Goal: Find contact information: Obtain details needed to contact an individual or organization

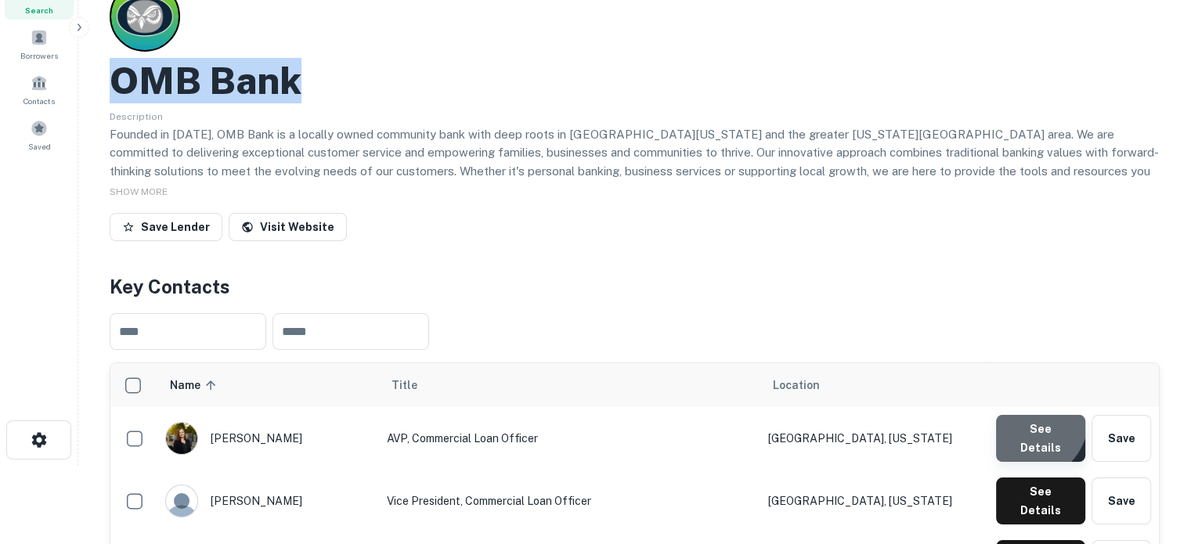
click at [1026, 421] on button "See Details" at bounding box center [1040, 438] width 89 height 47
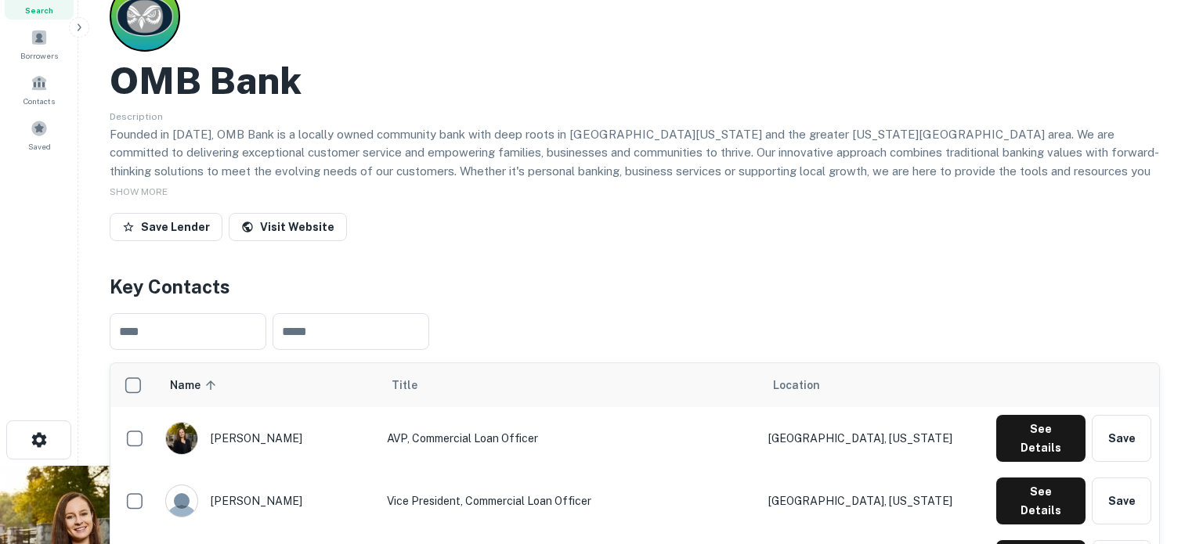
drag, startPoint x: 382, startPoint y: 258, endPoint x: 521, endPoint y: 256, distance: 138.6
copy p "a.hamai@ombbank.com"
drag, startPoint x: 565, startPoint y: 264, endPoint x: 378, endPoint y: 258, distance: 187.3
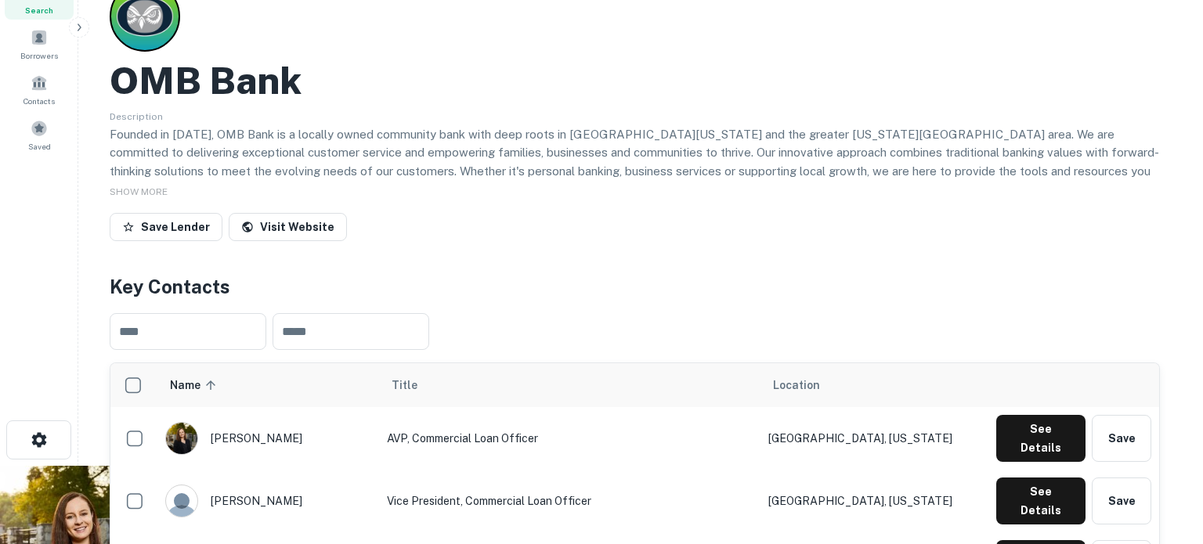
copy p "a.hamai@ombbank.com"
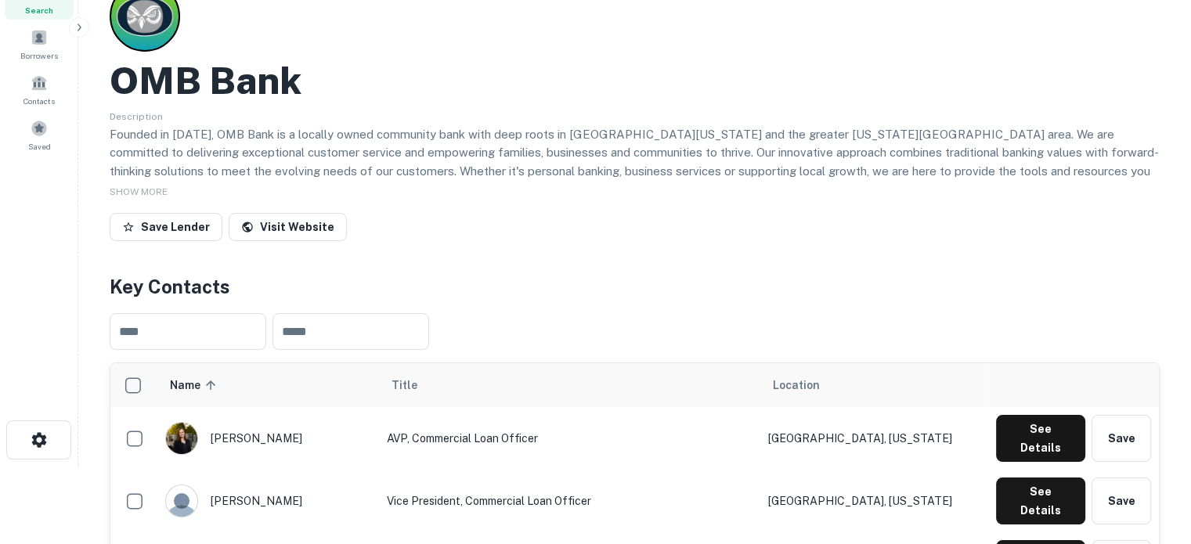
scroll to position [235, 0]
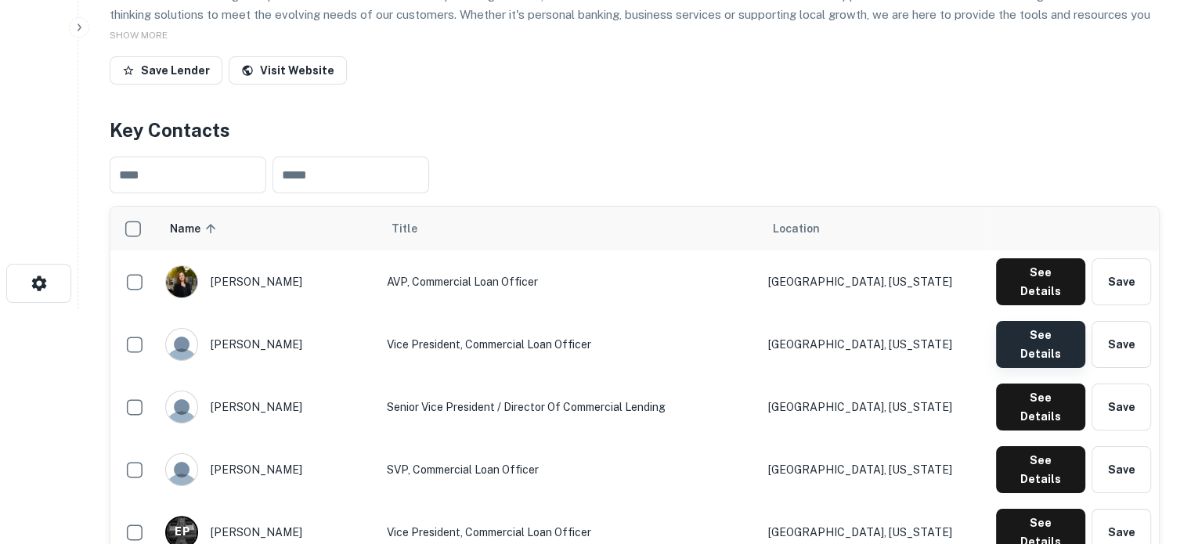
click at [1021, 321] on button "See Details" at bounding box center [1040, 344] width 89 height 47
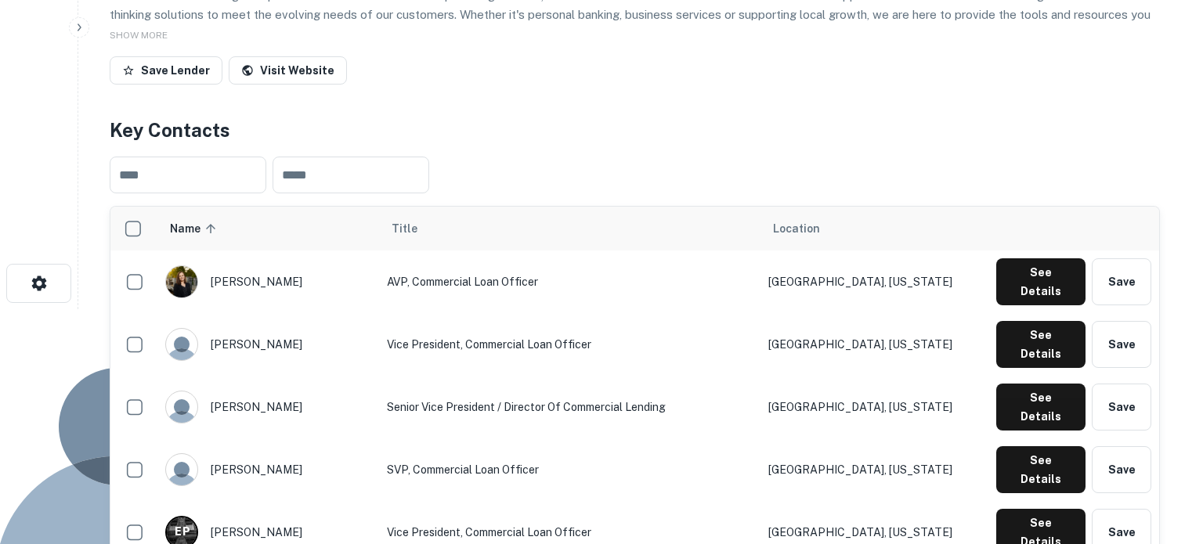
drag, startPoint x: 382, startPoint y: 262, endPoint x: 539, endPoint y: 256, distance: 156.8
click at [539, 309] on div "Isaac Lasater Vice President, Commercial Loan Officer Email i.lasater@oldmobank…" at bounding box center [595, 535] width 1191 height 453
copy p "i.lasater@oldmobank.com"
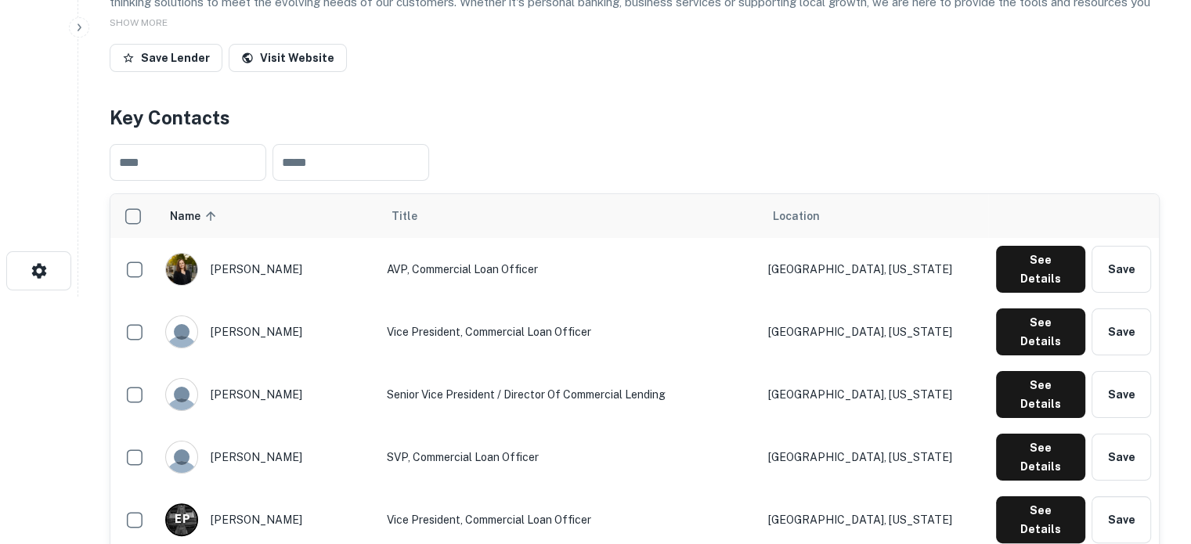
scroll to position [313, 0]
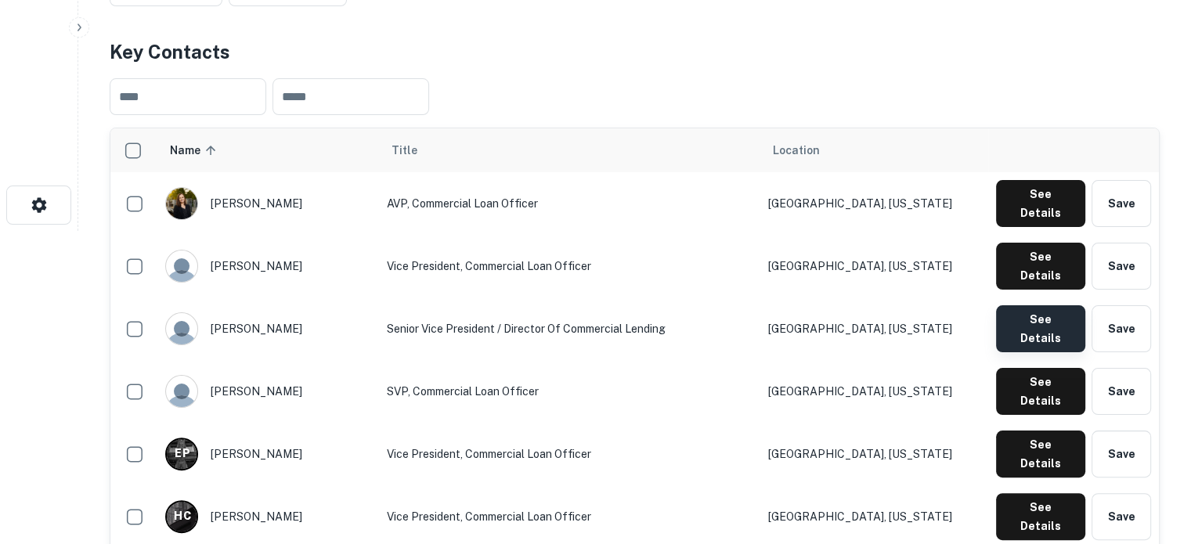
click at [1037, 305] on button "See Details" at bounding box center [1040, 328] width 89 height 47
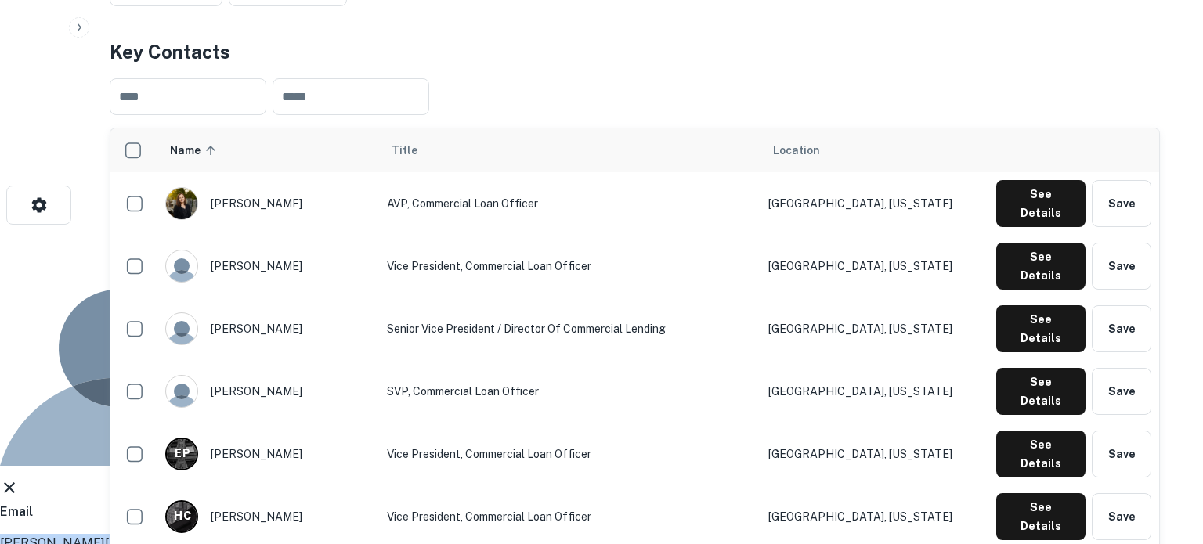
drag, startPoint x: 384, startPoint y: 265, endPoint x: 556, endPoint y: 265, distance: 172.3
click at [556, 265] on div "Ryan Sutherland Senior Vice President / Director of Commercial Lending Email r.…" at bounding box center [595, 457] width 1191 height 453
copy p "r.sutherland@ombbank.com"
click at [19, 479] on icon at bounding box center [9, 488] width 19 height 19
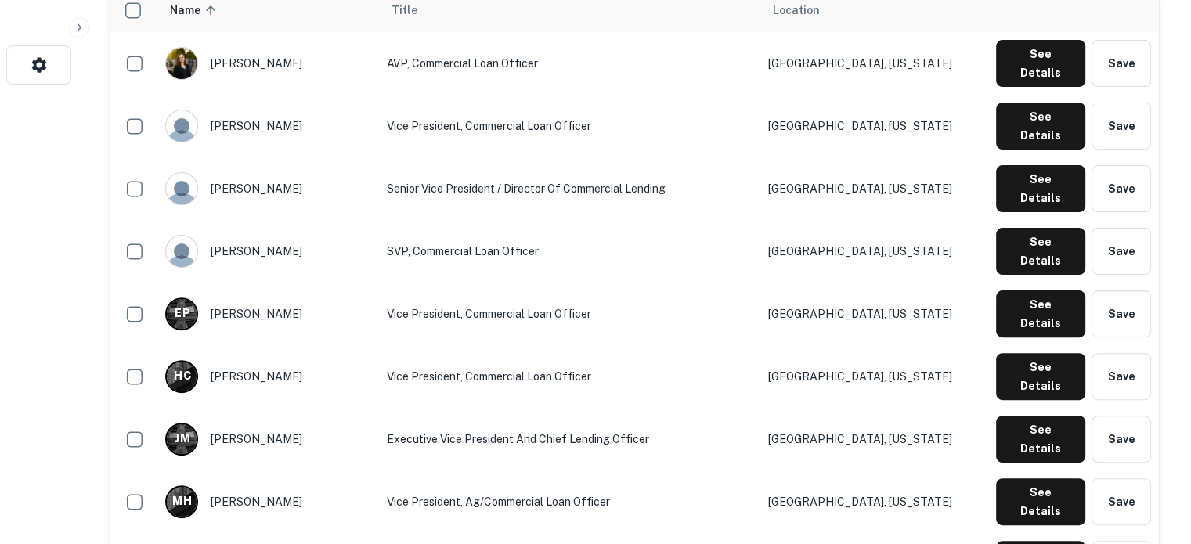
scroll to position [470, 0]
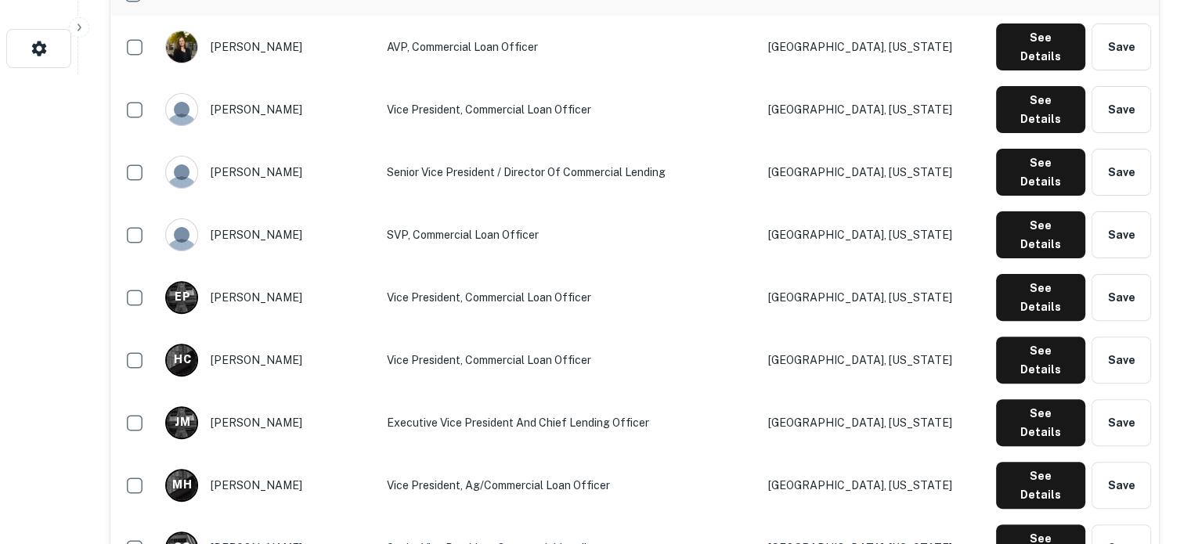
click at [996, 211] on div "See Details Save" at bounding box center [1073, 234] width 155 height 47
click at [1024, 211] on button "See Details" at bounding box center [1040, 234] width 89 height 47
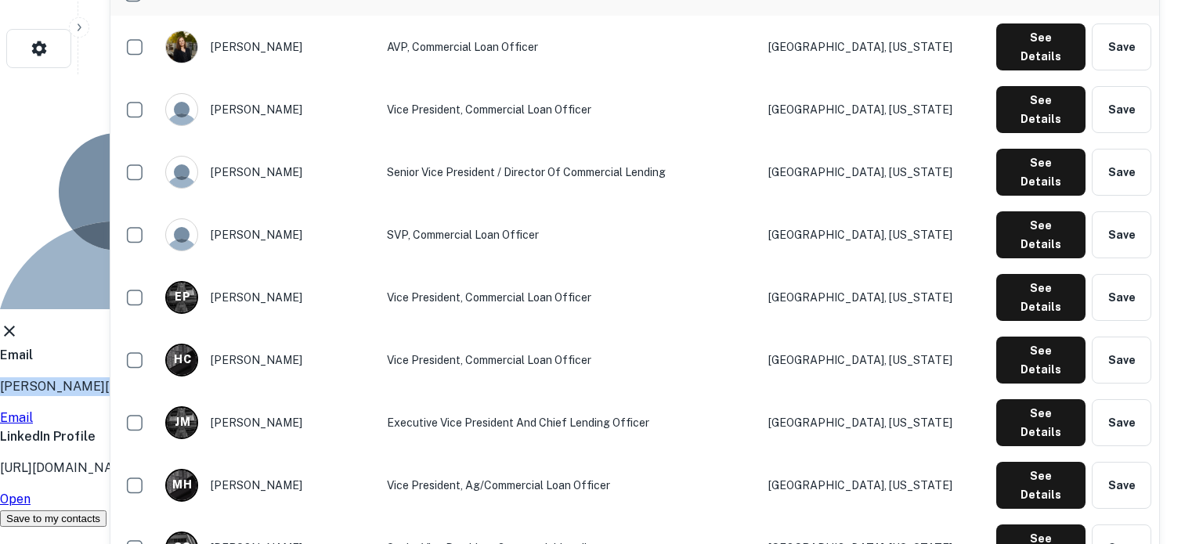
drag, startPoint x: 384, startPoint y: 262, endPoint x: 548, endPoint y: 259, distance: 164.5
click at [548, 259] on div "Travis Beazley SVP, Commercial Loan Officer Email t.beazley@ombbank.com Email L…" at bounding box center [595, 300] width 1191 height 453
copy p "t.beazley@ombbank.com"
click at [19, 322] on icon at bounding box center [9, 331] width 19 height 19
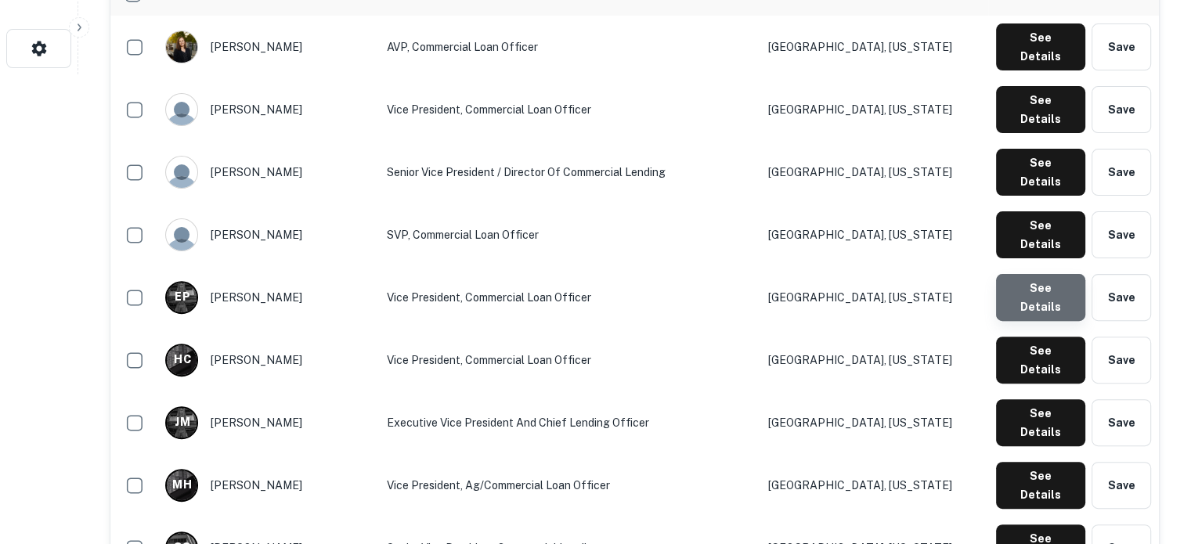
click at [1044, 274] on button "See Details" at bounding box center [1040, 297] width 89 height 47
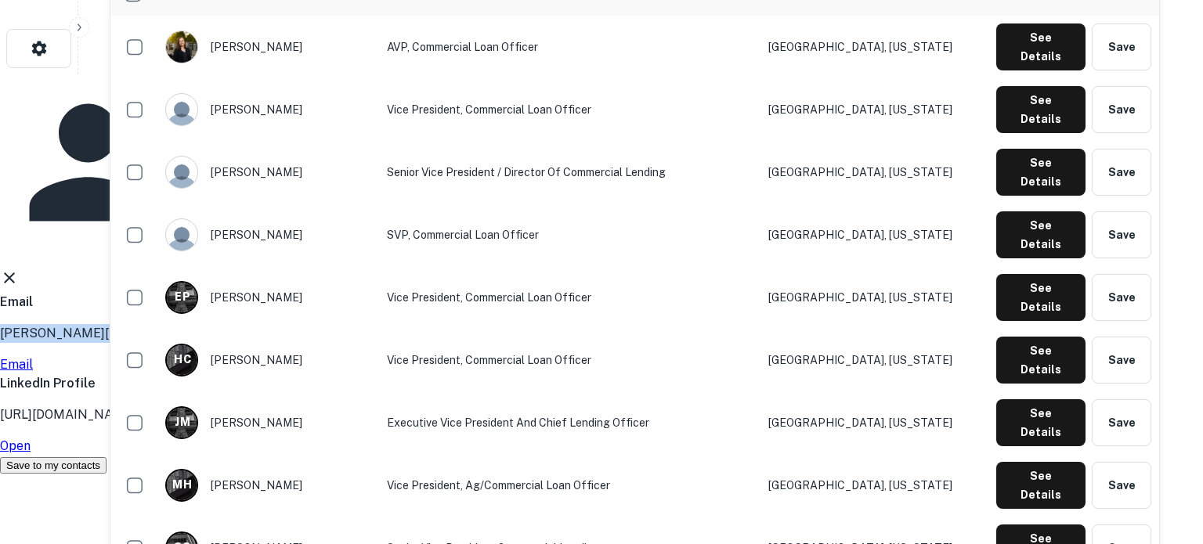
drag, startPoint x: 385, startPoint y: 262, endPoint x: 580, endPoint y: 260, distance: 195.0
click at [580, 260] on div "Elle Prewitt Vice President, Commercial Loan Officer Email e.prewitt@oldmobank.…" at bounding box center [595, 274] width 1191 height 400
copy p "e.prewitt@oldmobank.com"
click at [19, 269] on icon at bounding box center [9, 278] width 19 height 19
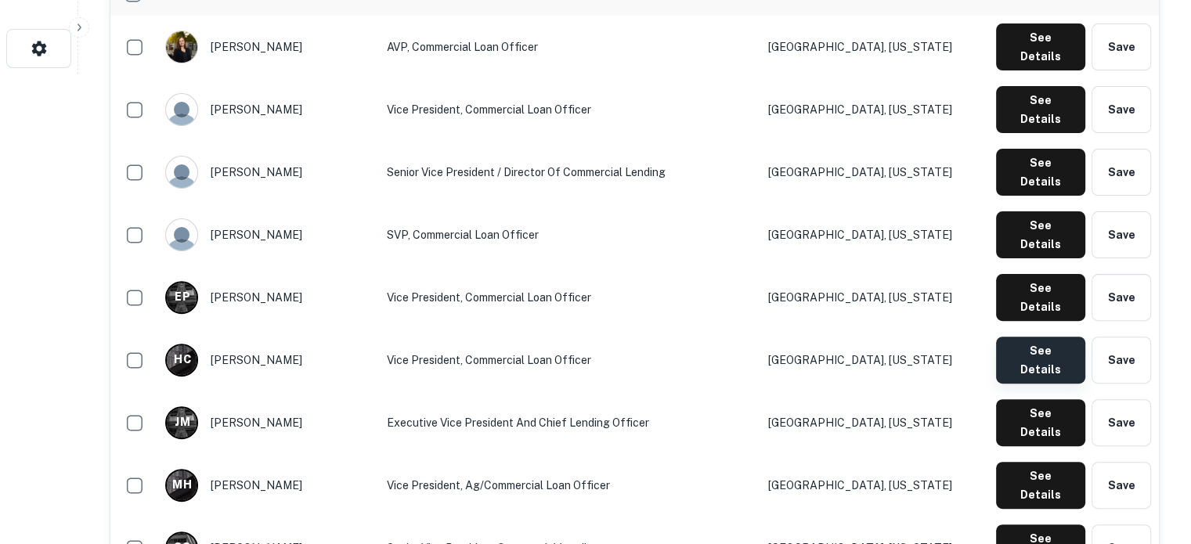
click at [1026, 337] on button "See Details" at bounding box center [1040, 360] width 89 height 47
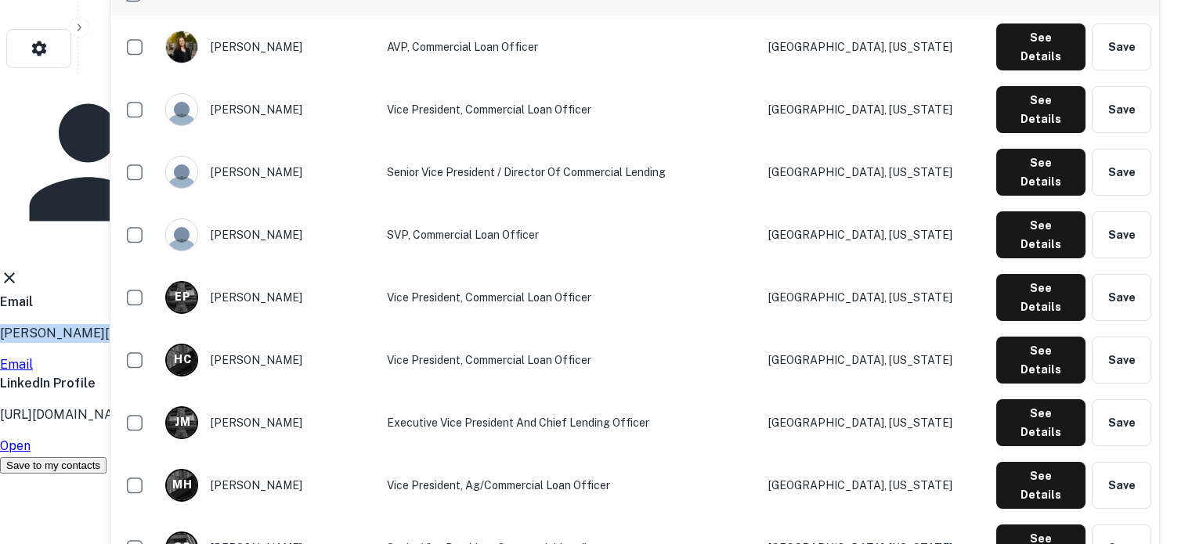
drag, startPoint x: 385, startPoint y: 263, endPoint x: 544, endPoint y: 260, distance: 158.2
click at [544, 293] on div "Email h.cox@oldmobank.com Email" at bounding box center [595, 333] width 1191 height 81
copy p "h.cox@oldmobank.com"
click at [15, 273] on icon at bounding box center [9, 278] width 11 height 11
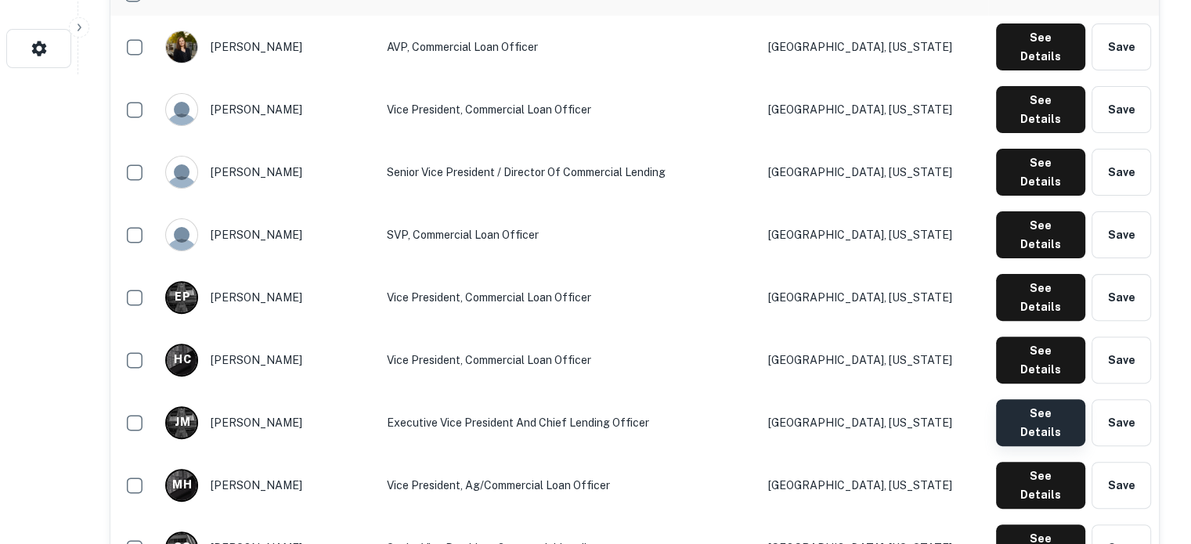
click at [1046, 399] on button "See Details" at bounding box center [1040, 422] width 89 height 47
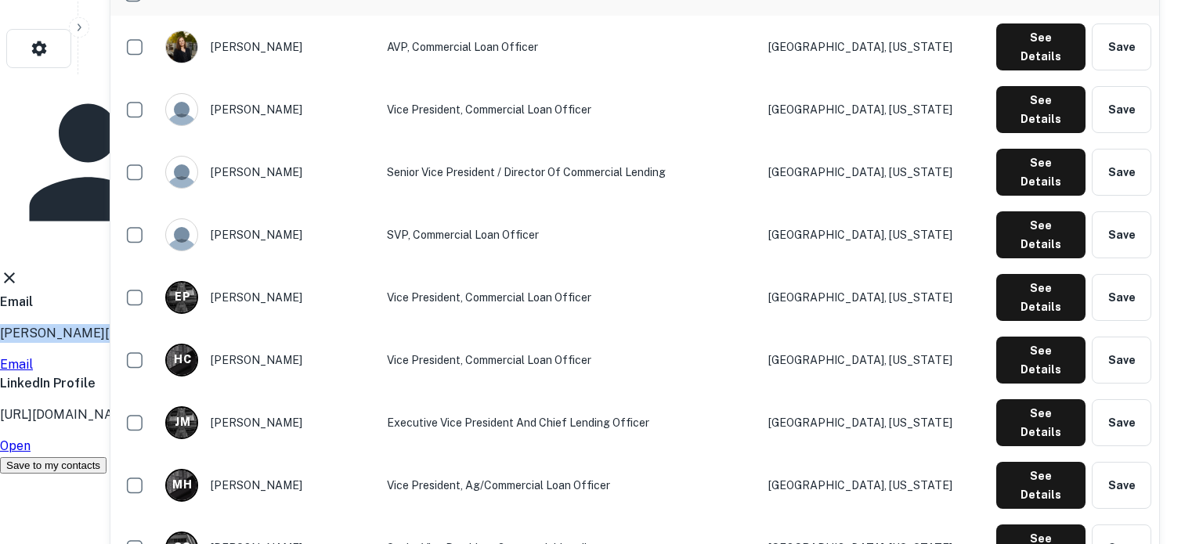
drag, startPoint x: 380, startPoint y: 263, endPoint x: 514, endPoint y: 260, distance: 134.0
click at [514, 260] on div "John Maupin Executive Vice President and Chief Lending Officer Email j.maupin@o…" at bounding box center [595, 274] width 1191 height 400
copy p "j.maupin@ombbank.com"
click at [19, 269] on icon at bounding box center [9, 278] width 19 height 19
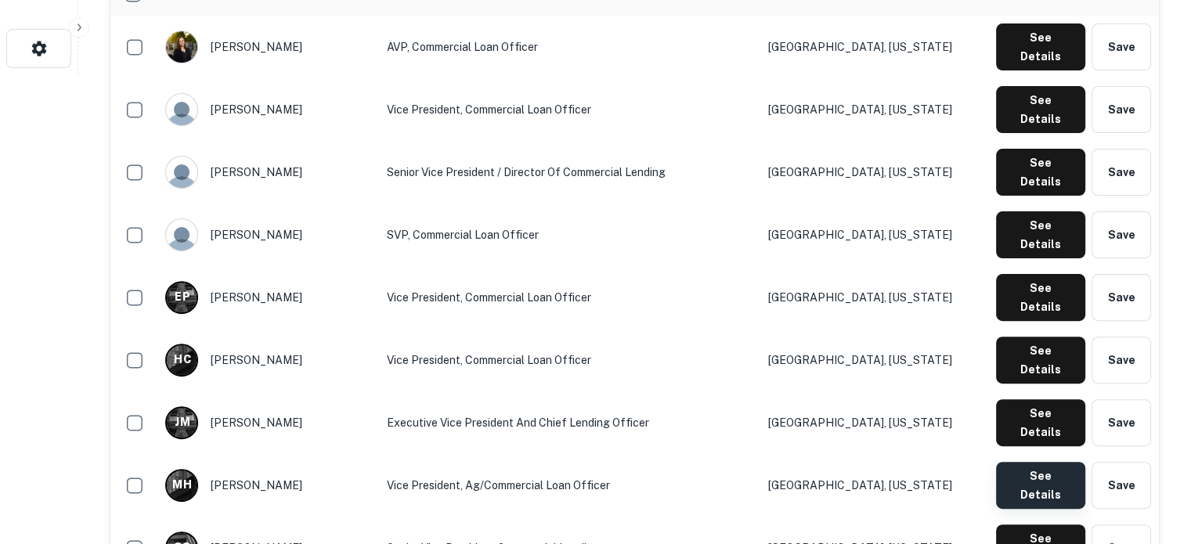
click at [1043, 462] on button "See Details" at bounding box center [1040, 485] width 89 height 47
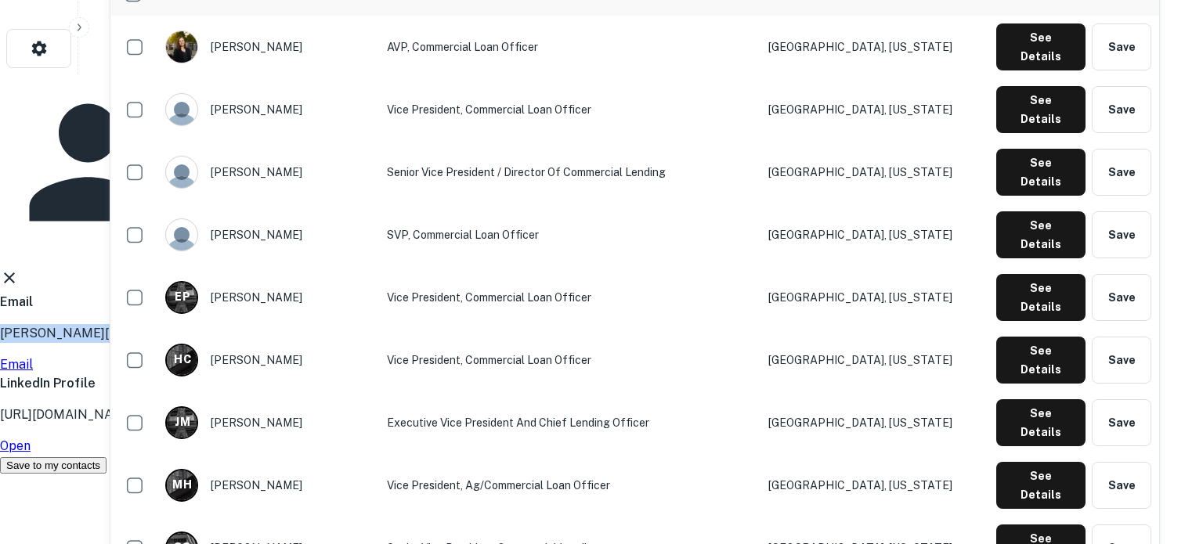
drag, startPoint x: 387, startPoint y: 261, endPoint x: 552, endPoint y: 259, distance: 165.3
click at [552, 293] on div "Email m.headlee@oldmobank.com Email" at bounding box center [595, 333] width 1191 height 81
copy p "m.headlee@oldmobank.com"
click at [19, 269] on icon at bounding box center [9, 278] width 19 height 19
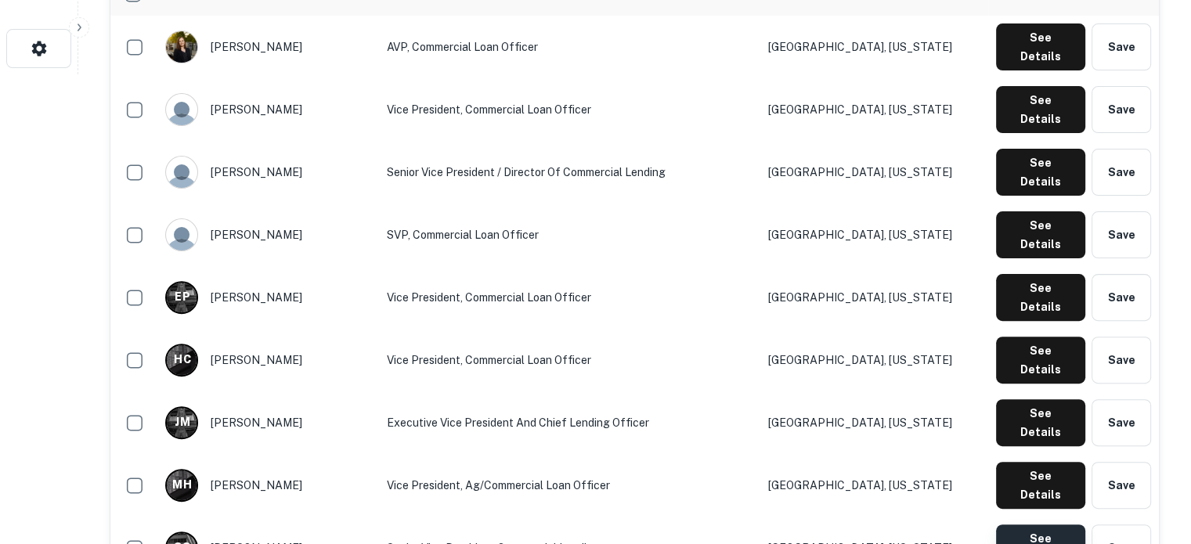
click at [1021, 525] on button "See Details" at bounding box center [1040, 548] width 89 height 47
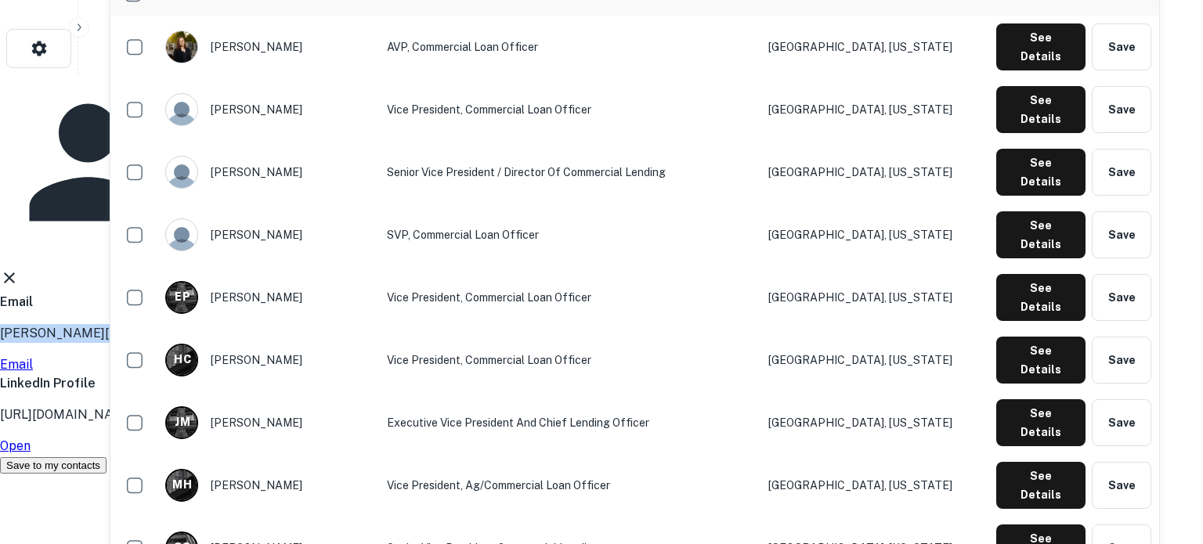
drag, startPoint x: 387, startPoint y: 262, endPoint x: 549, endPoint y: 262, distance: 162.1
click at [549, 293] on div "Email s.speight@oldmobank.com Email" at bounding box center [595, 333] width 1191 height 81
copy p "s.speight@oldmobank.com"
click at [15, 273] on icon at bounding box center [9, 278] width 11 height 11
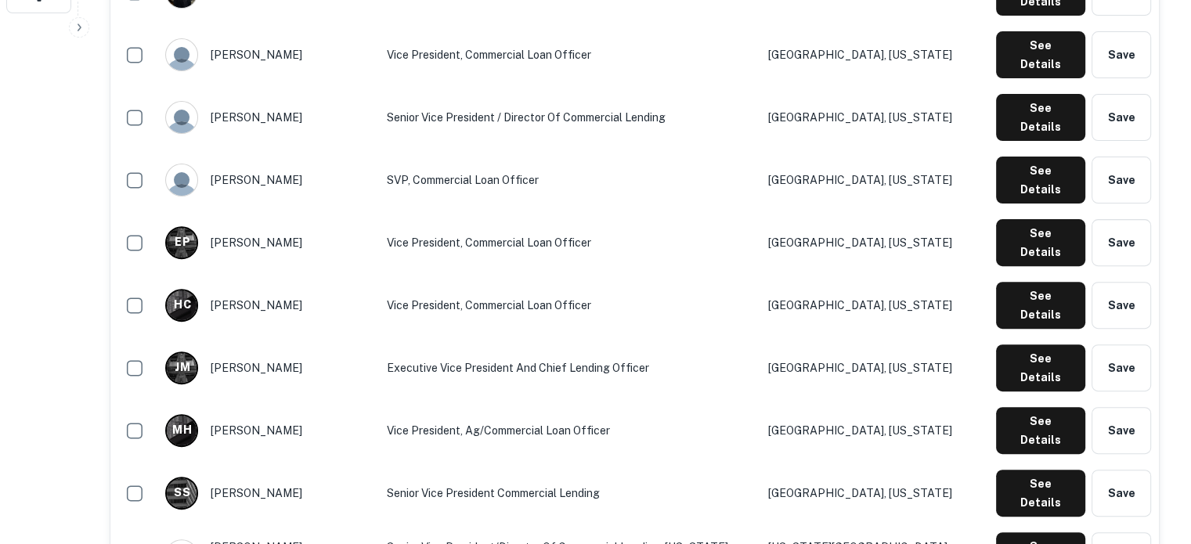
scroll to position [548, 0]
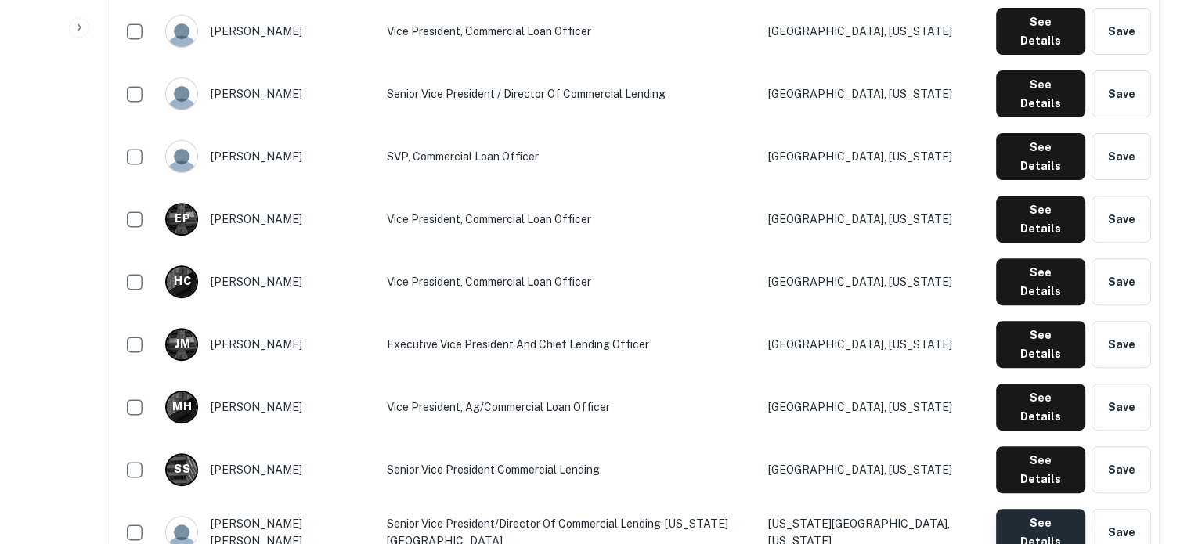
click at [1030, 509] on button "See Details" at bounding box center [1040, 532] width 89 height 47
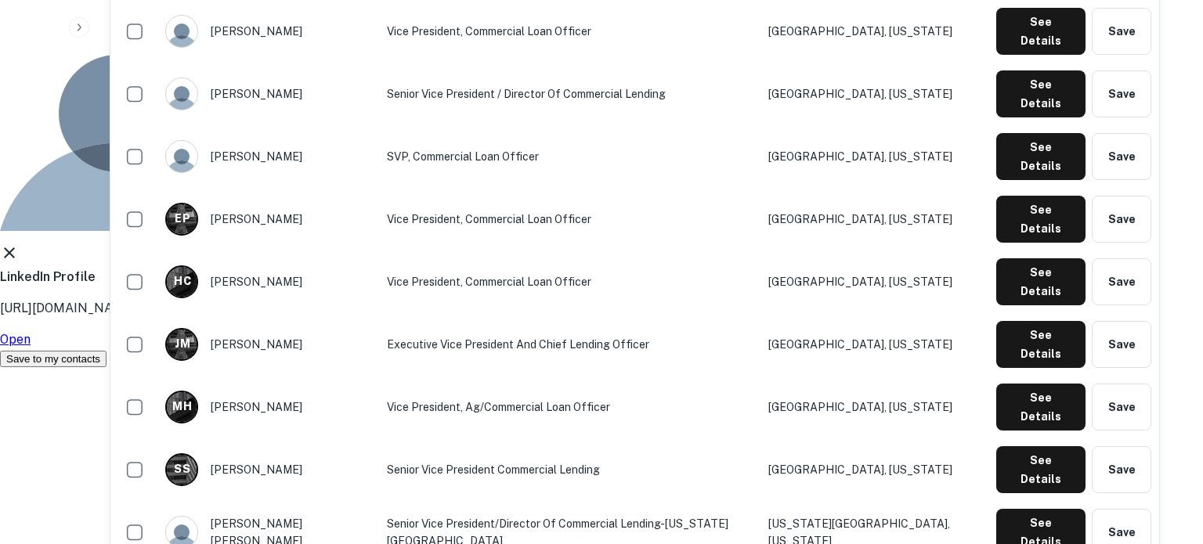
click at [763, 106] on h4 "Cramer Hass" at bounding box center [499, 92] width 528 height 28
click at [19, 244] on icon at bounding box center [9, 253] width 19 height 19
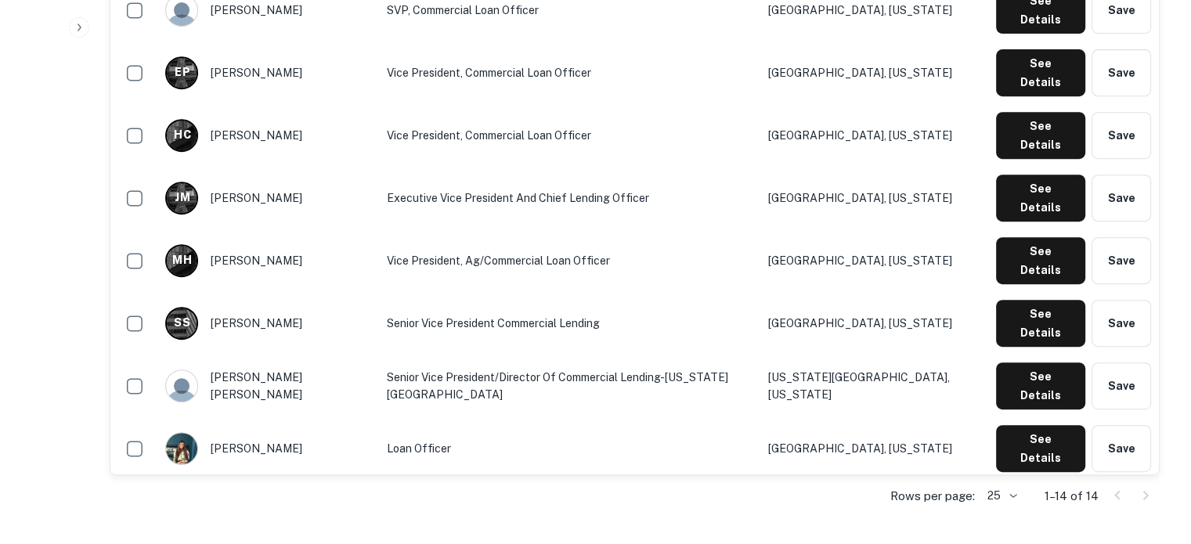
scroll to position [705, 0]
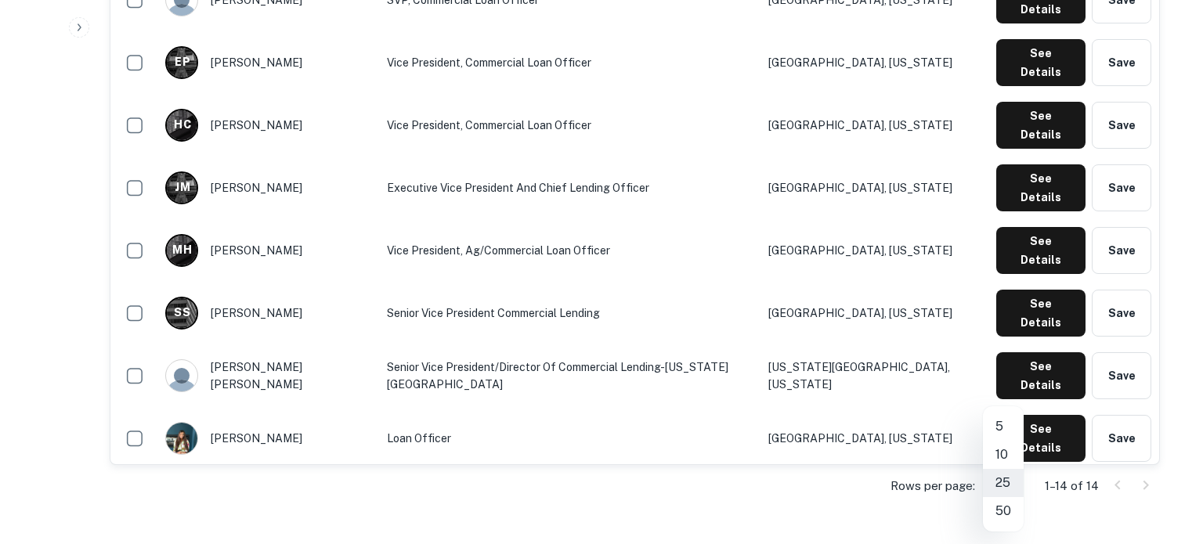
click at [659, 507] on div at bounding box center [601, 272] width 1203 height 544
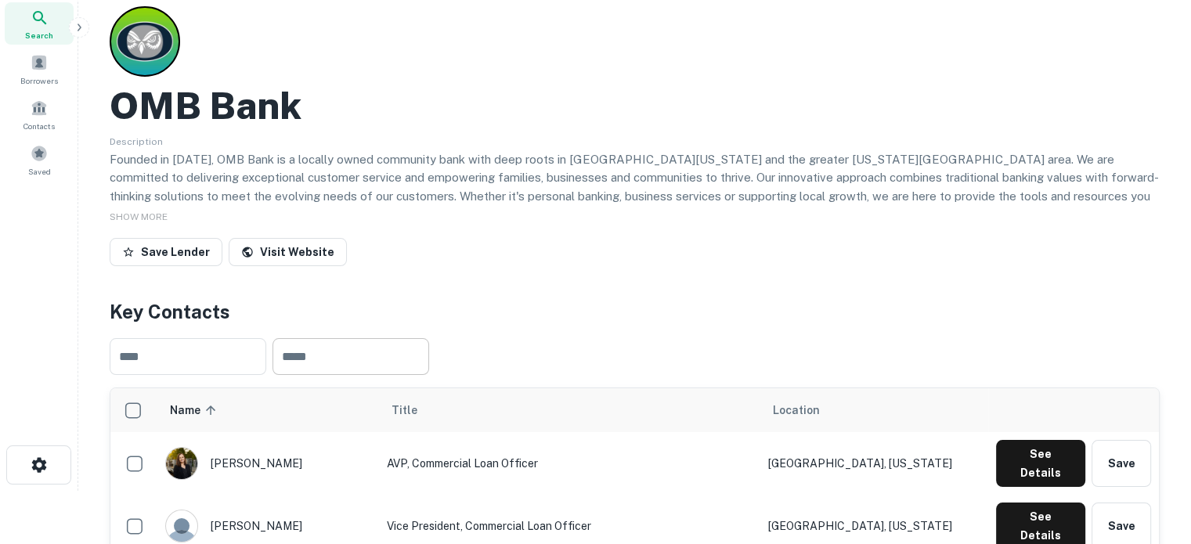
scroll to position [0, 0]
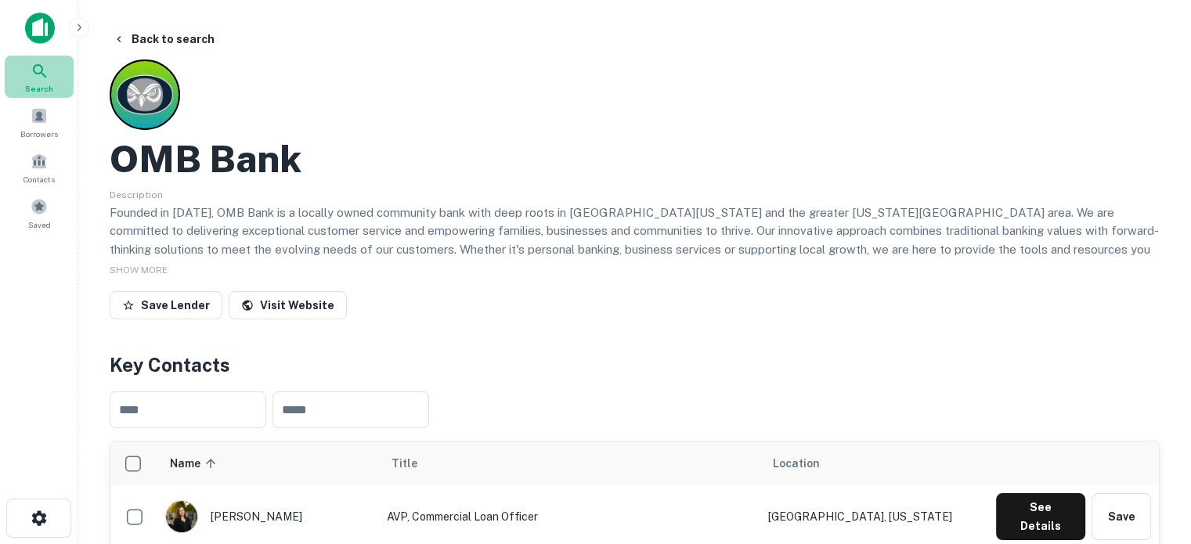
click at [60, 80] on div "Search" at bounding box center [39, 77] width 69 height 42
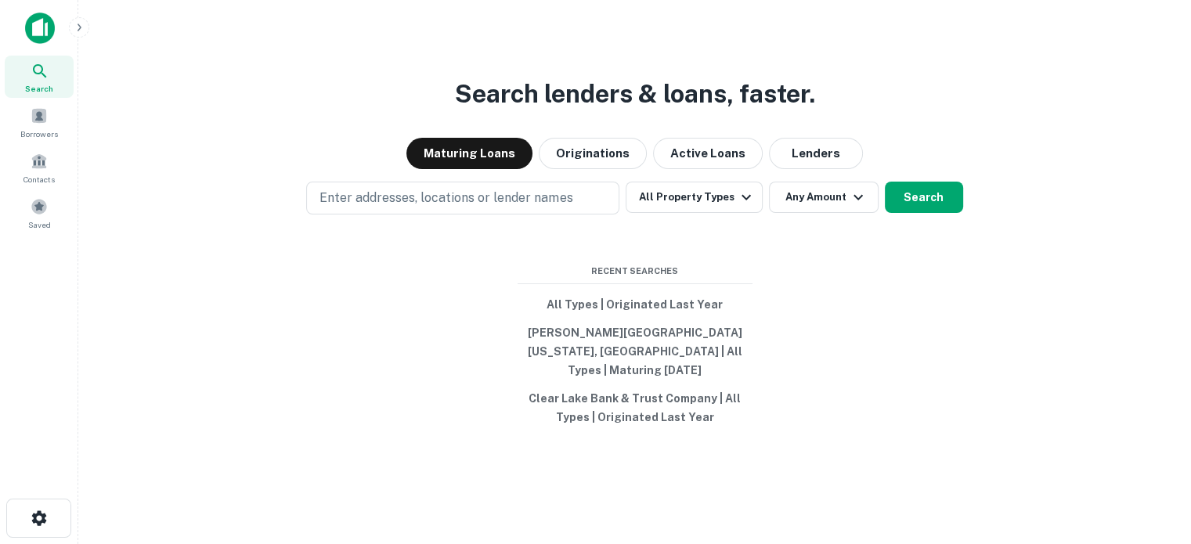
click at [793, 169] on button "Lenders" at bounding box center [816, 153] width 94 height 31
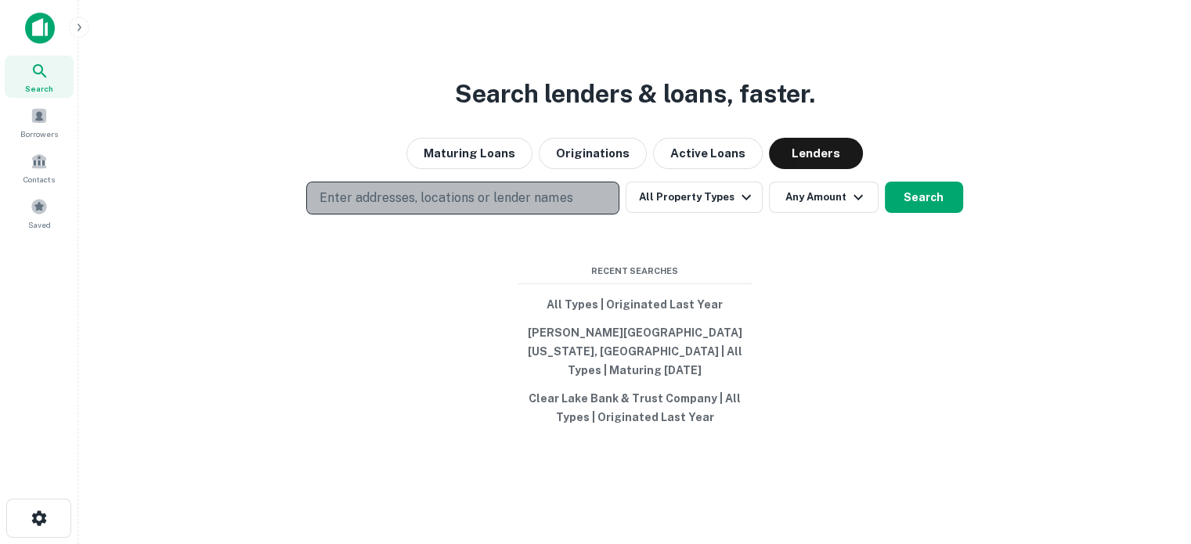
click at [493, 208] on p "Enter addresses, locations or lender names" at bounding box center [446, 198] width 253 height 19
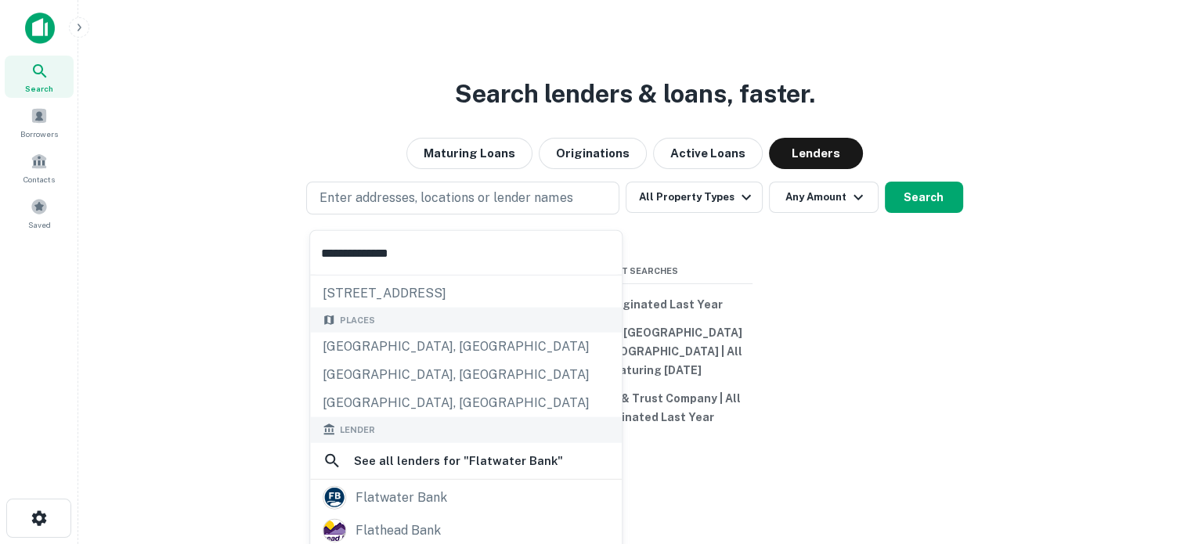
scroll to position [81, 0]
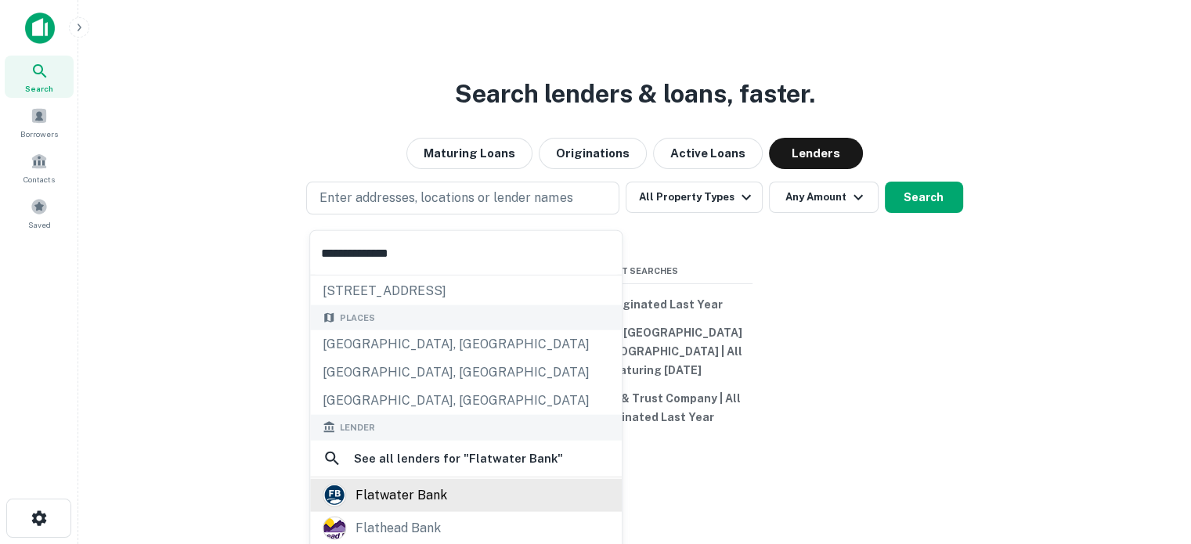
type input "**********"
click at [410, 500] on div "flatwater bank" at bounding box center [402, 494] width 92 height 23
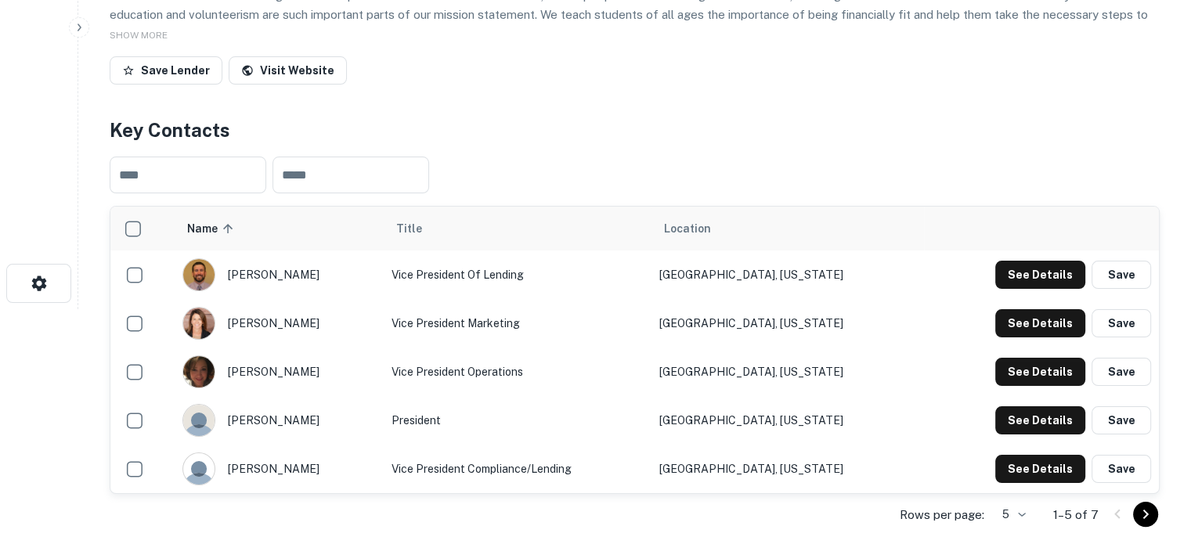
scroll to position [392, 0]
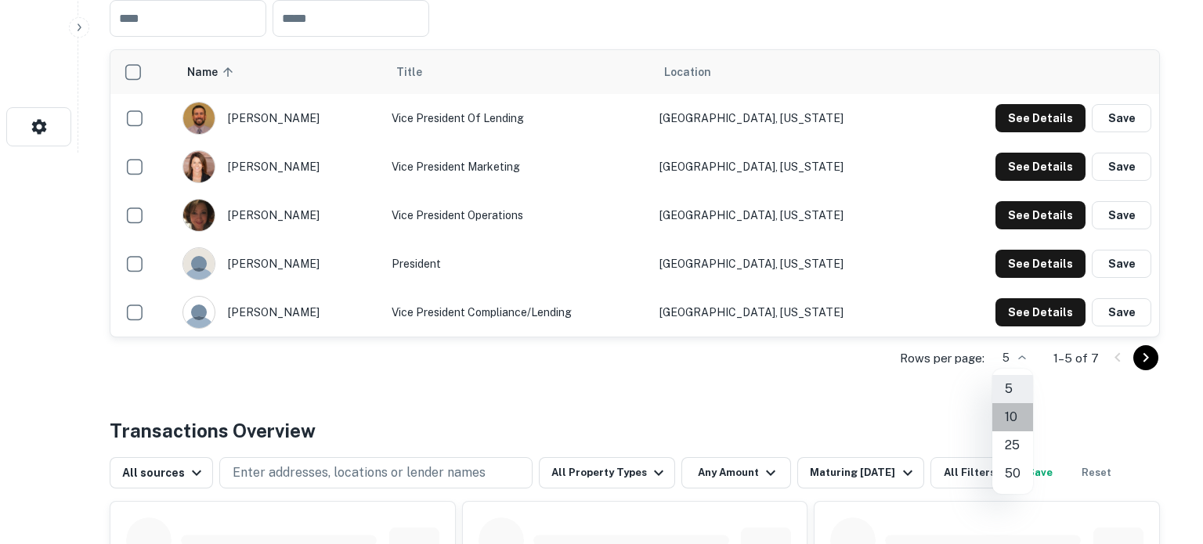
click at [1002, 414] on li "10" at bounding box center [1012, 417] width 41 height 28
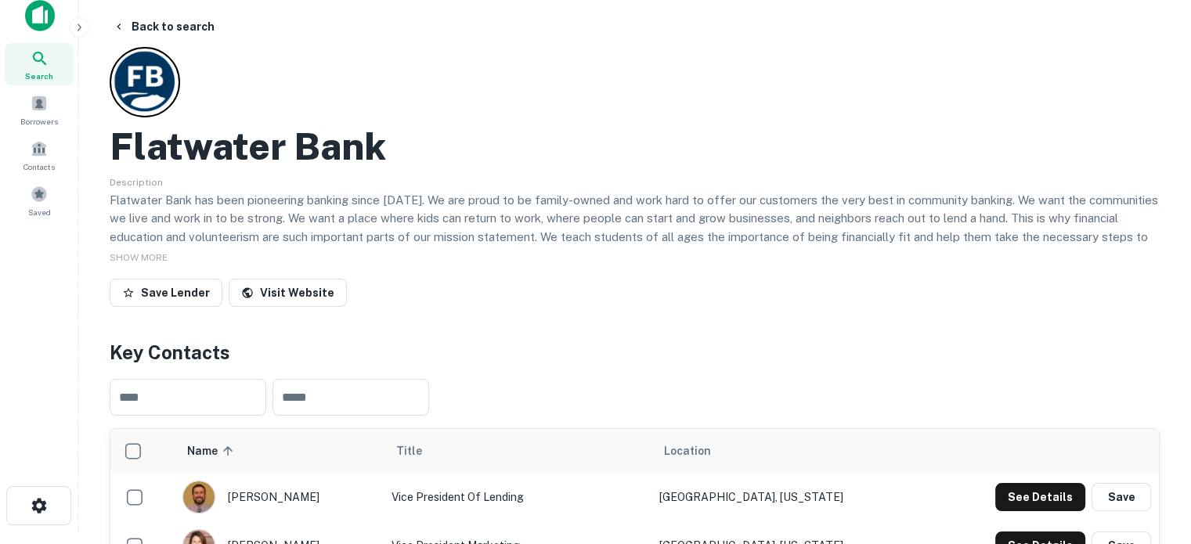
scroll to position [0, 0]
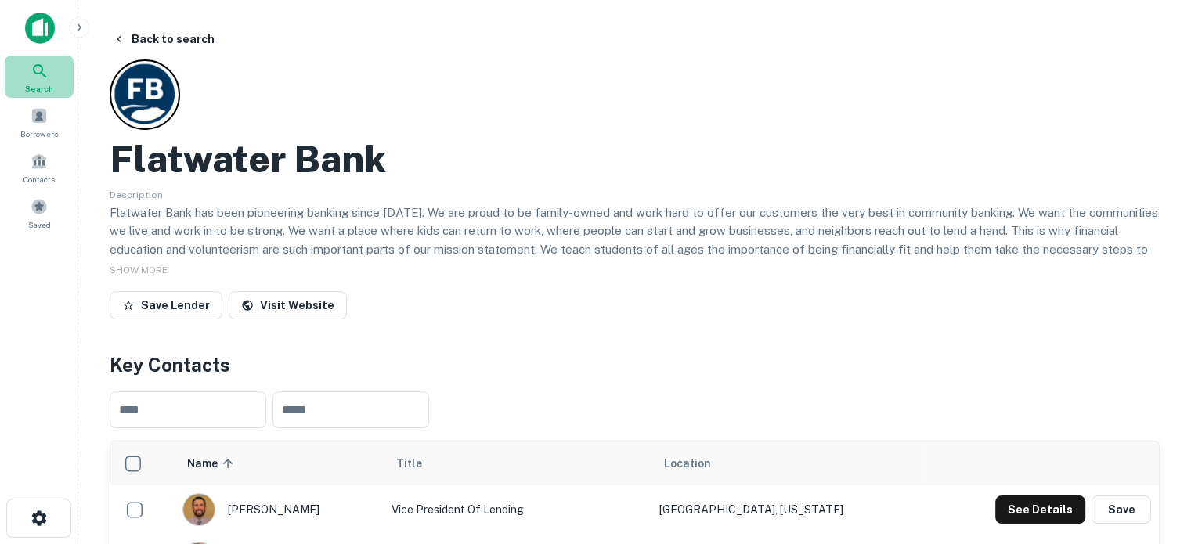
click at [27, 67] on div "Search" at bounding box center [39, 77] width 69 height 42
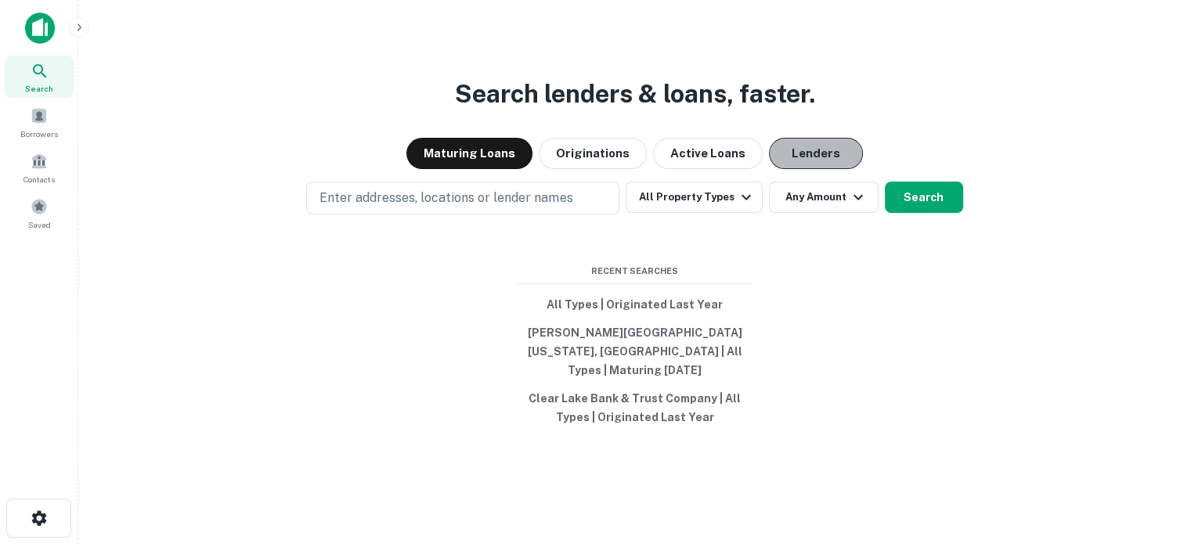
click at [833, 146] on button "Lenders" at bounding box center [816, 153] width 94 height 31
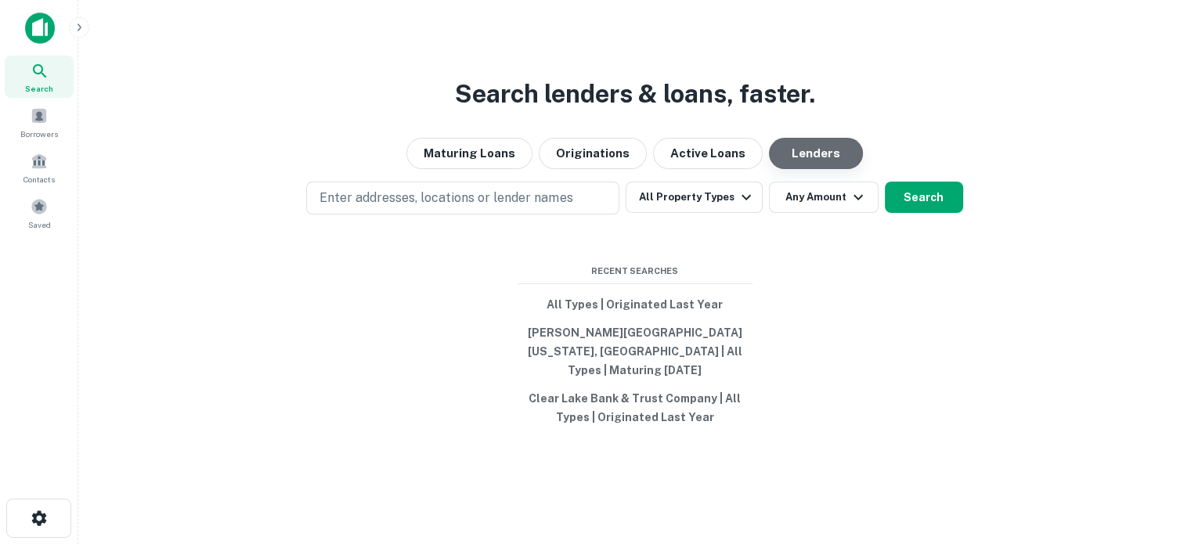
click at [823, 152] on button "Lenders" at bounding box center [816, 153] width 94 height 31
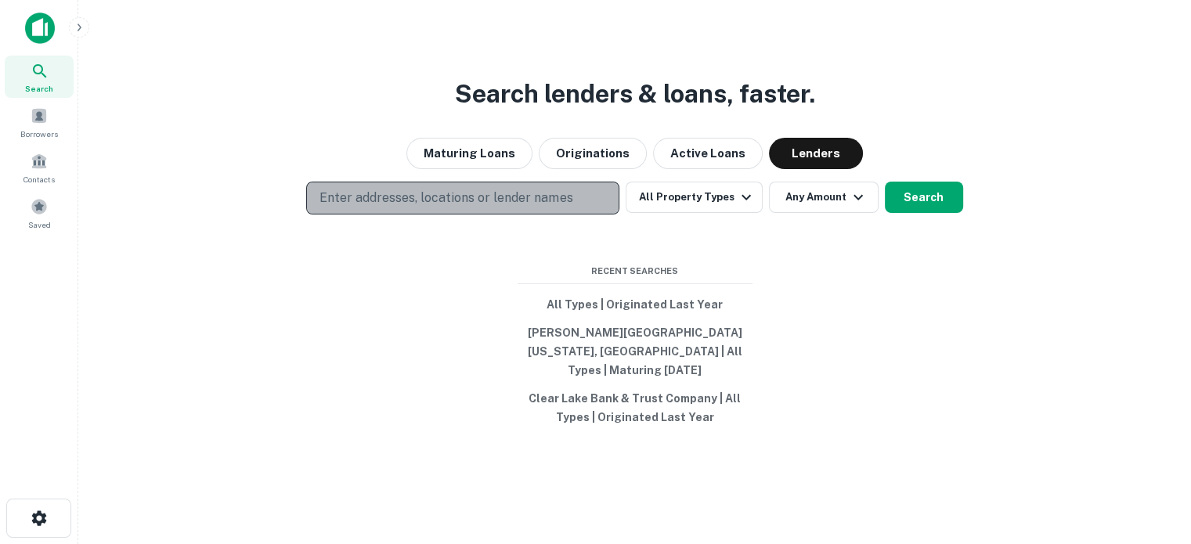
click at [471, 206] on p "Enter addresses, locations or lender names" at bounding box center [446, 198] width 253 height 19
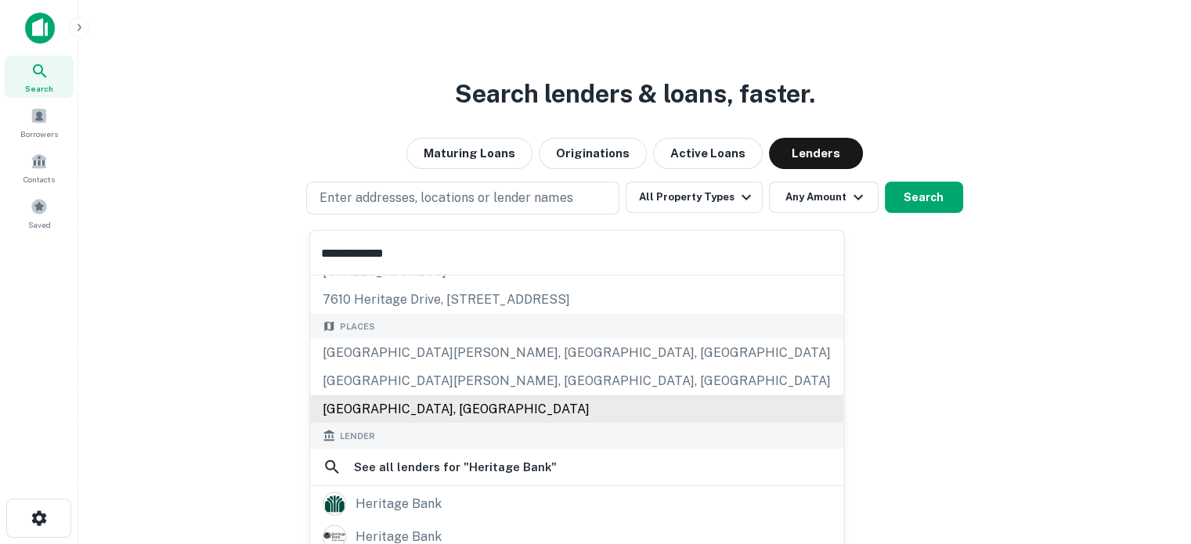
scroll to position [157, 0]
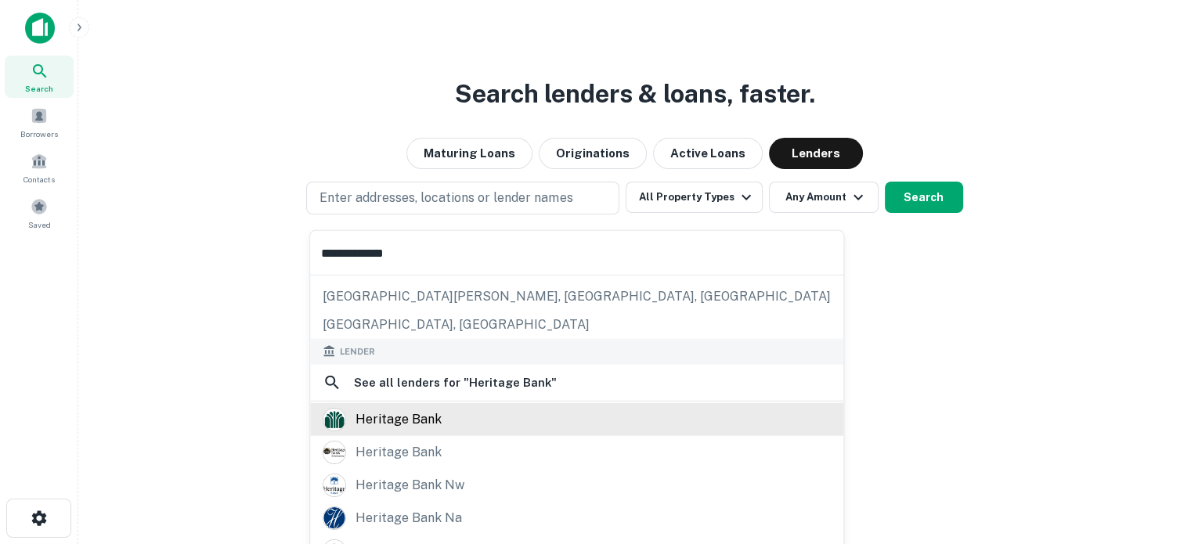
type input "**********"
click at [451, 421] on div "heritage bank" at bounding box center [577, 418] width 508 height 23
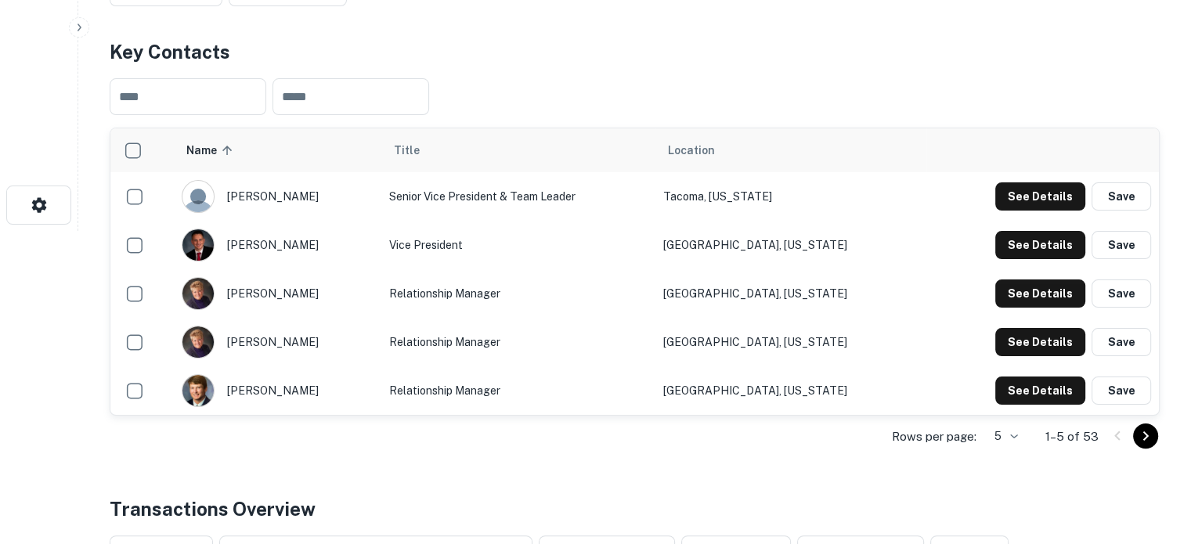
scroll to position [392, 0]
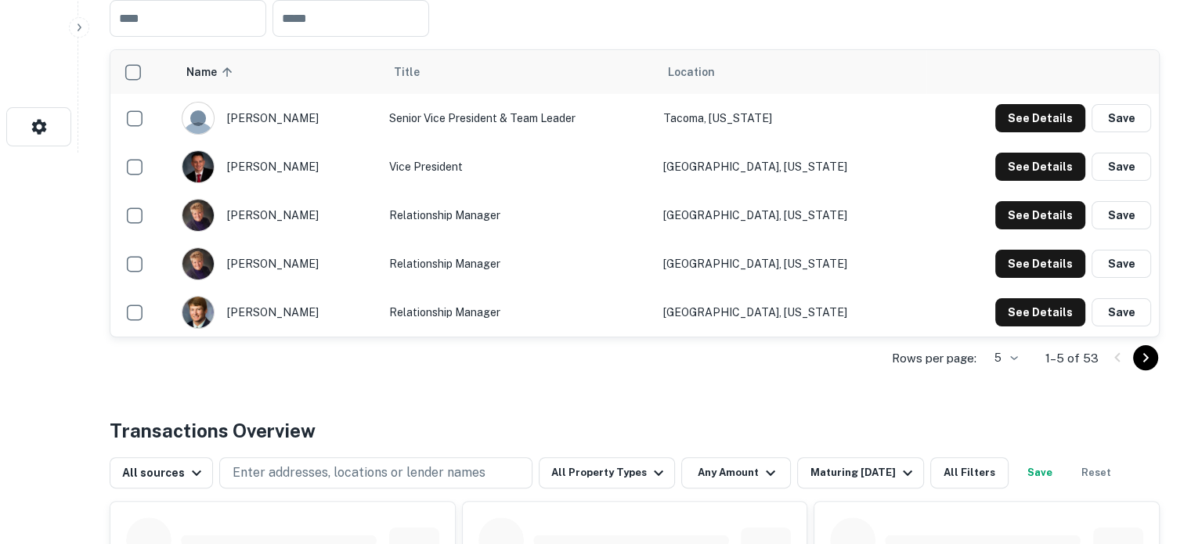
click at [1031, 362] on div "Rows per page: 5 * 1–5 of 53" at bounding box center [635, 359] width 1050 height 42
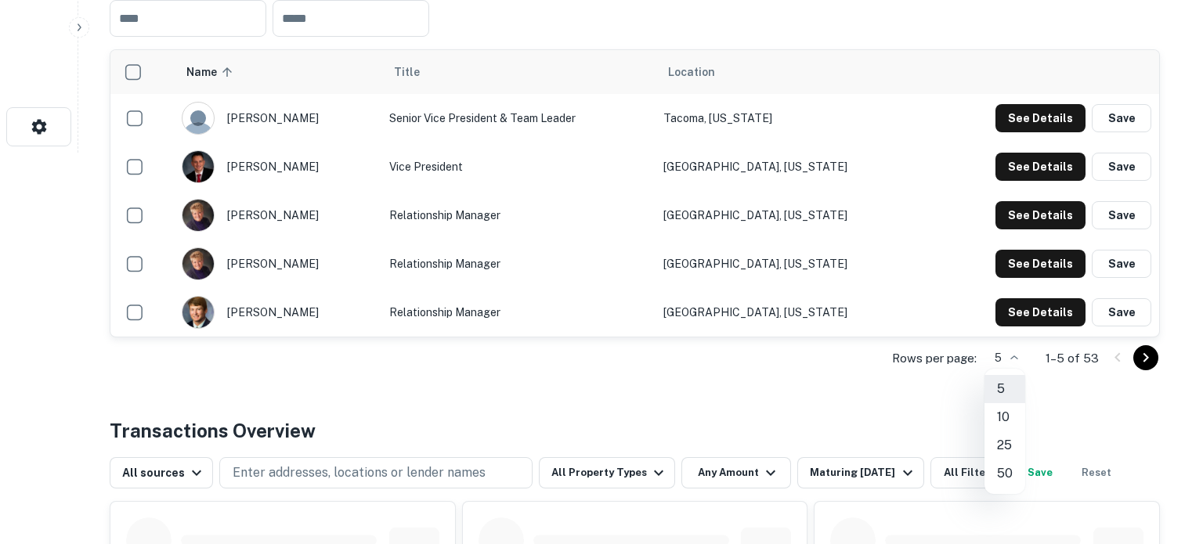
click at [1006, 472] on li "50" at bounding box center [1004, 474] width 41 height 28
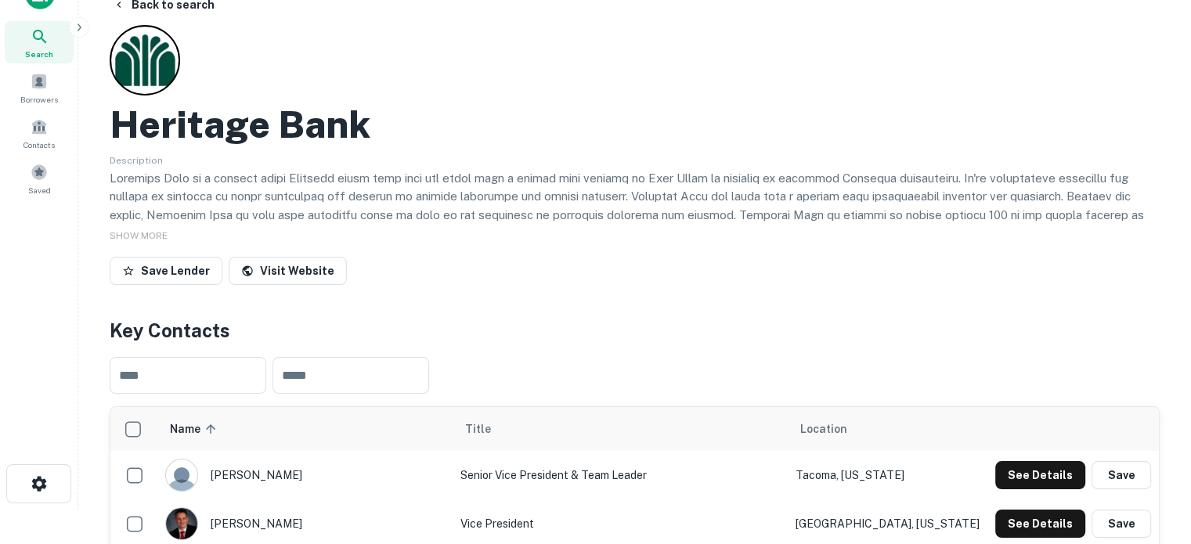
scroll to position [0, 0]
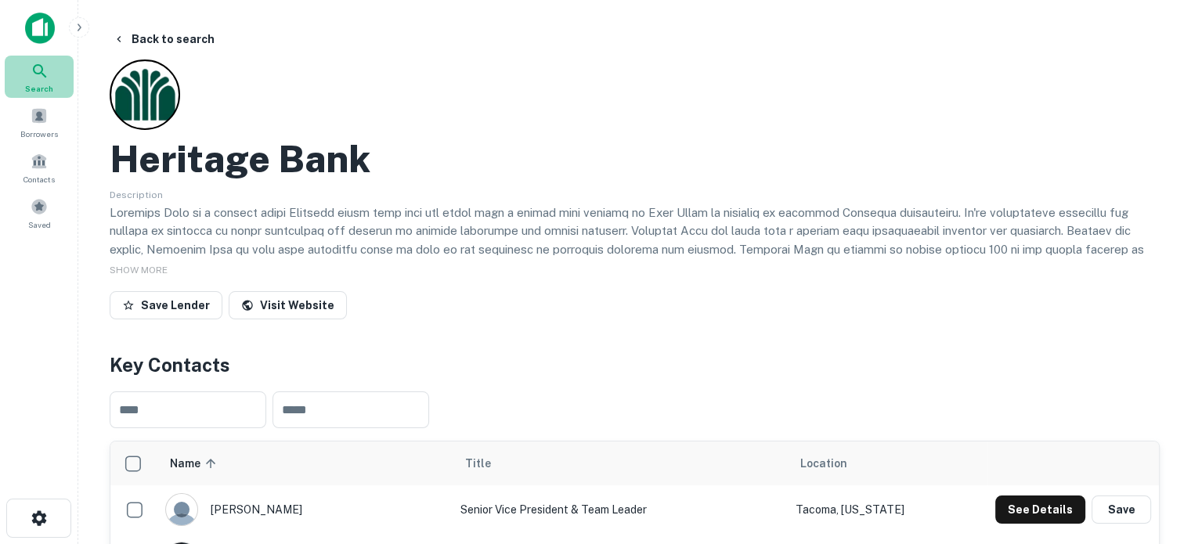
click at [54, 74] on div "Search" at bounding box center [39, 77] width 69 height 42
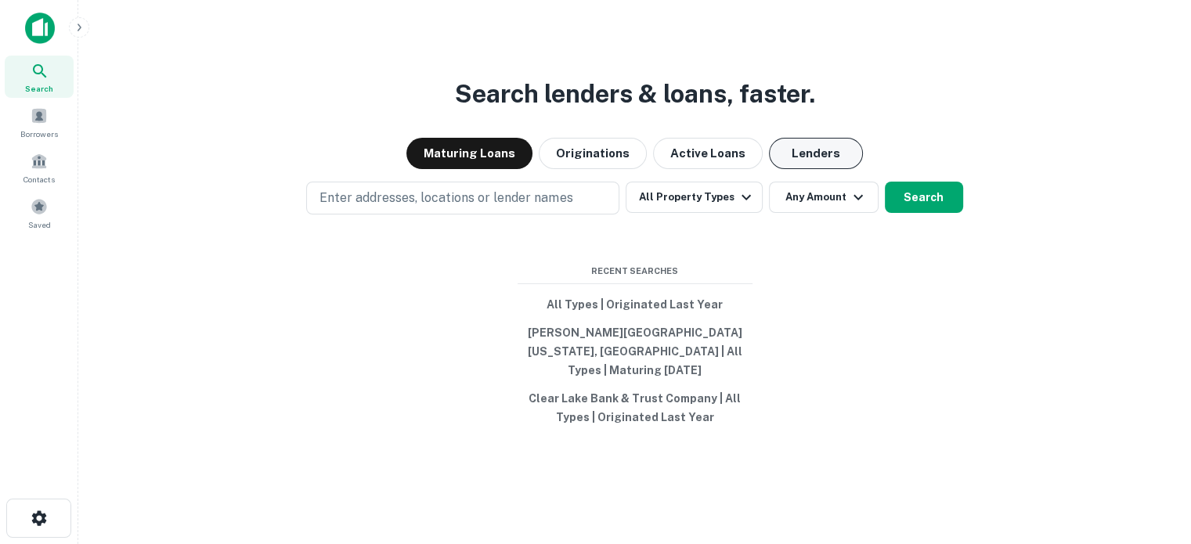
click at [790, 162] on button "Lenders" at bounding box center [816, 153] width 94 height 31
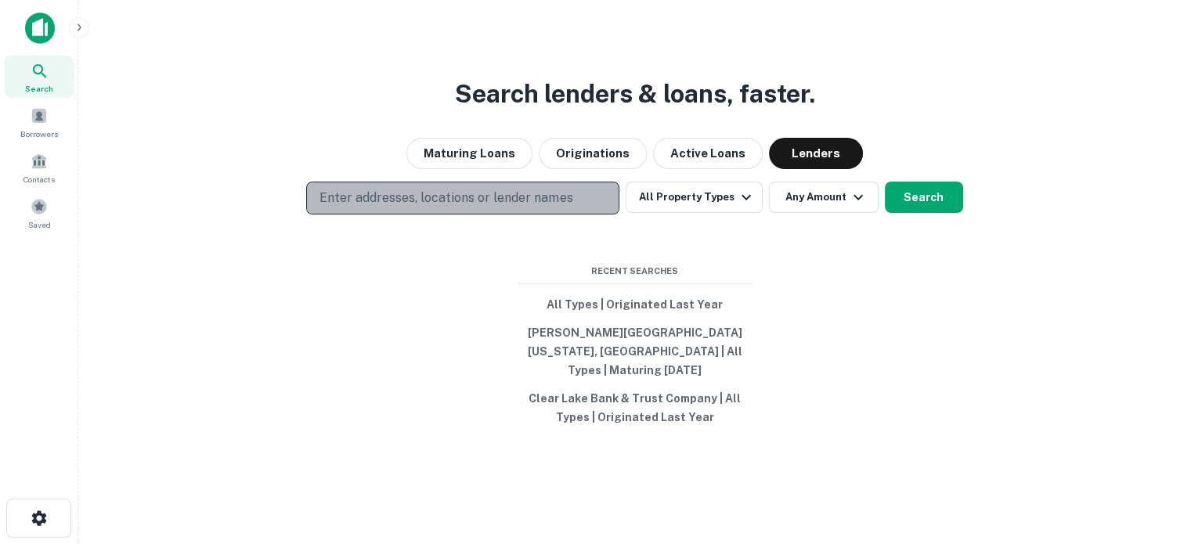
click at [545, 208] on p "Enter addresses, locations or lender names" at bounding box center [446, 198] width 253 height 19
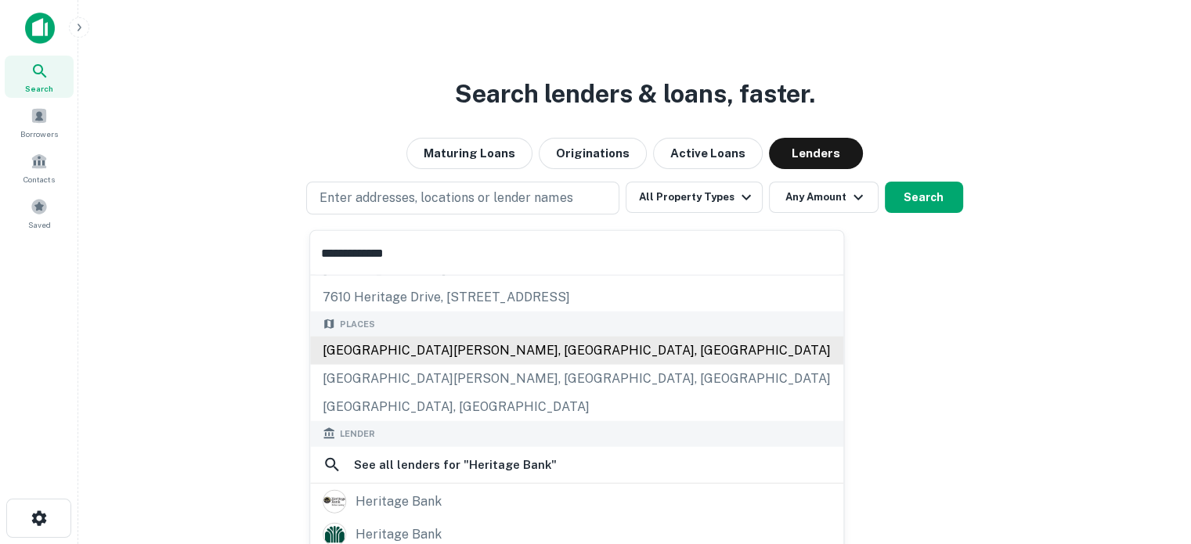
scroll to position [157, 0]
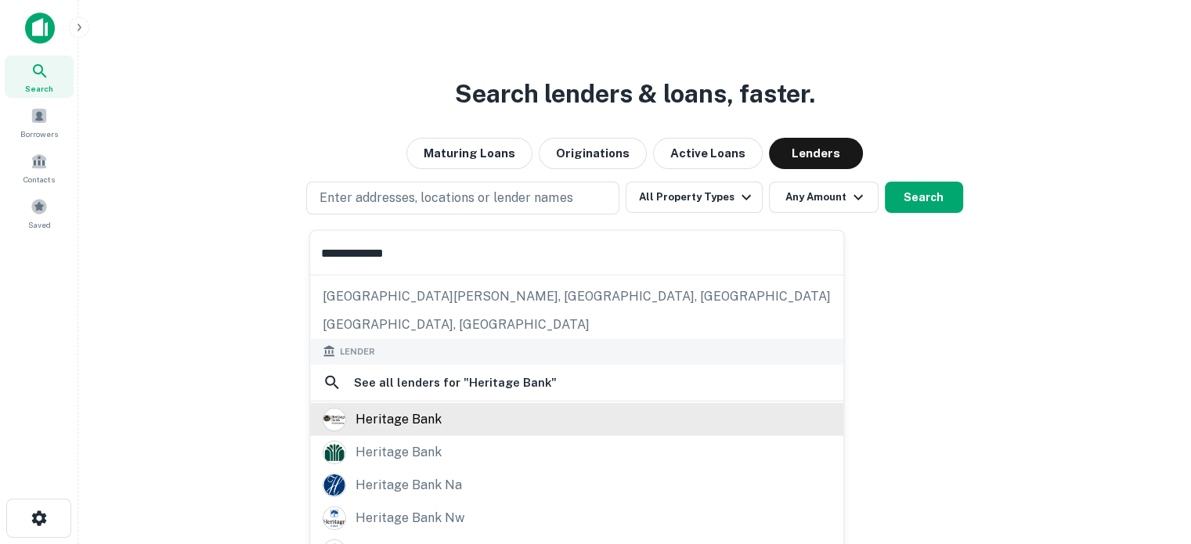
type input "**********"
click at [427, 424] on div "heritage bank" at bounding box center [399, 418] width 86 height 23
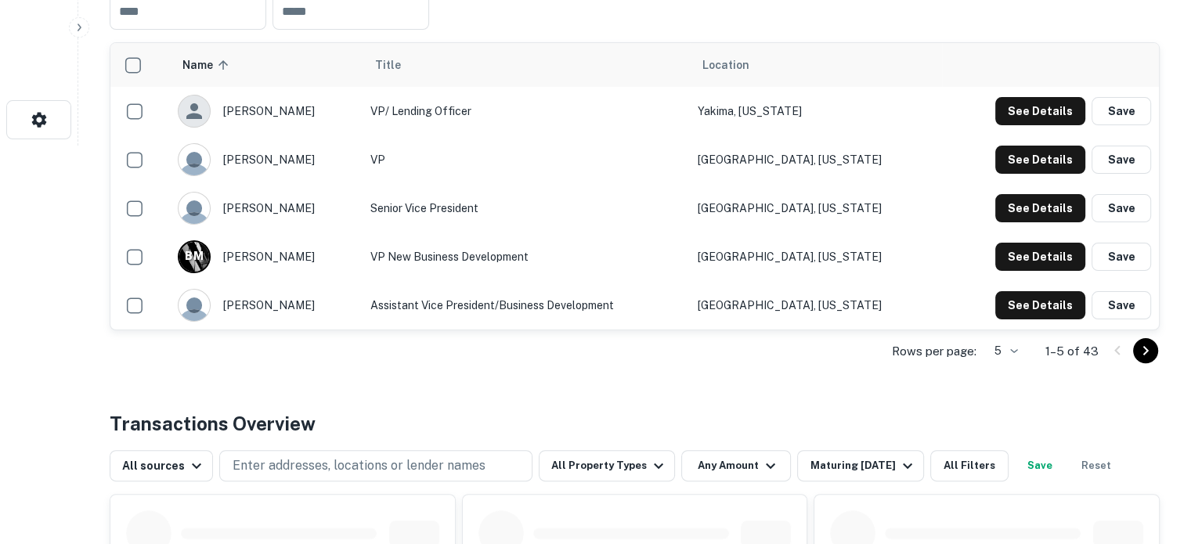
scroll to position [392, 0]
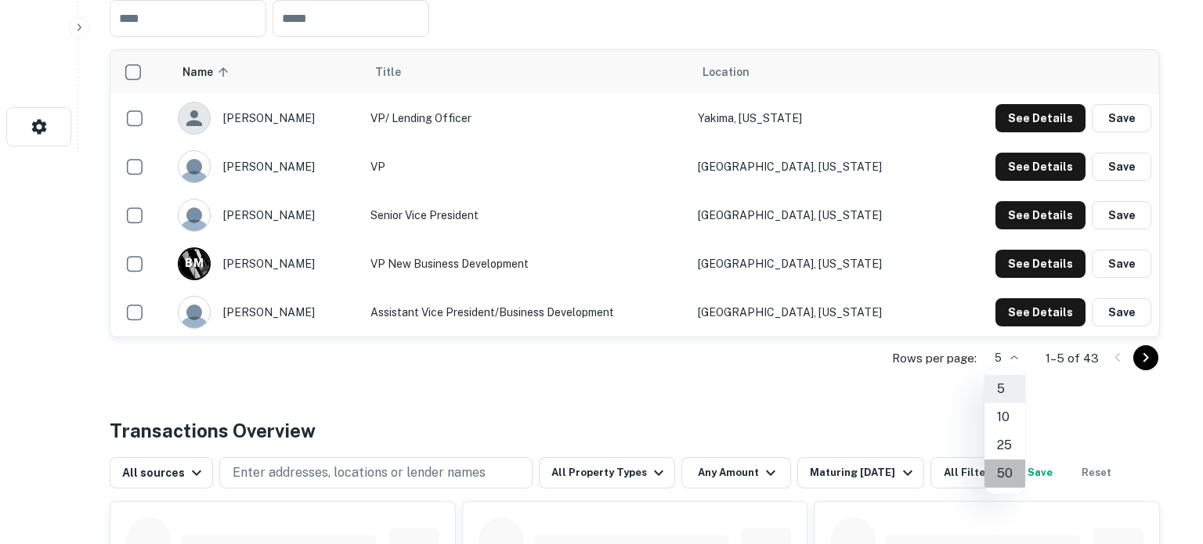
click at [1006, 475] on li "50" at bounding box center [1004, 474] width 41 height 28
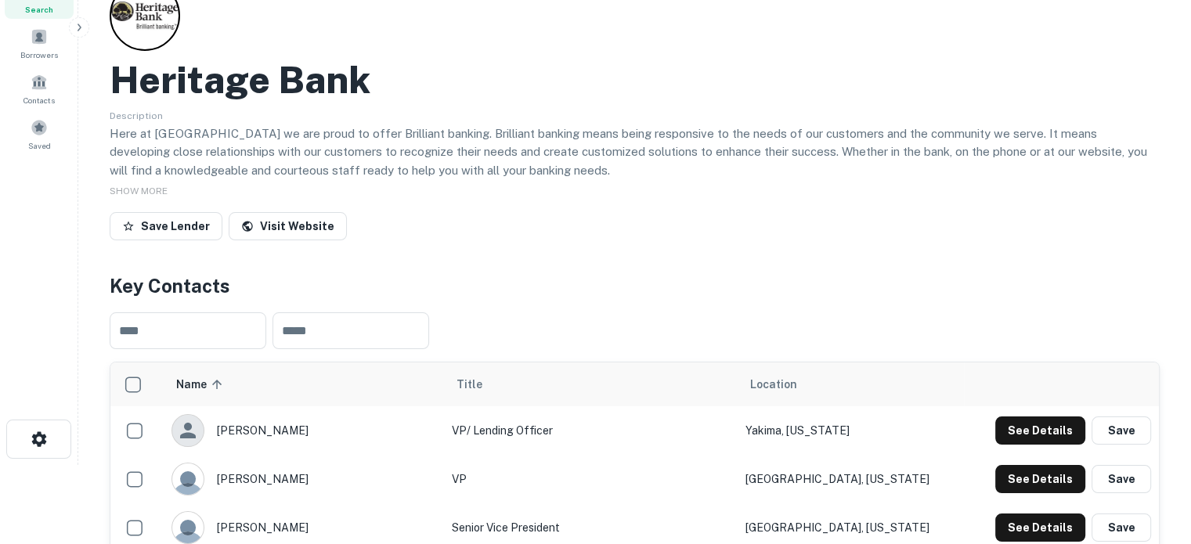
scroll to position [0, 0]
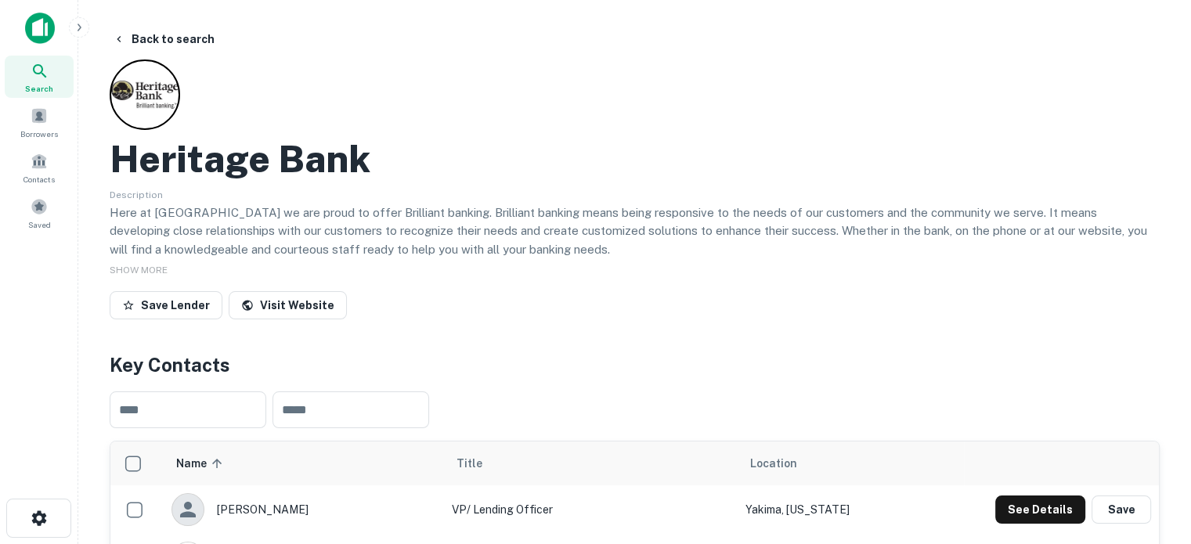
click at [43, 82] on span "Search" at bounding box center [39, 88] width 28 height 13
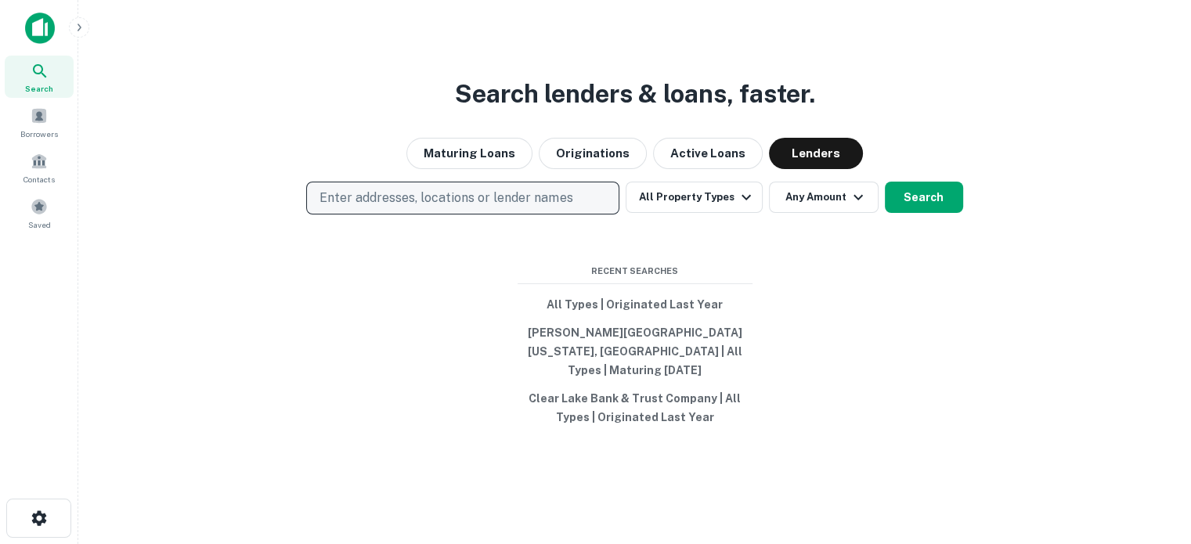
click at [508, 215] on button "Enter addresses, locations or lender names" at bounding box center [462, 198] width 313 height 33
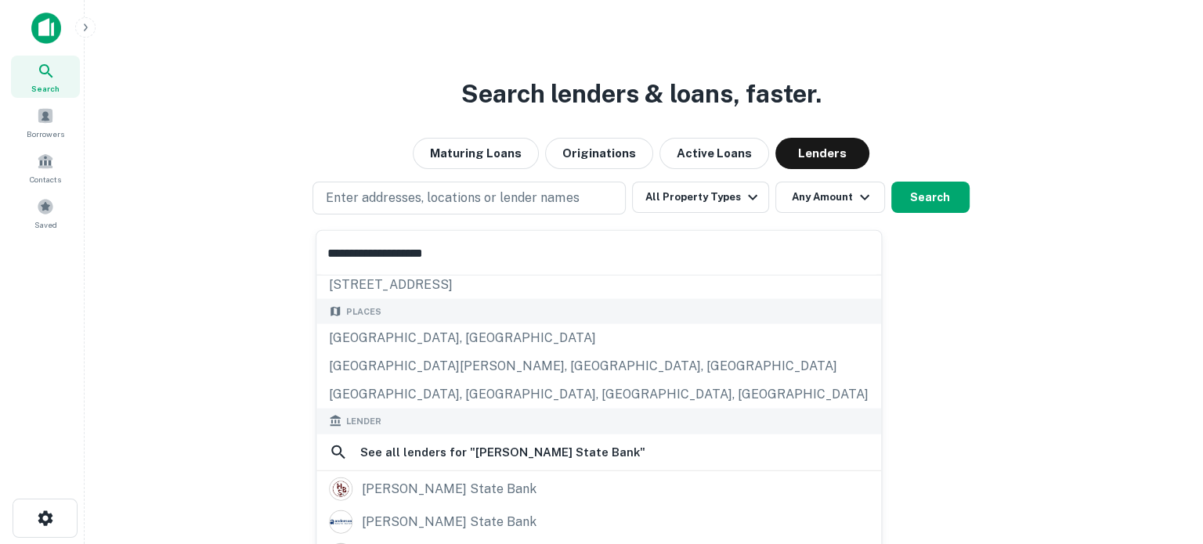
scroll to position [157, 0]
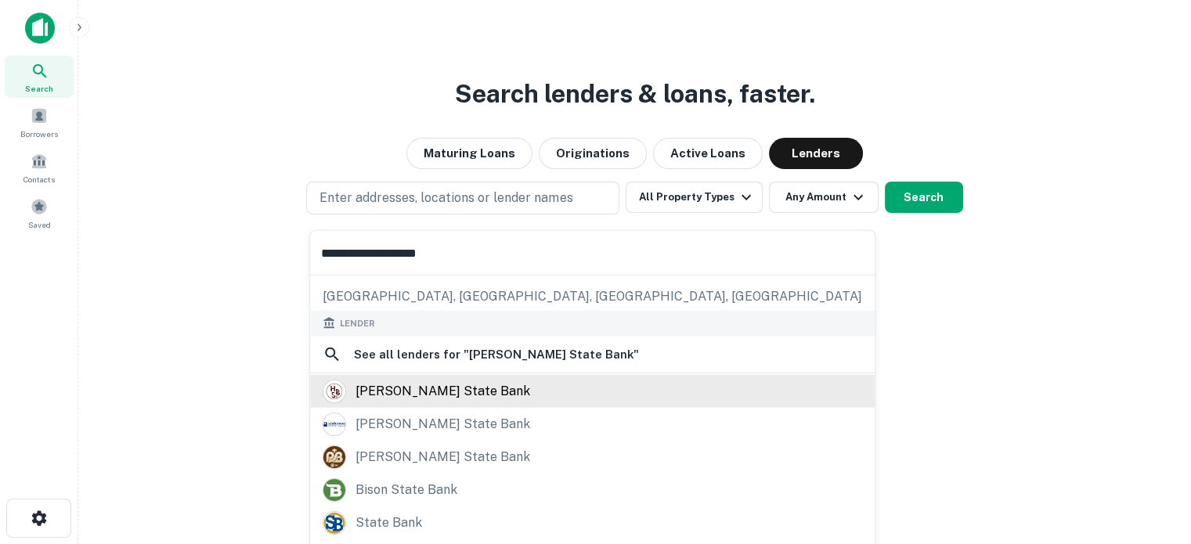
type input "**********"
click at [496, 385] on div "[PERSON_NAME] state bank" at bounding box center [593, 390] width 540 height 23
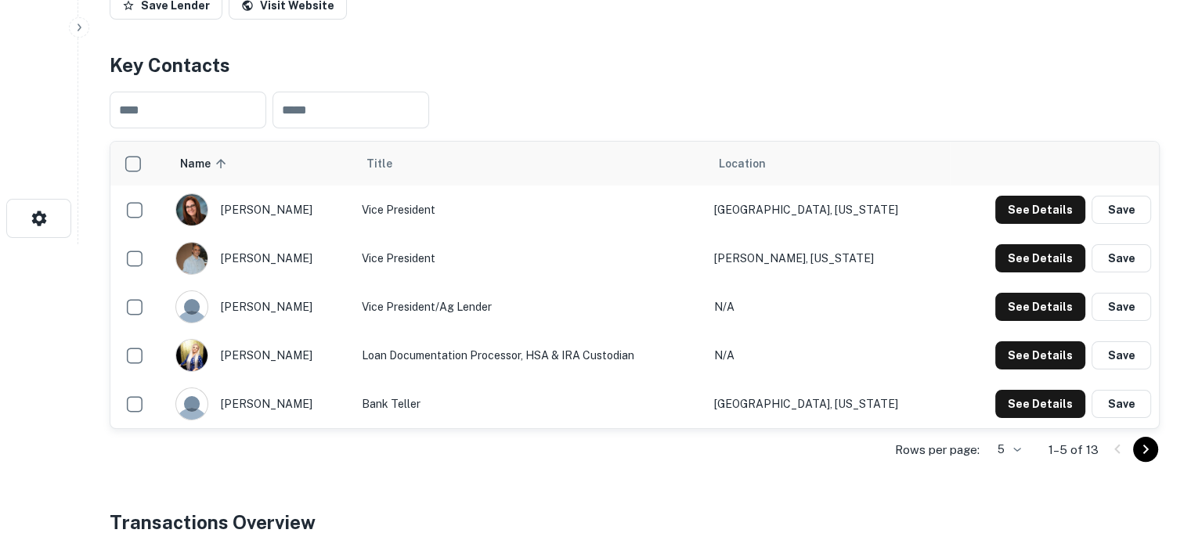
scroll to position [392, 0]
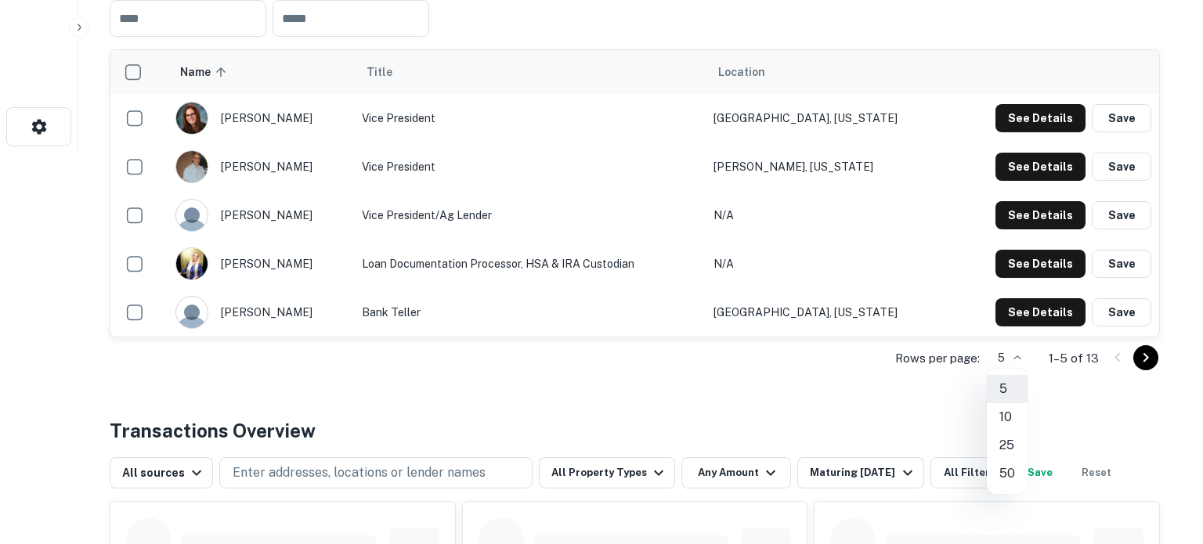
click at [1009, 438] on li "25" at bounding box center [1007, 446] width 41 height 28
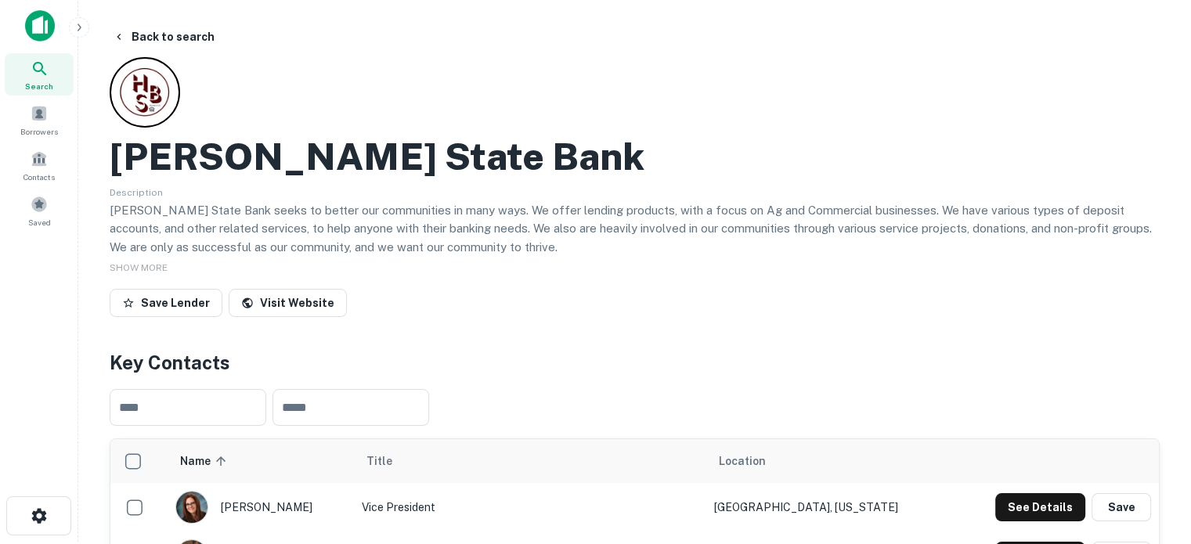
scroll to position [0, 0]
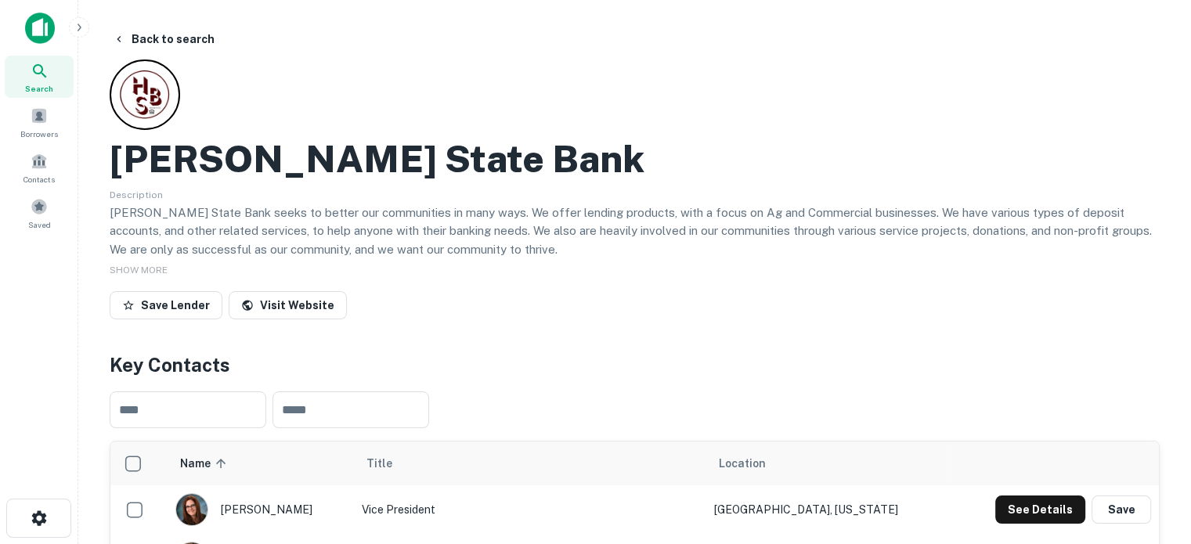
click at [44, 84] on span "Search" at bounding box center [39, 88] width 28 height 13
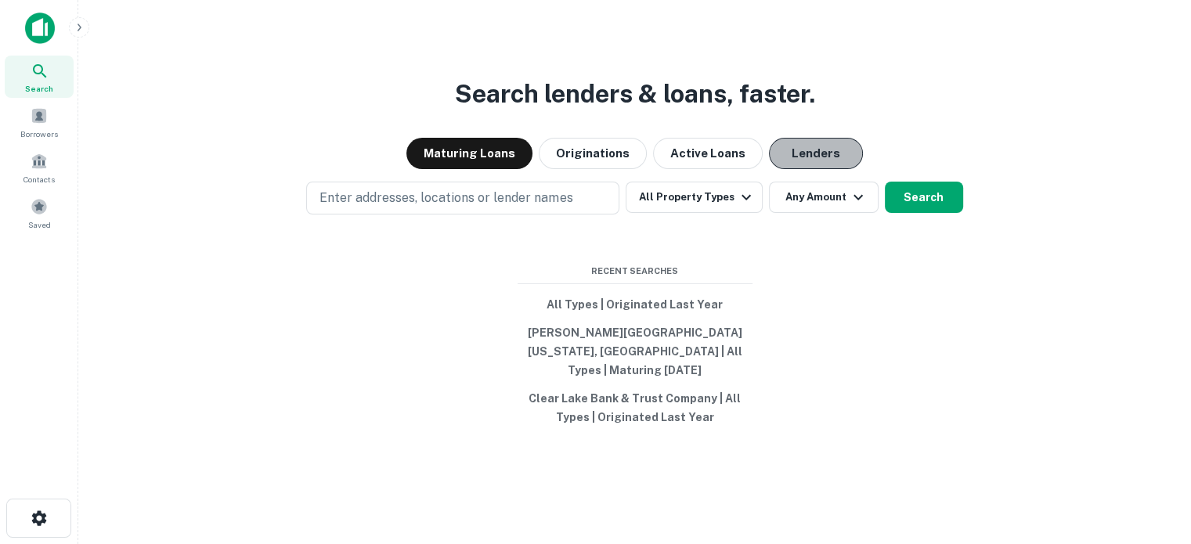
click at [806, 165] on button "Lenders" at bounding box center [816, 153] width 94 height 31
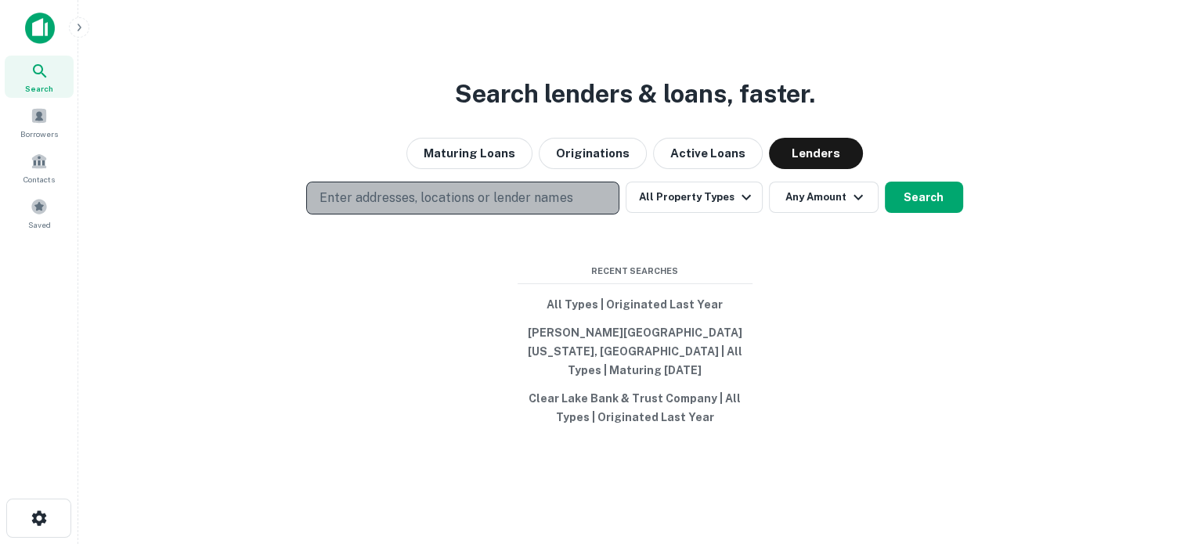
click at [452, 208] on p "Enter addresses, locations or lender names" at bounding box center [446, 198] width 253 height 19
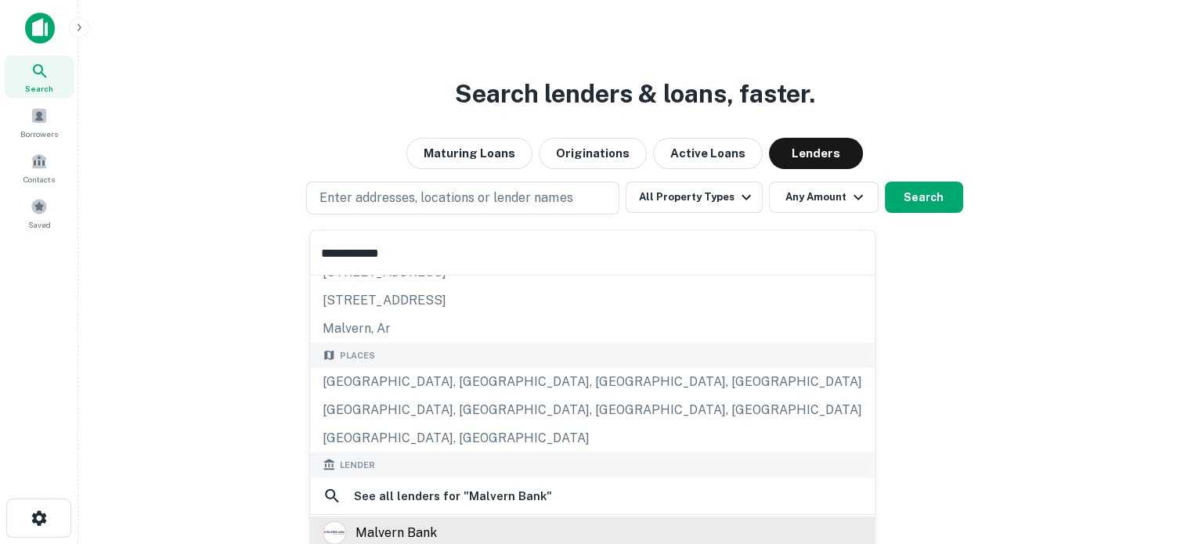
scroll to position [78, 0]
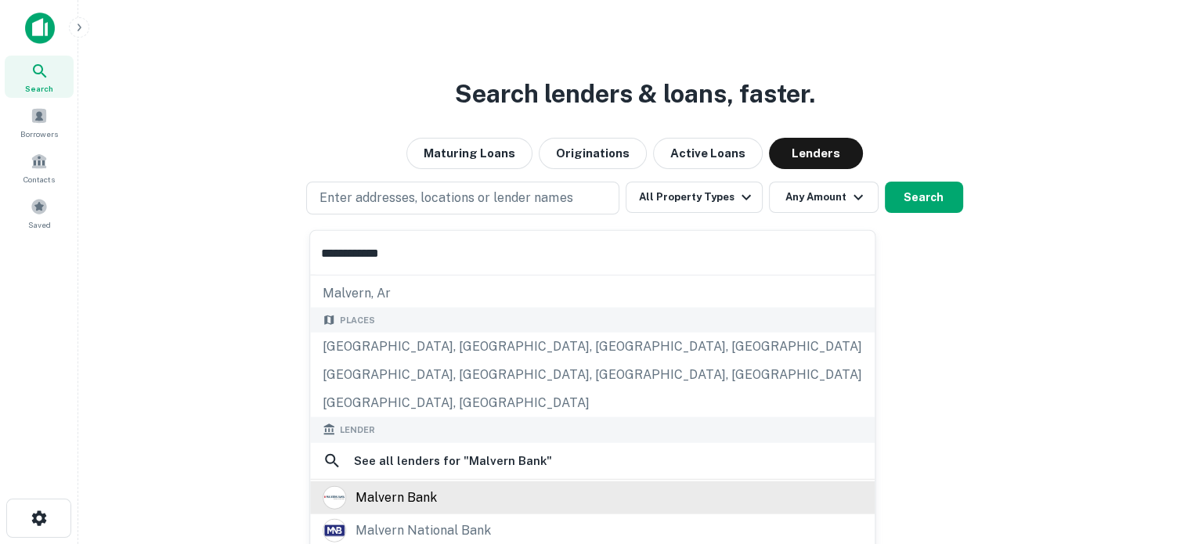
type input "**********"
click at [401, 505] on div "malvern bank" at bounding box center [396, 497] width 81 height 23
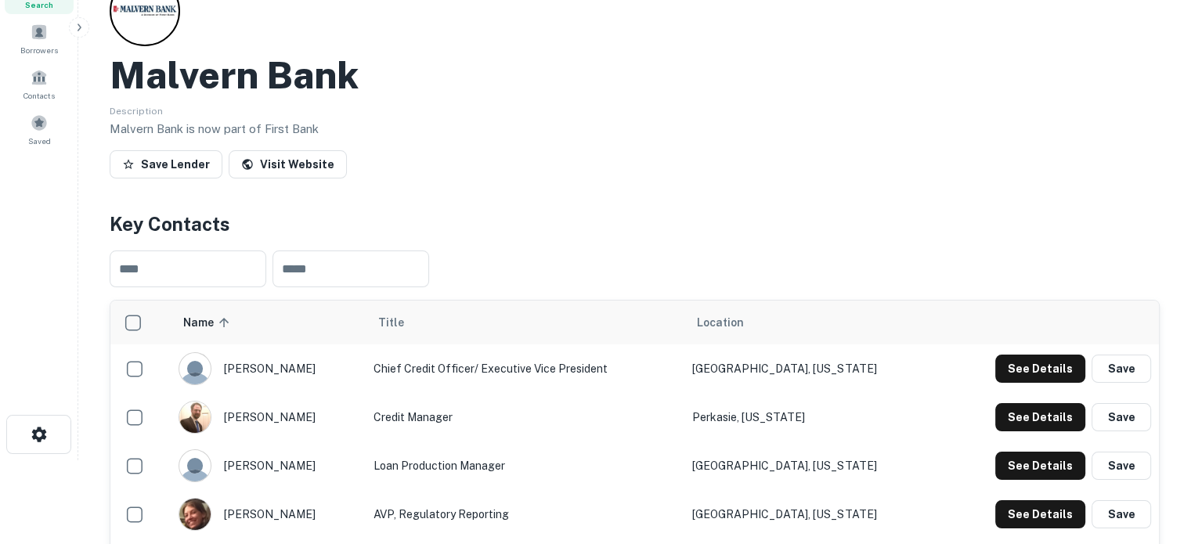
scroll to position [235, 0]
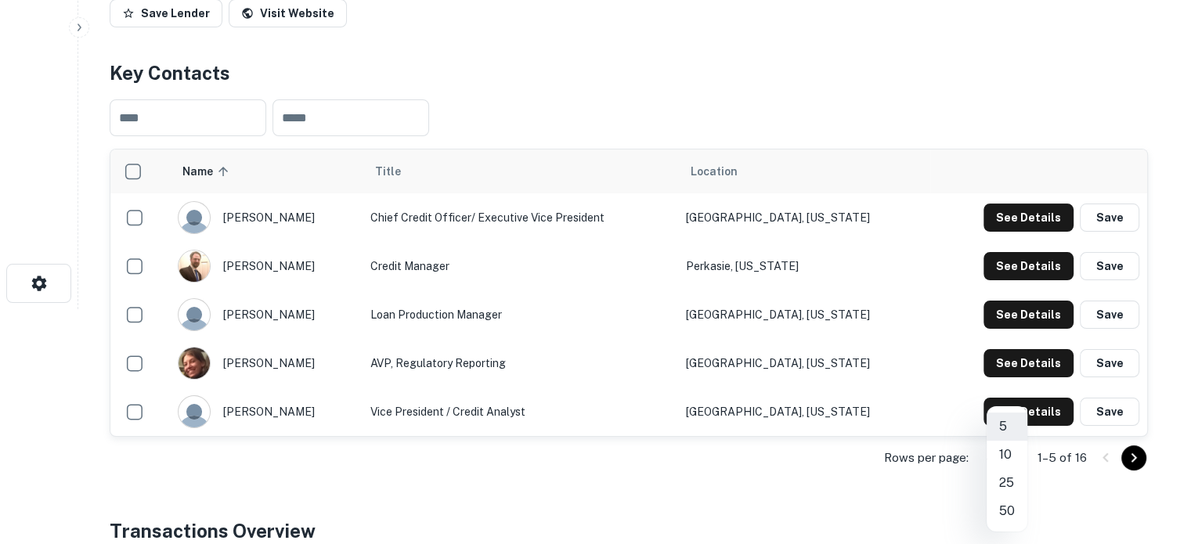
click at [1013, 309] on body "Search Borrowers Contacts Saved Back to search Malvern Bank Description Malvern…" at bounding box center [595, 37] width 1191 height 544
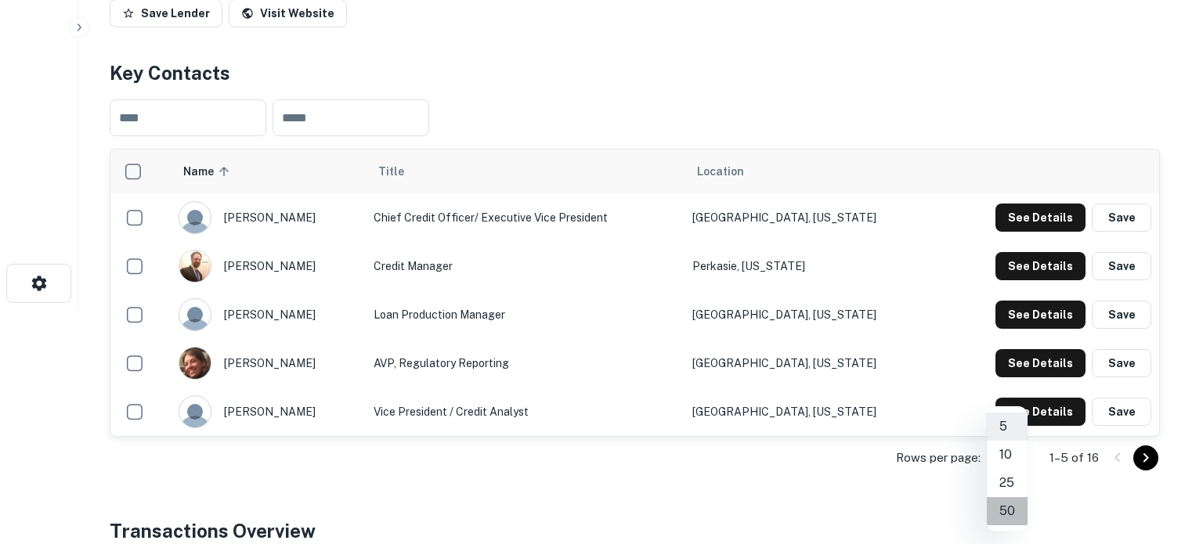
click at [1013, 511] on li "50" at bounding box center [1007, 511] width 41 height 28
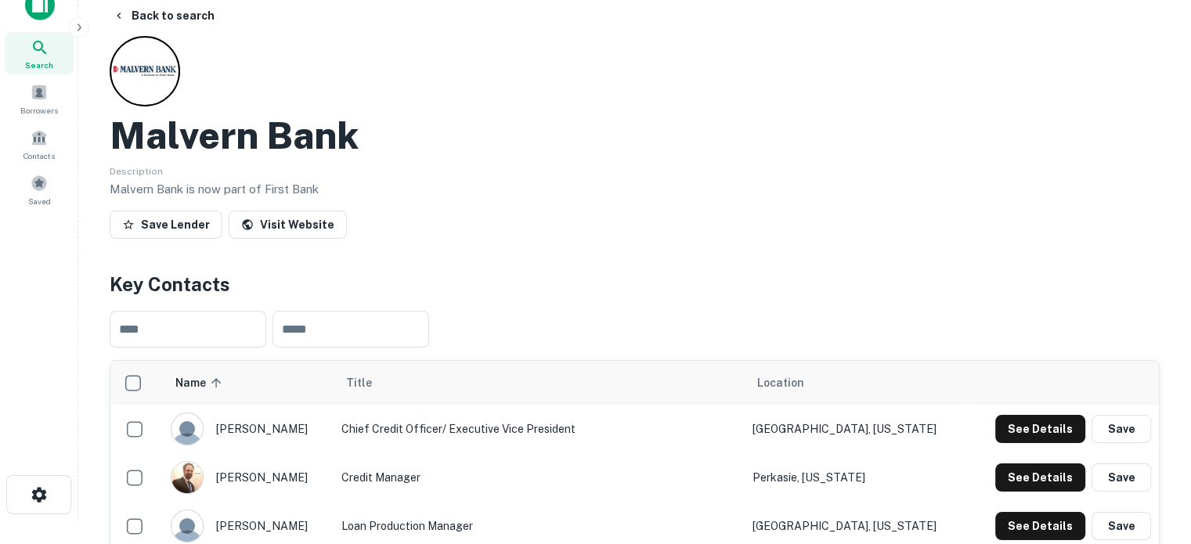
scroll to position [0, 0]
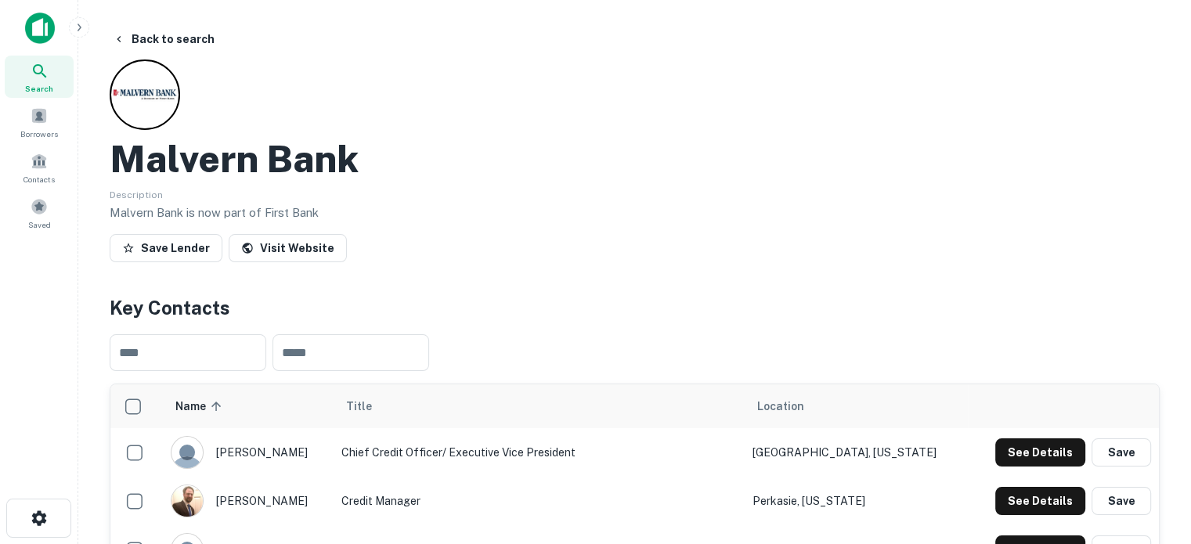
click at [63, 68] on div "Search" at bounding box center [39, 77] width 69 height 42
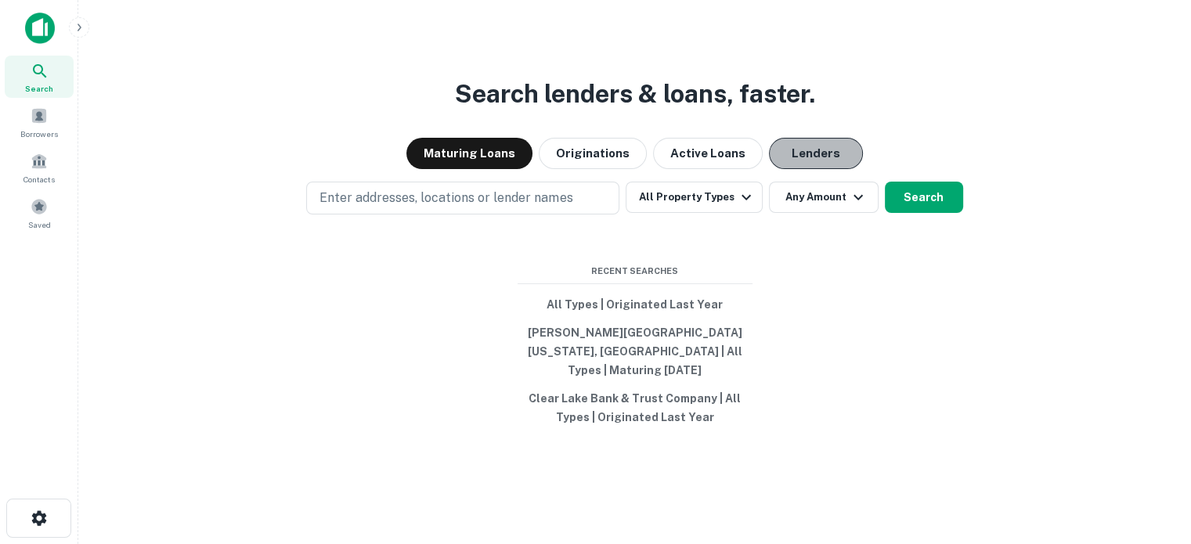
click at [789, 169] on button "Lenders" at bounding box center [816, 153] width 94 height 31
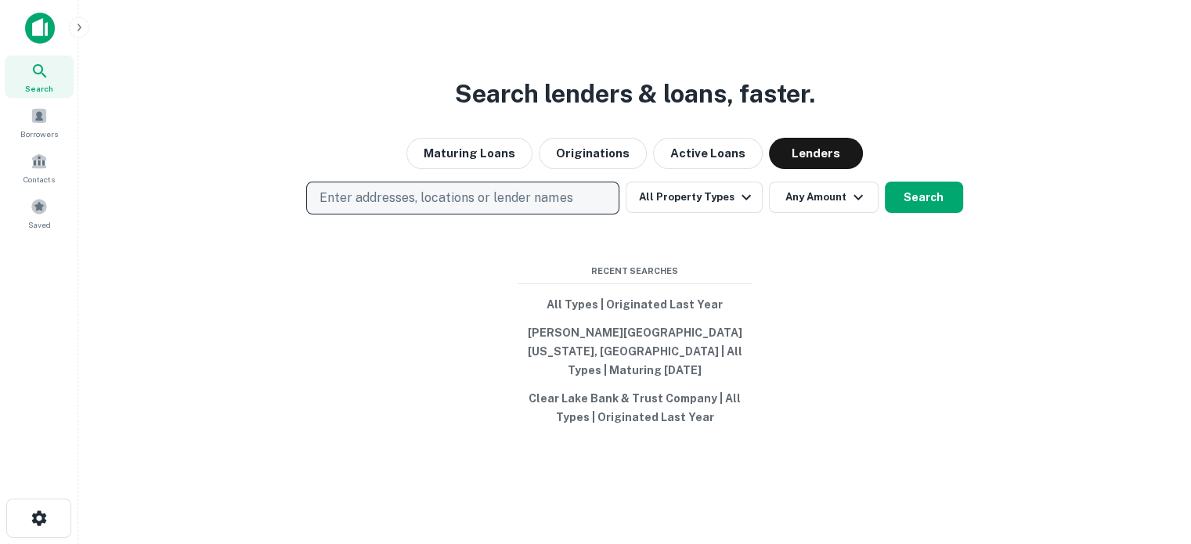
click at [526, 208] on p "Enter addresses, locations or lender names" at bounding box center [446, 198] width 253 height 19
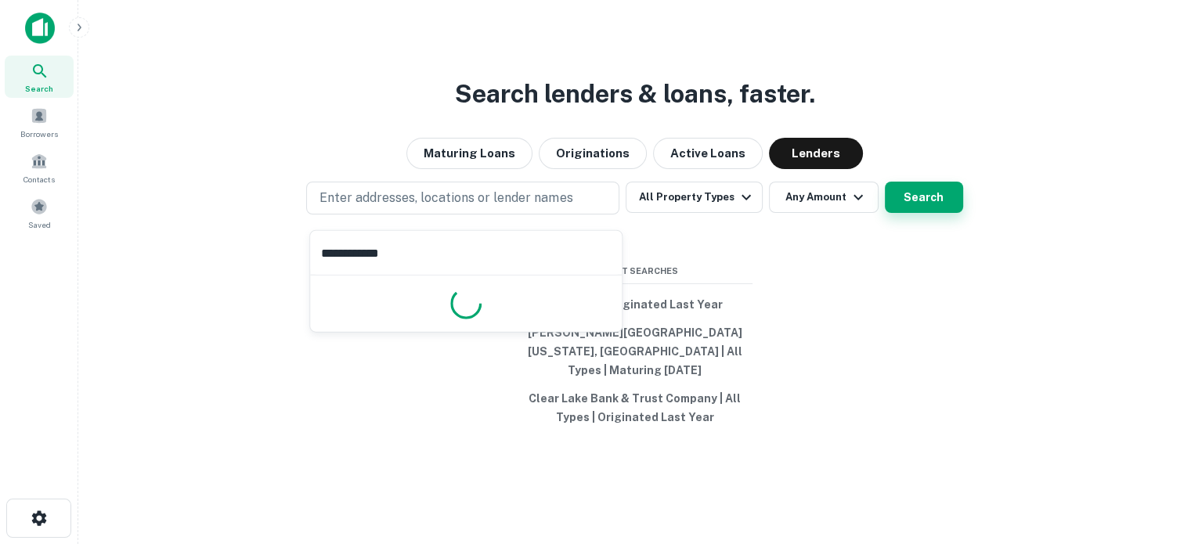
type input "**********"
click at [943, 200] on button "Search" at bounding box center [924, 197] width 78 height 31
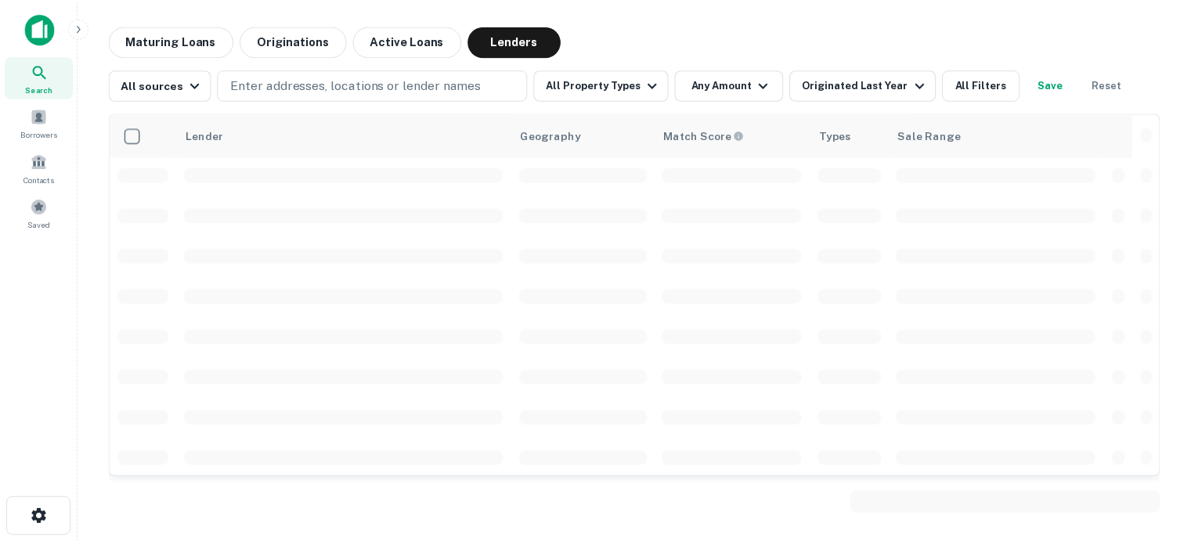
scroll to position [1175, 0]
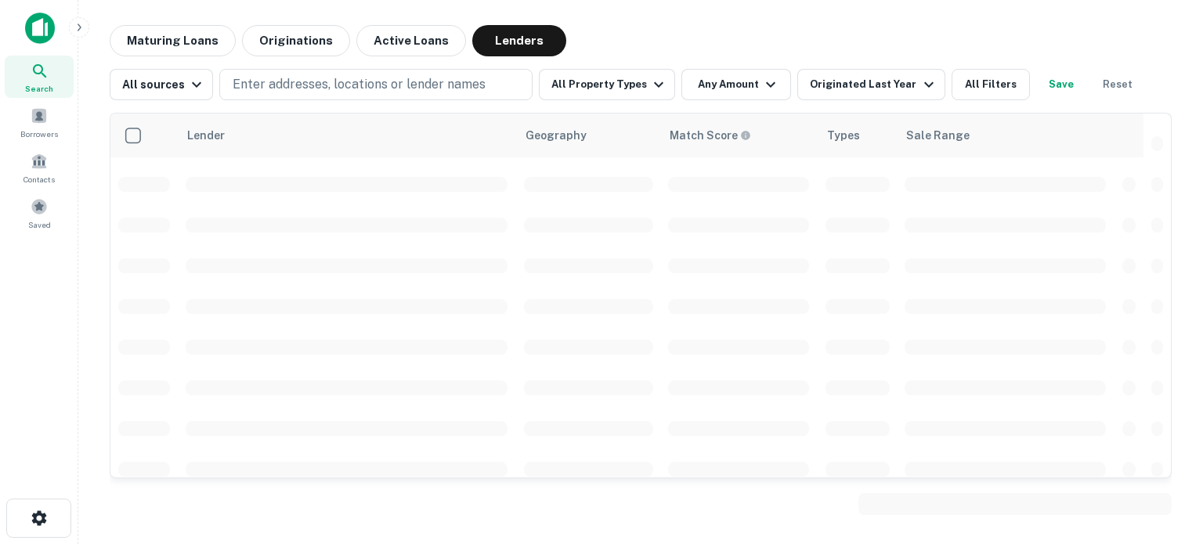
click at [61, 77] on div "Search" at bounding box center [39, 77] width 69 height 42
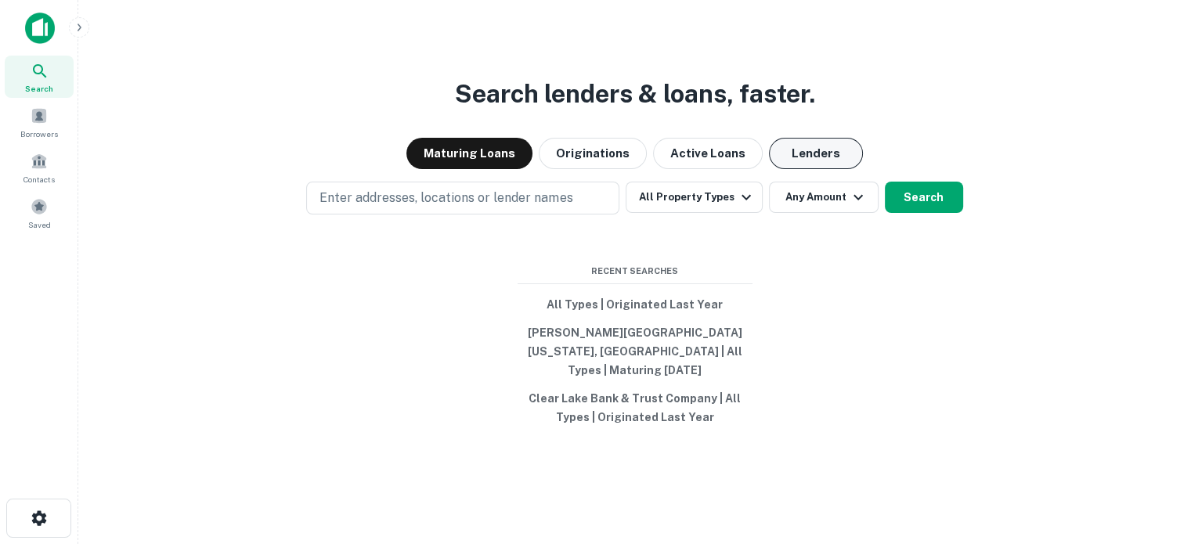
click at [822, 154] on button "Lenders" at bounding box center [816, 153] width 94 height 31
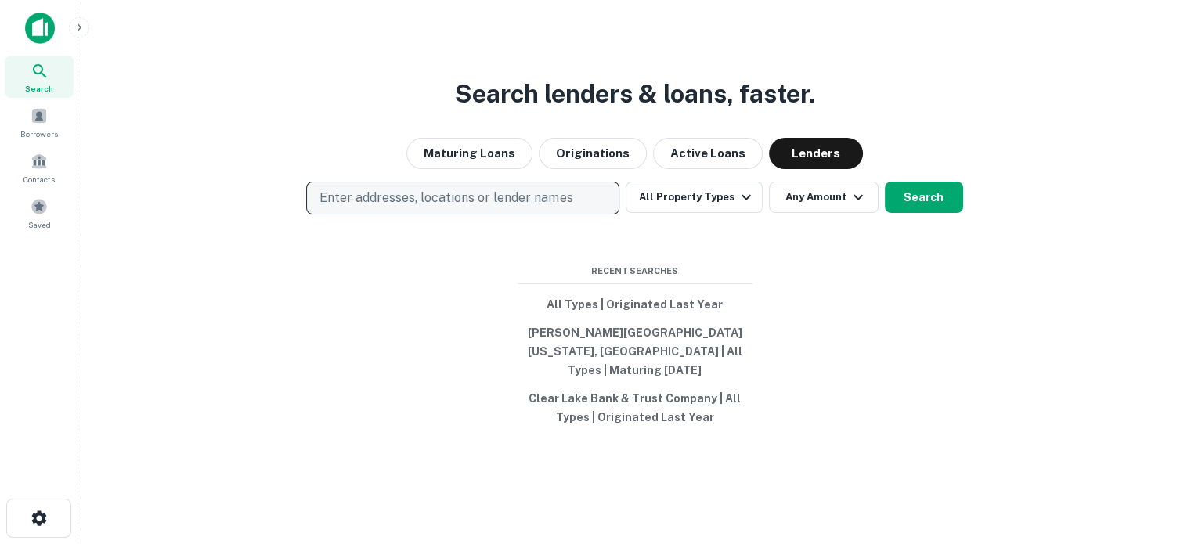
click at [422, 204] on p "Enter addresses, locations or lender names" at bounding box center [446, 198] width 253 height 19
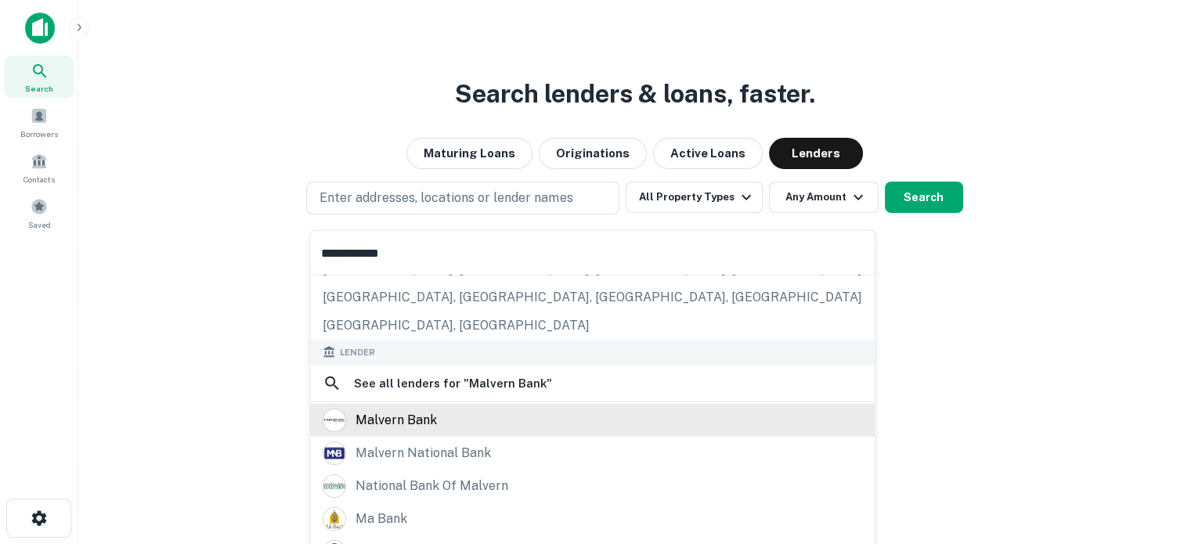
scroll to position [157, 0]
type input "**********"
click at [462, 416] on div "malvern bank" at bounding box center [593, 418] width 540 height 23
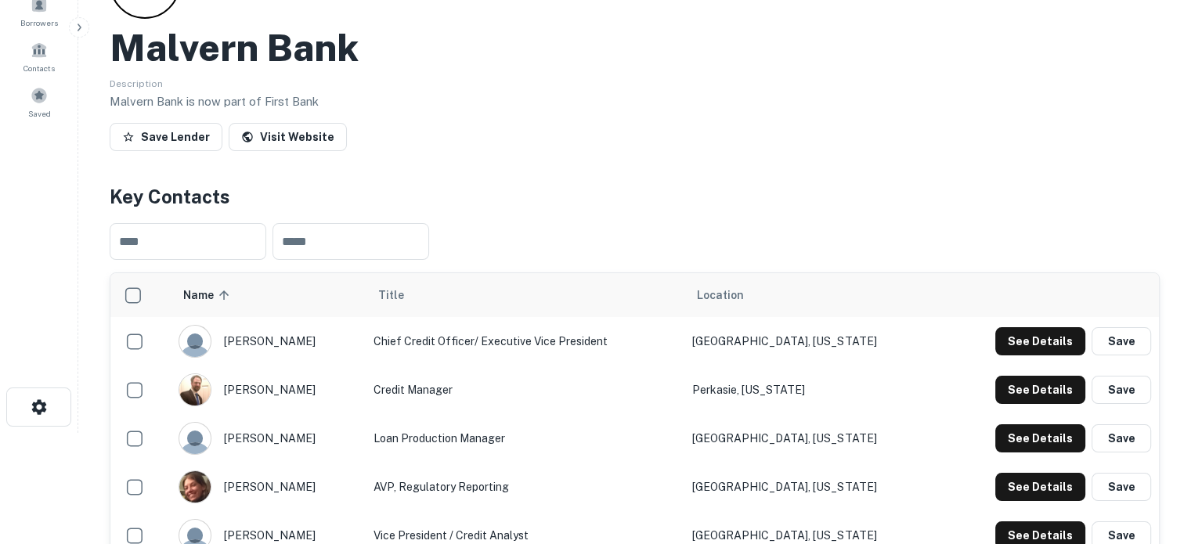
scroll to position [235, 0]
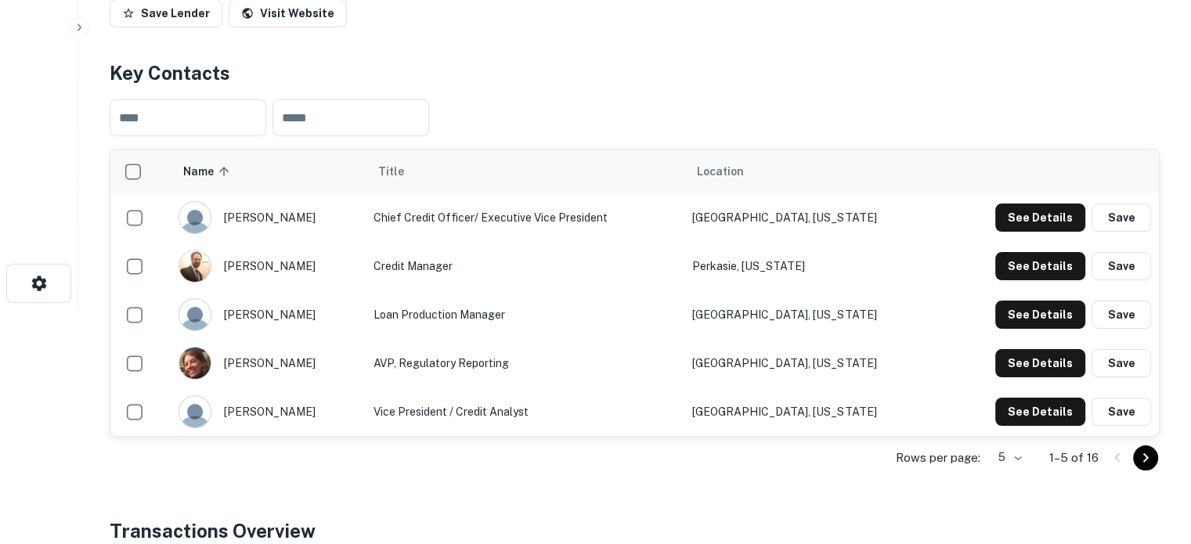
click at [1012, 309] on body "Search Borrowers Contacts Saved Back to search Malvern Bank Description Malvern…" at bounding box center [595, 37] width 1191 height 544
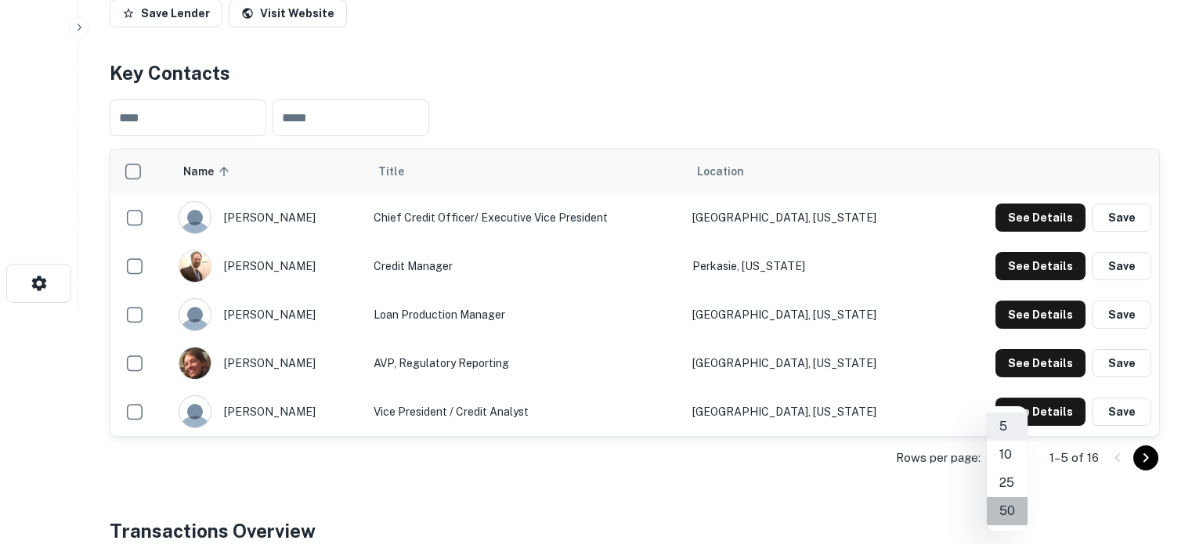
click at [1011, 510] on li "50" at bounding box center [1007, 511] width 41 height 28
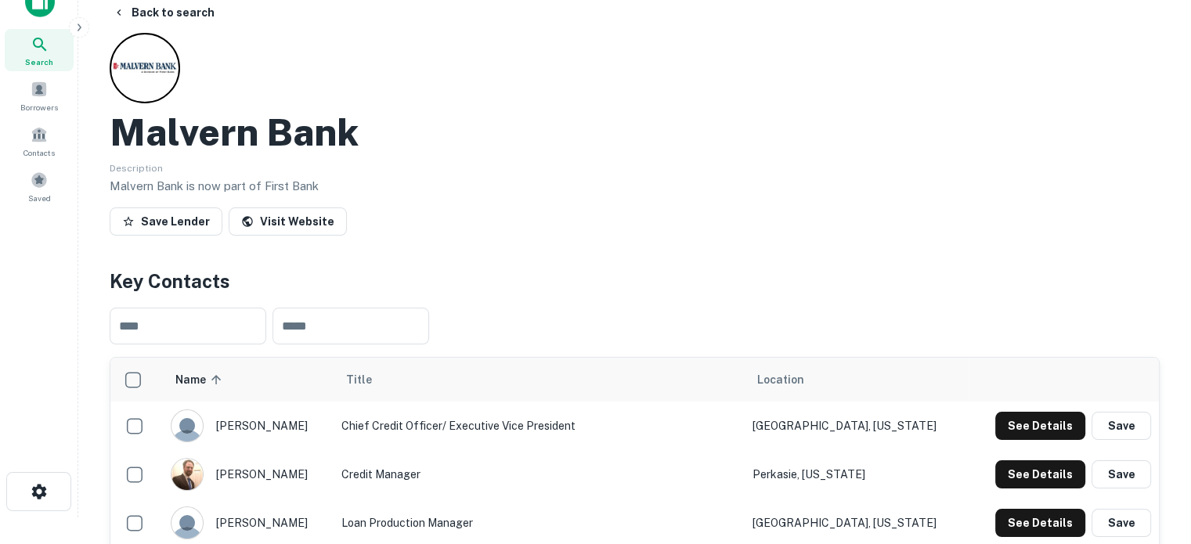
scroll to position [0, 0]
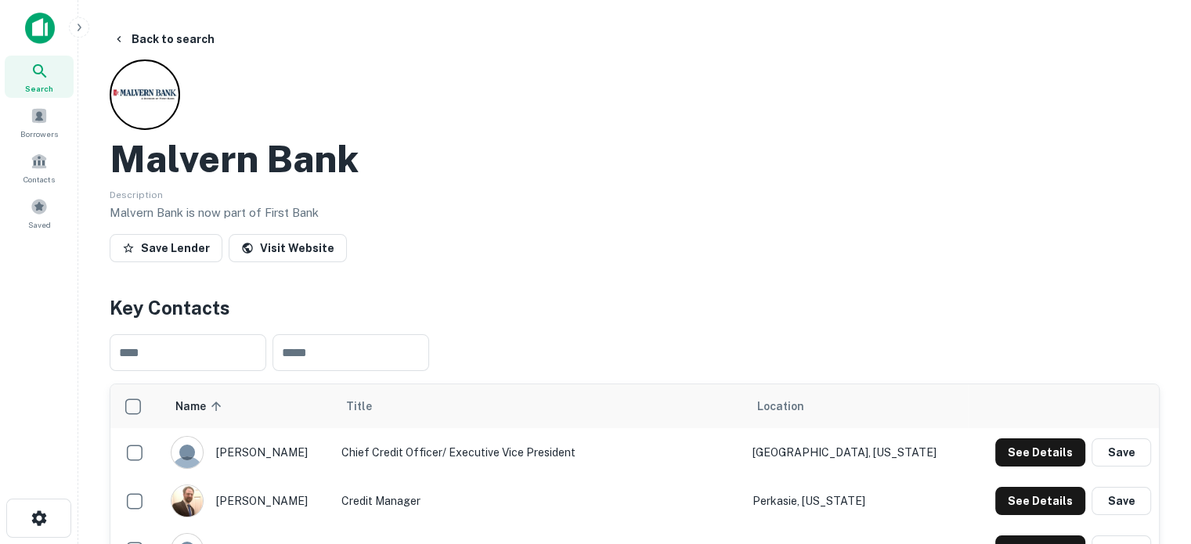
click at [43, 66] on icon at bounding box center [40, 71] width 19 height 19
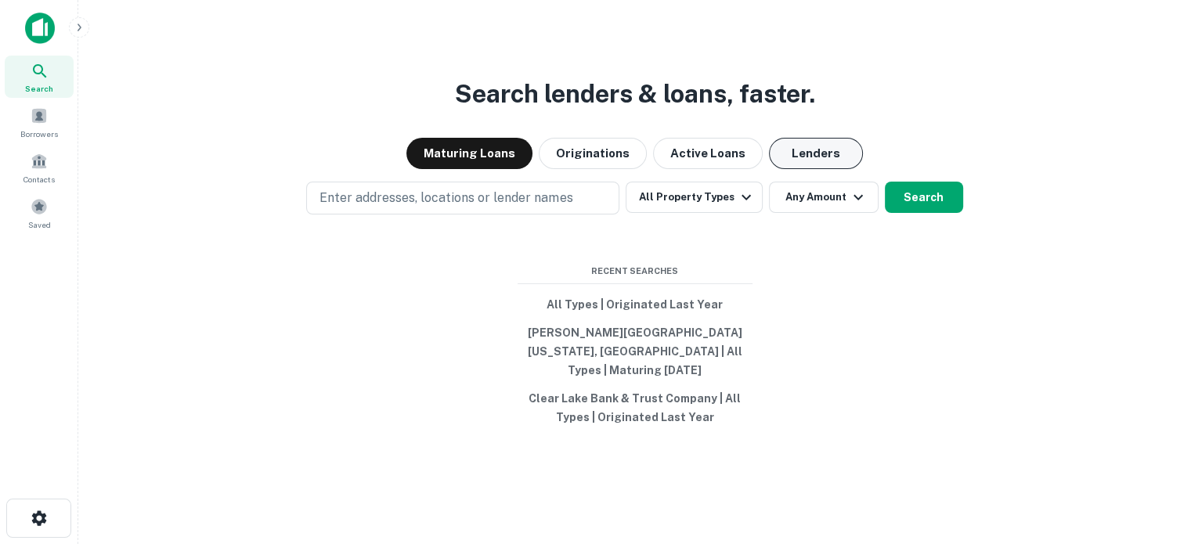
click at [814, 169] on button "Lenders" at bounding box center [816, 153] width 94 height 31
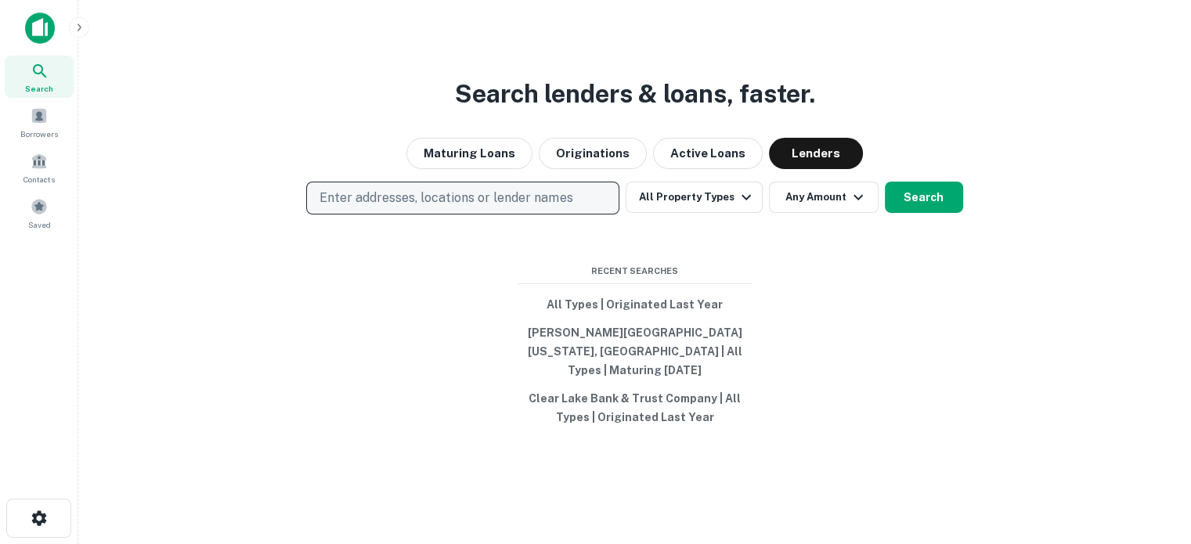
click at [516, 215] on button "Enter addresses, locations or lender names" at bounding box center [462, 198] width 313 height 33
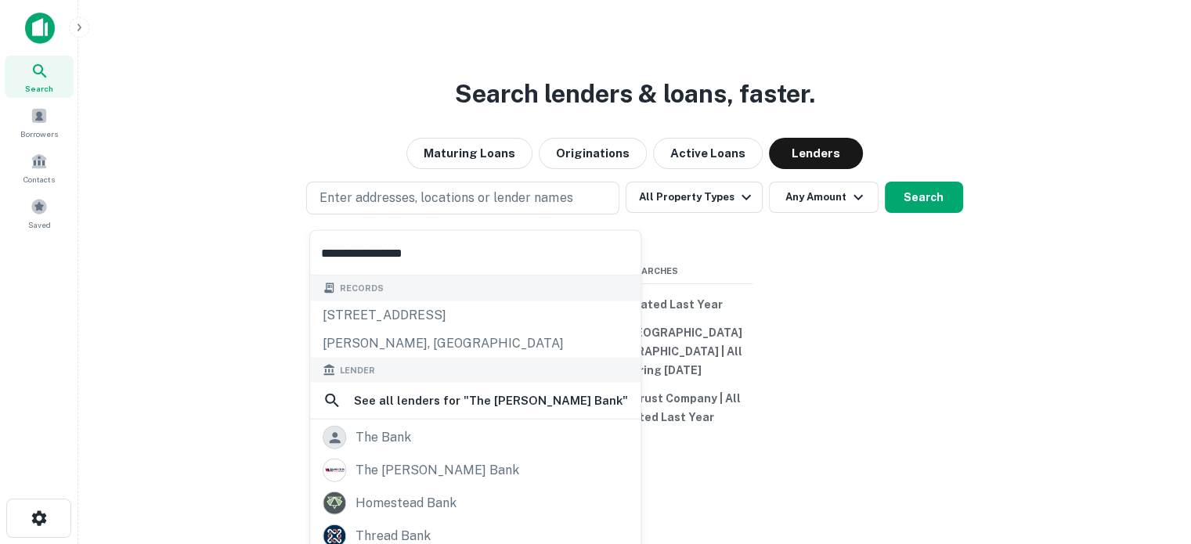
type input "**********"
drag, startPoint x: 454, startPoint y: 252, endPoint x: 240, endPoint y: 241, distance: 214.1
click at [240, 241] on body "**********" at bounding box center [595, 272] width 1191 height 544
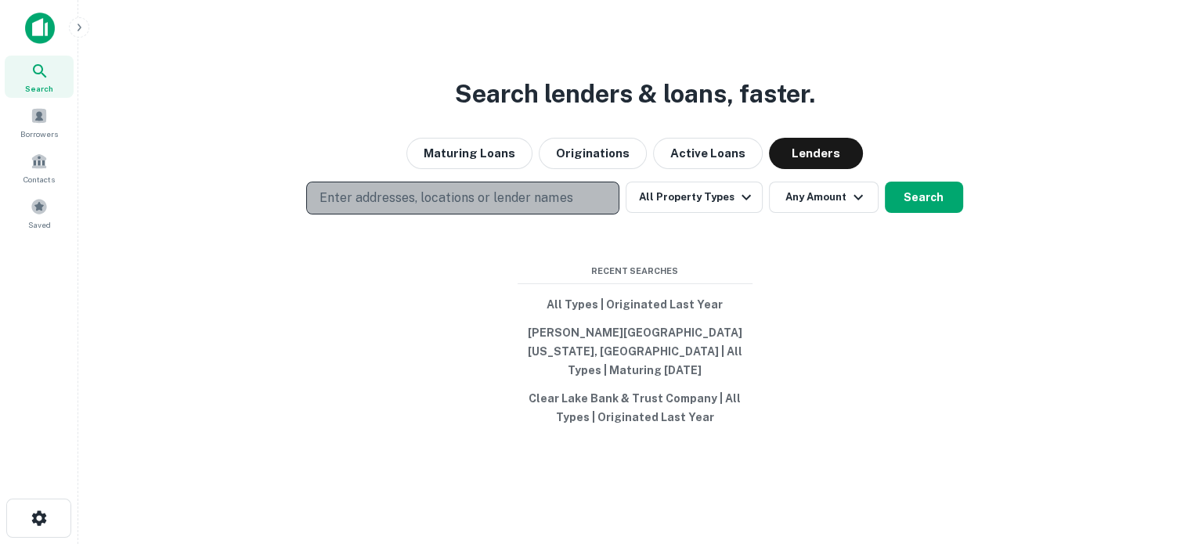
click at [585, 215] on button "Enter addresses, locations or lender names" at bounding box center [462, 198] width 313 height 33
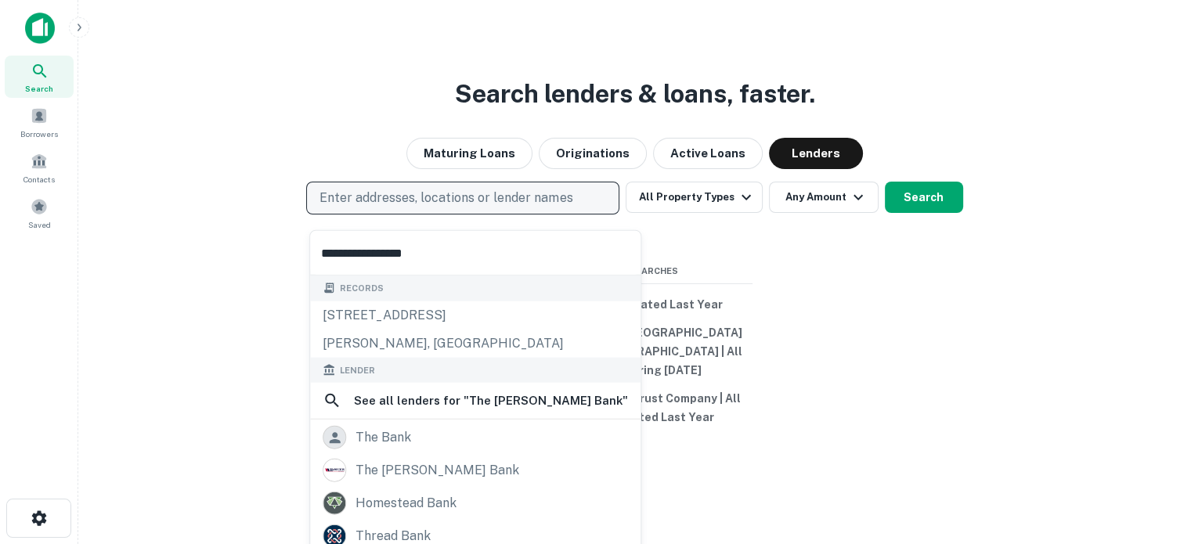
type input "**********"
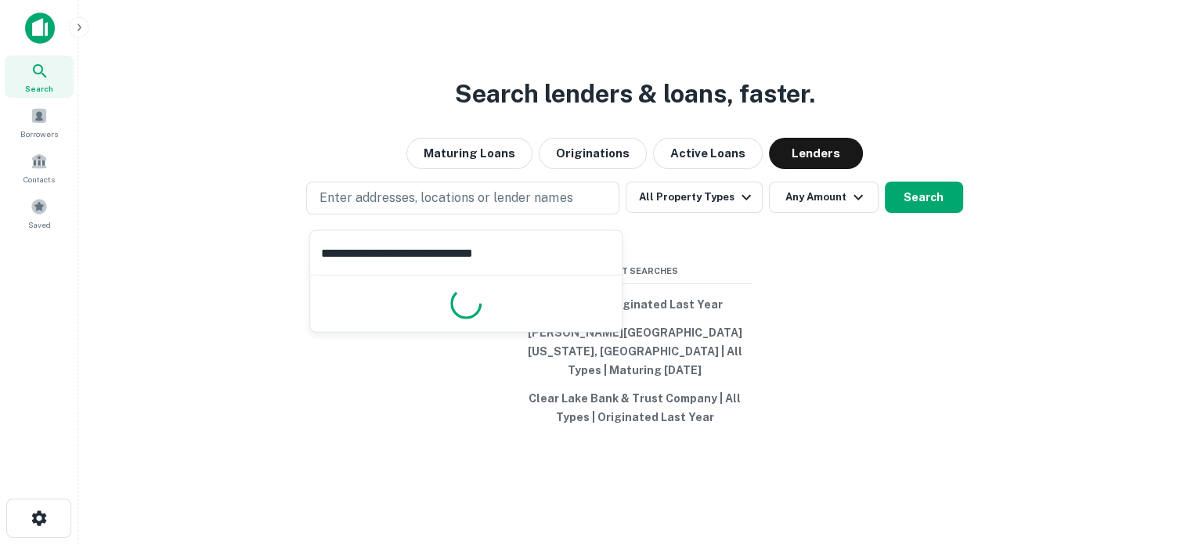
drag, startPoint x: 535, startPoint y: 256, endPoint x: 206, endPoint y: 255, distance: 328.9
click at [206, 255] on body "**********" at bounding box center [595, 272] width 1191 height 544
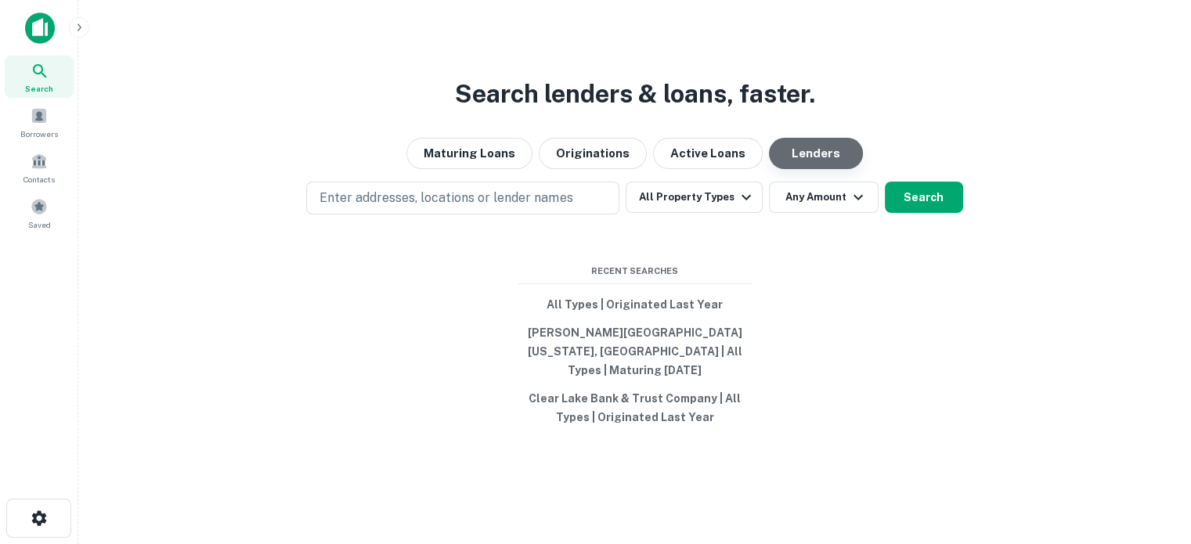
click at [800, 161] on button "Lenders" at bounding box center [816, 153] width 94 height 31
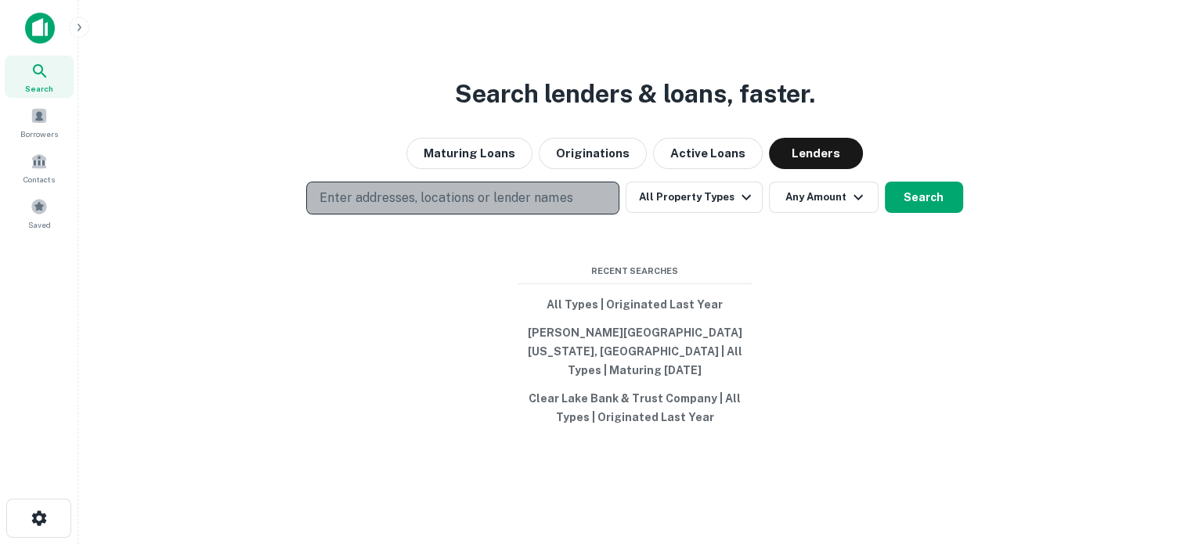
click at [543, 206] on p "Enter addresses, locations or lender names" at bounding box center [446, 198] width 253 height 19
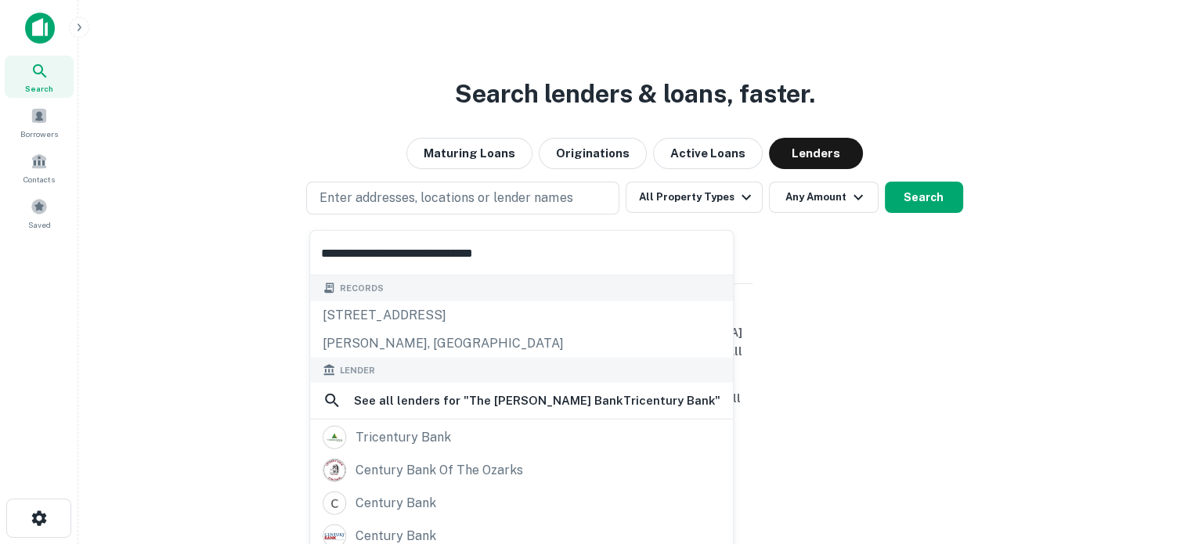
drag, startPoint x: 533, startPoint y: 250, endPoint x: 294, endPoint y: 241, distance: 239.0
click at [294, 241] on body "**********" at bounding box center [595, 272] width 1191 height 544
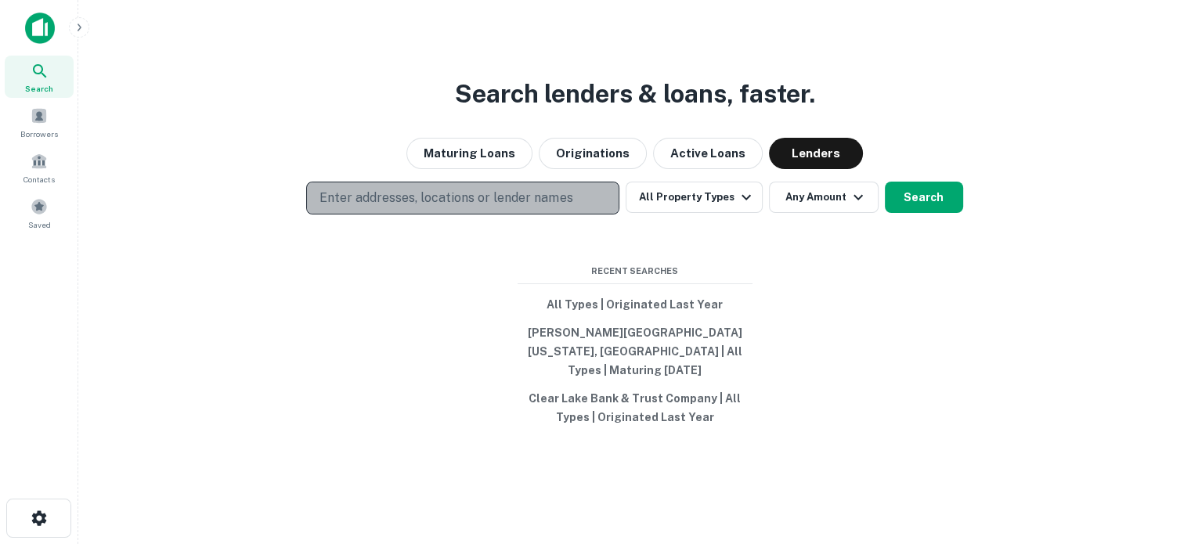
click at [486, 208] on p "Enter addresses, locations or lender names" at bounding box center [446, 198] width 253 height 19
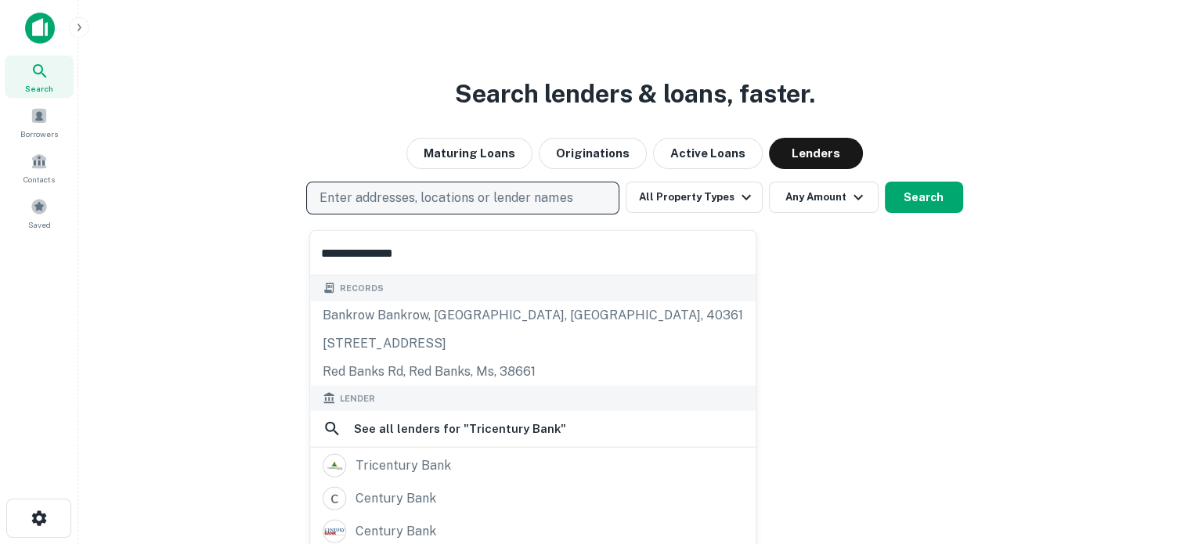
type input "**********"
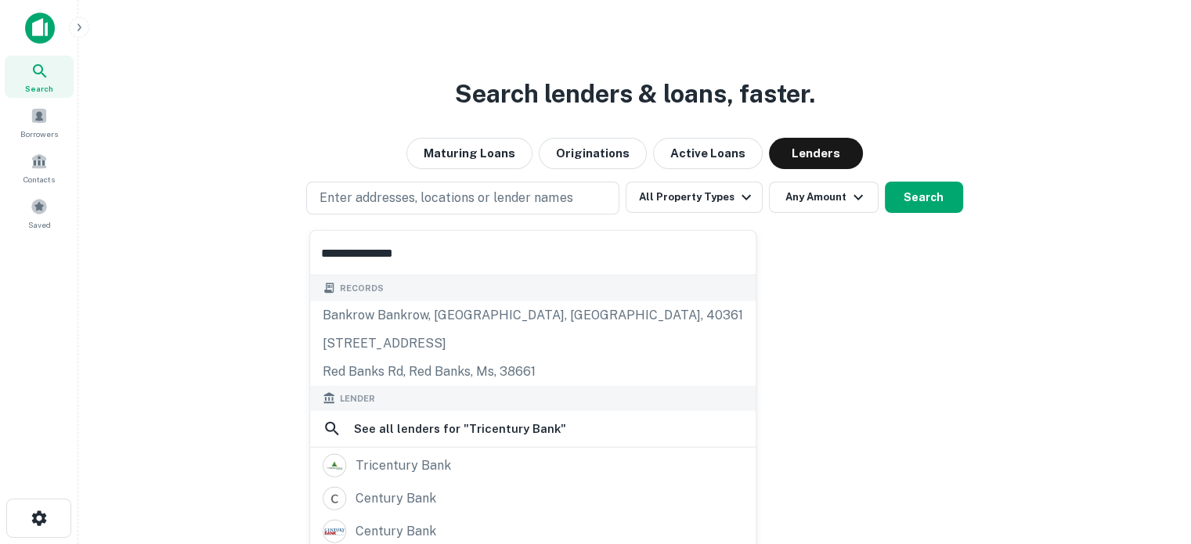
drag, startPoint x: 486, startPoint y: 210, endPoint x: 479, endPoint y: 309, distance: 98.9
click at [479, 300] on body "**********" at bounding box center [595, 272] width 1191 height 544
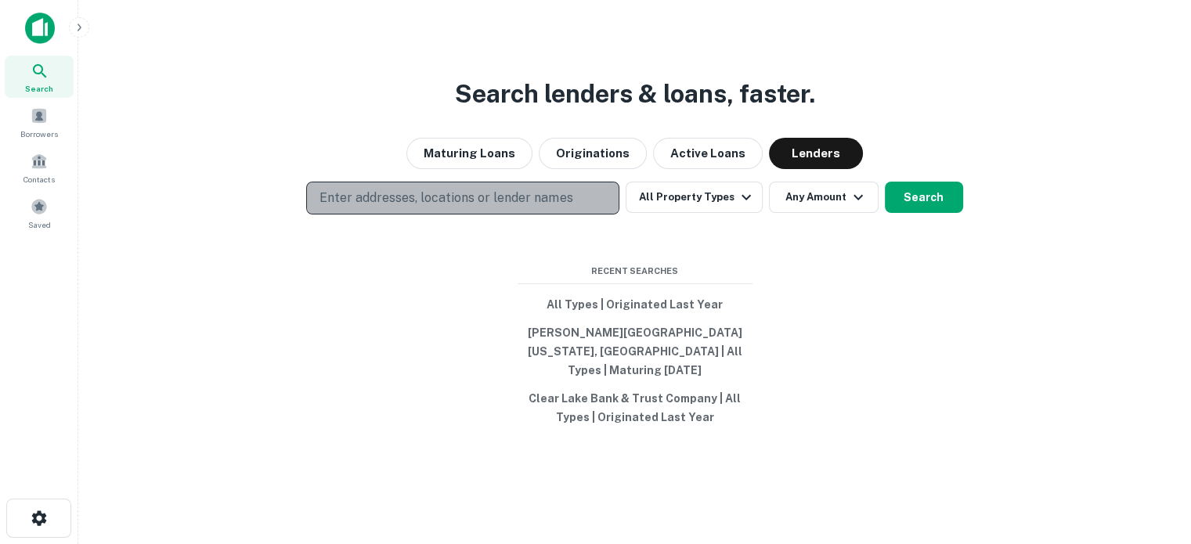
click at [432, 208] on p "Enter addresses, locations or lender names" at bounding box center [446, 198] width 253 height 19
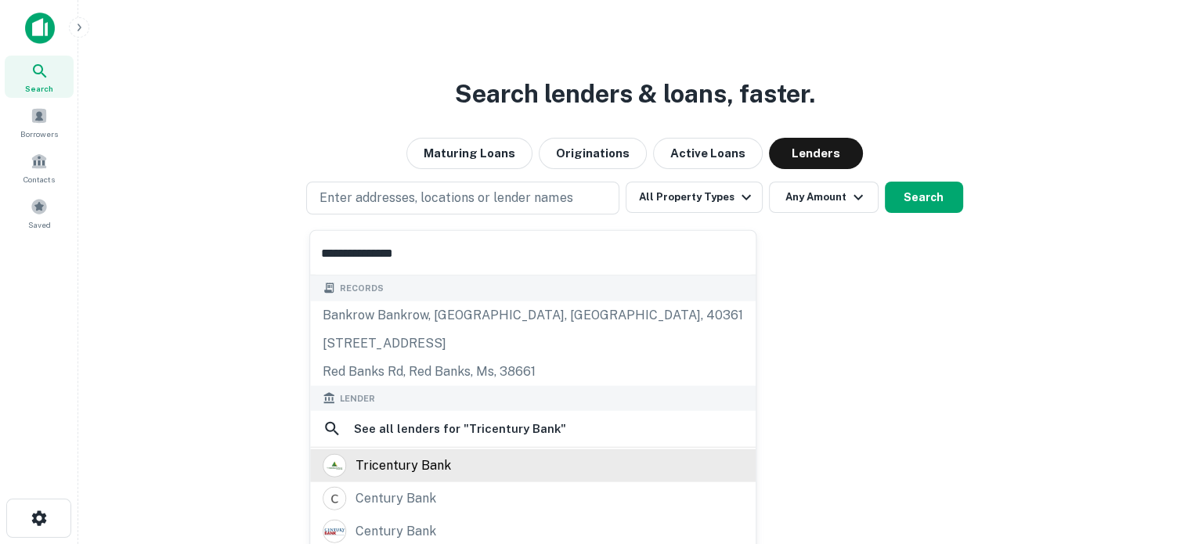
click at [373, 463] on div "tricentury bank" at bounding box center [404, 465] width 96 height 23
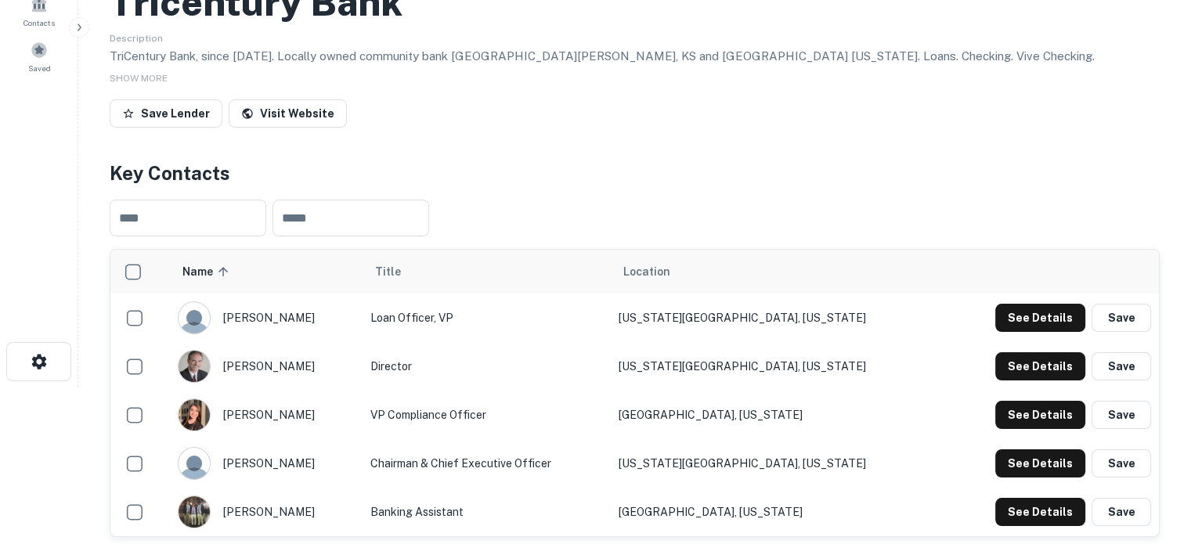
scroll to position [313, 0]
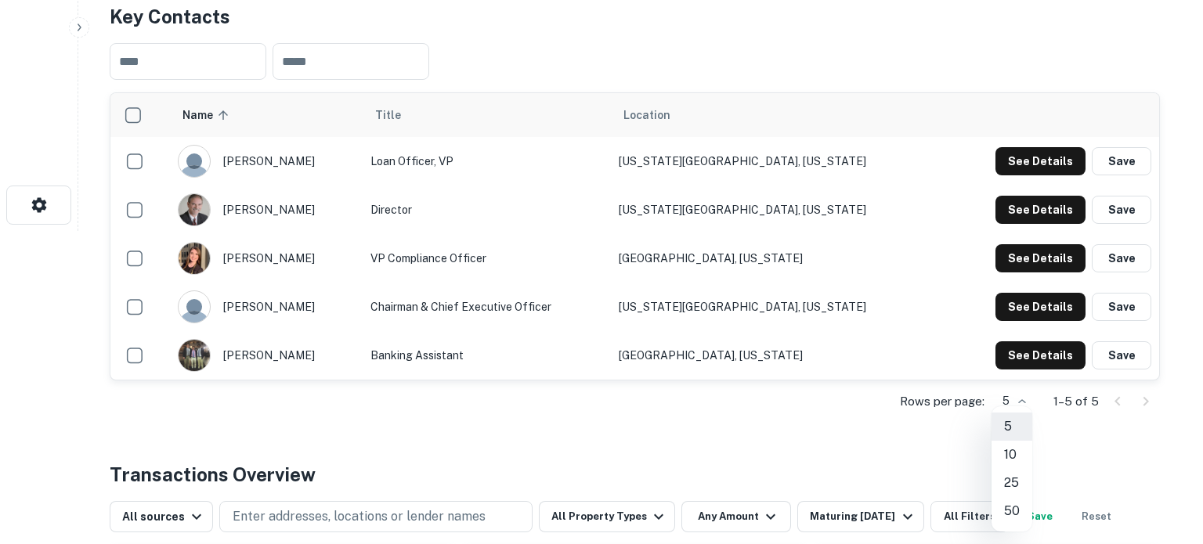
click at [659, 65] on div at bounding box center [601, 272] width 1203 height 544
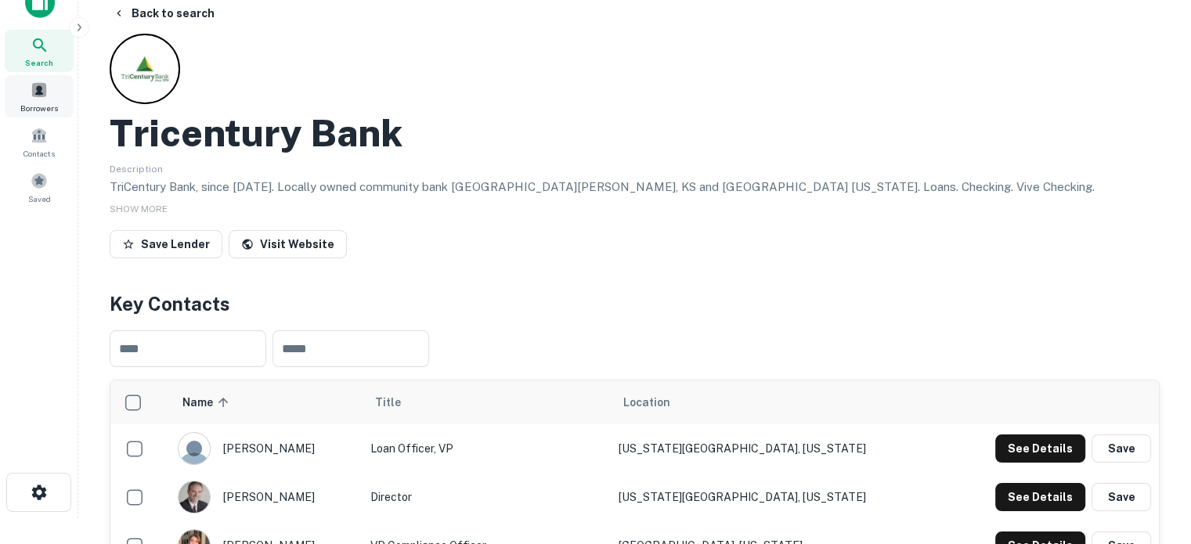
scroll to position [0, 0]
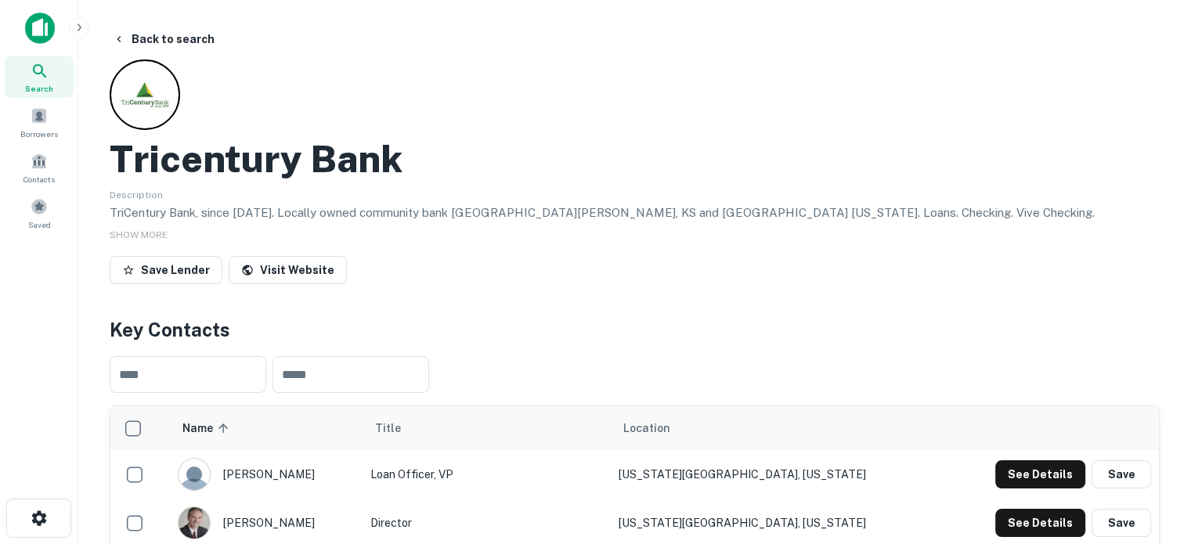
click at [33, 92] on span "Search" at bounding box center [39, 88] width 28 height 13
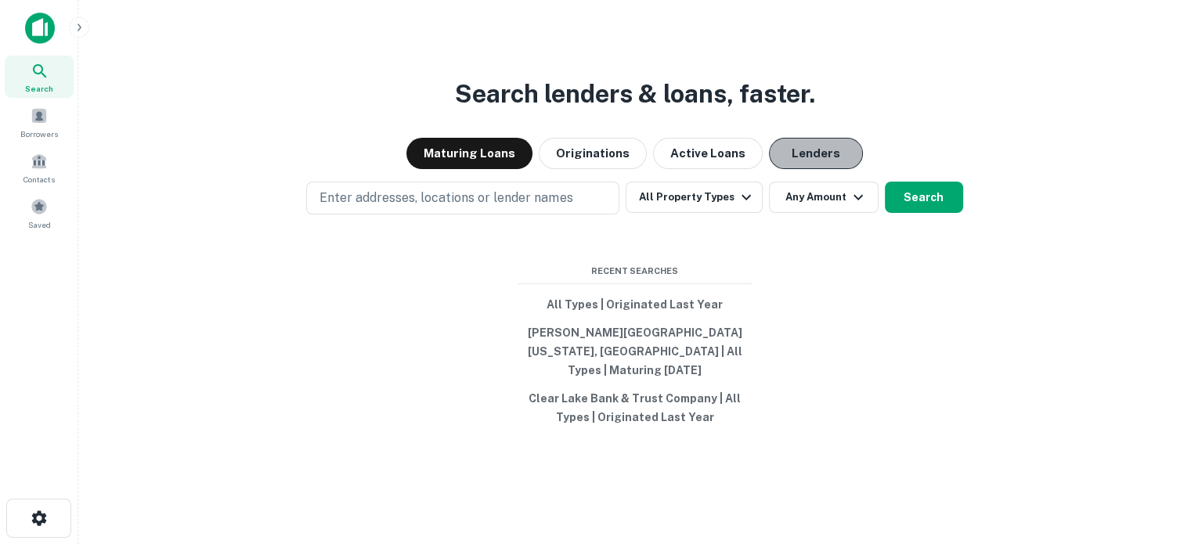
click at [789, 168] on button "Lenders" at bounding box center [816, 153] width 94 height 31
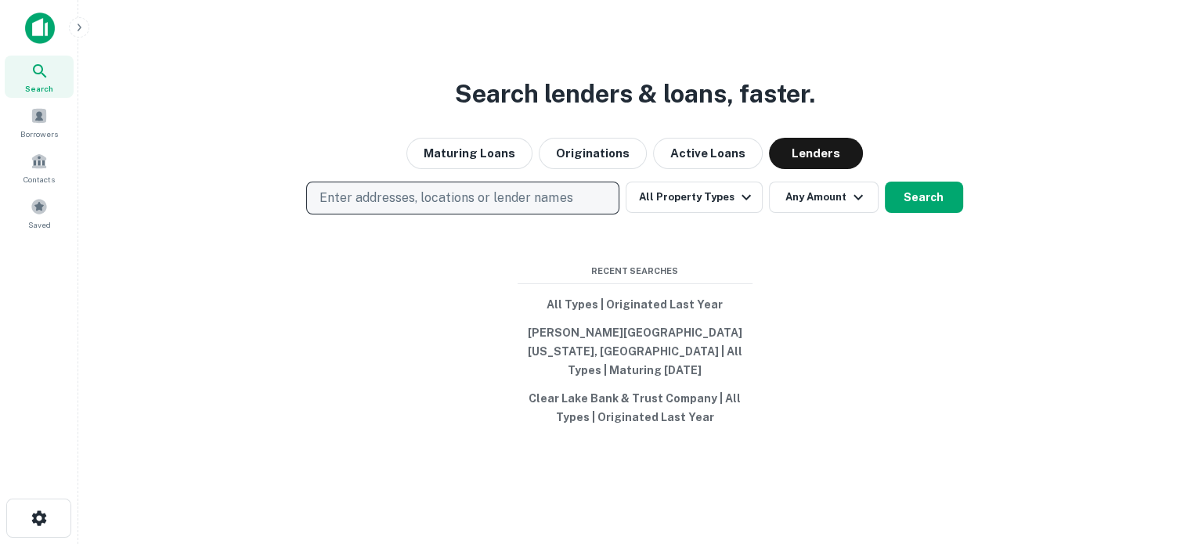
click at [539, 206] on p "Enter addresses, locations or lender names" at bounding box center [446, 198] width 253 height 19
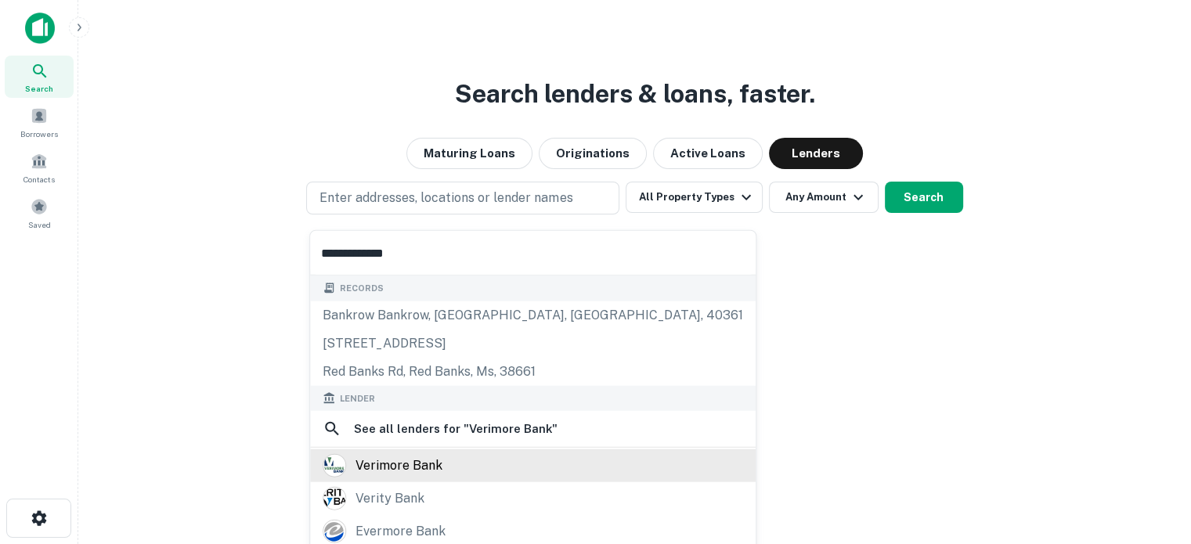
type input "**********"
click at [450, 456] on div "verimore bank" at bounding box center [533, 465] width 421 height 23
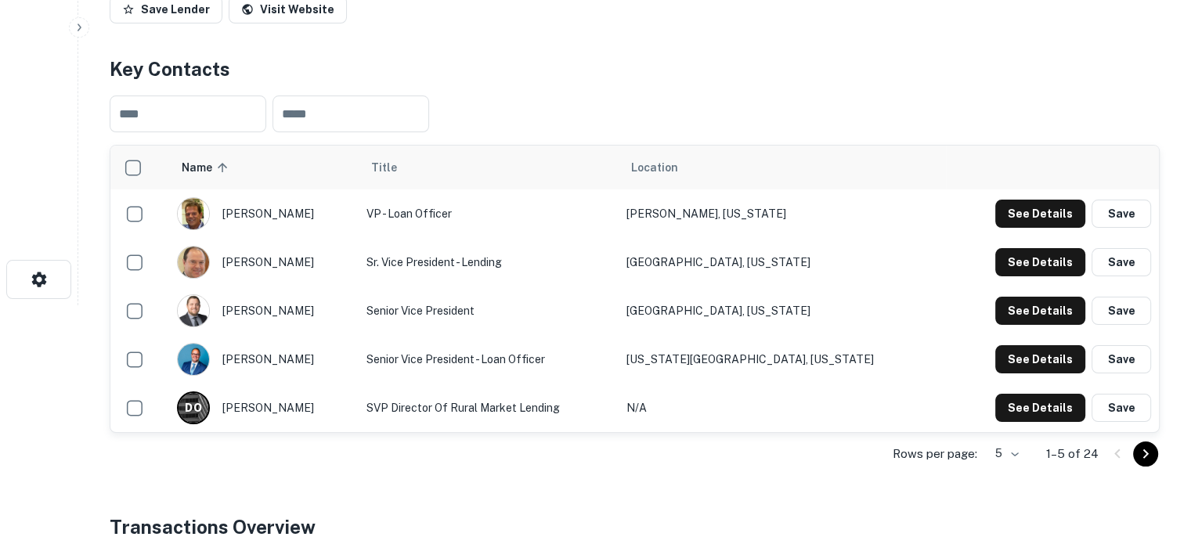
scroll to position [392, 0]
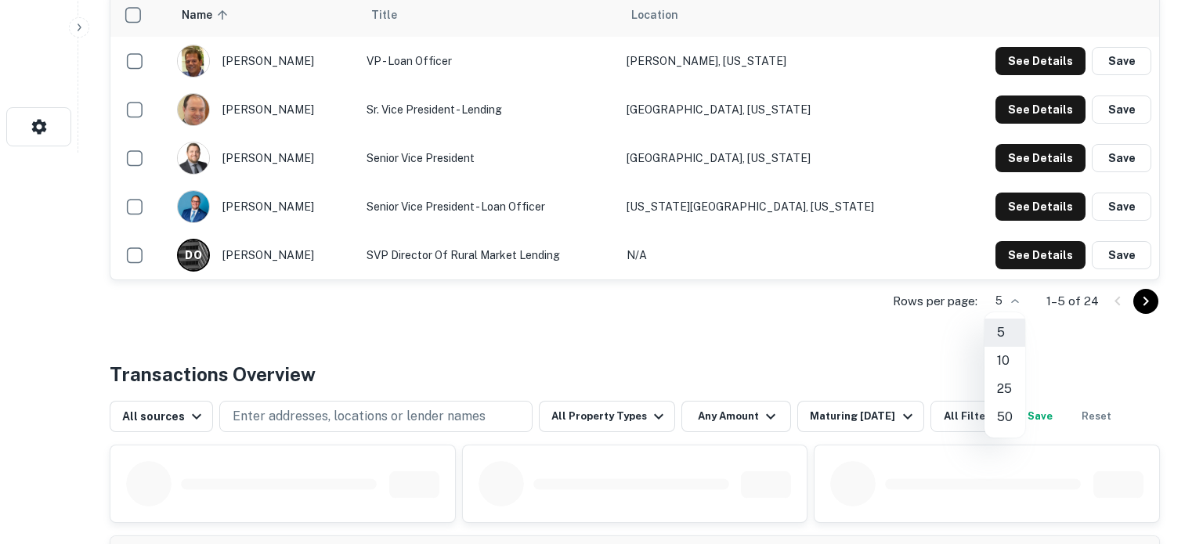
click at [999, 387] on li "25" at bounding box center [1004, 389] width 41 height 28
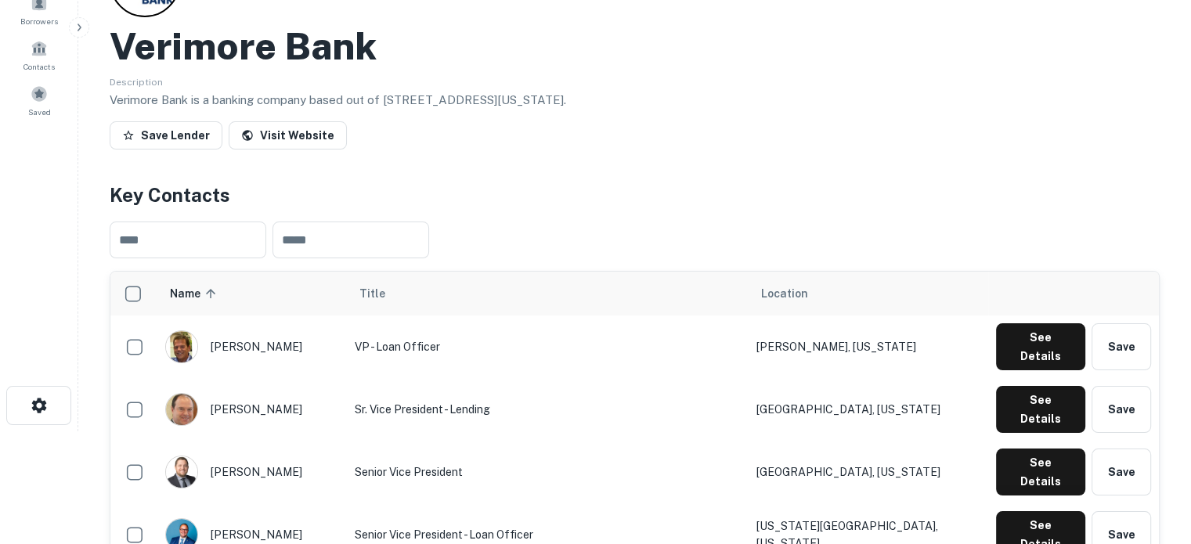
scroll to position [0, 0]
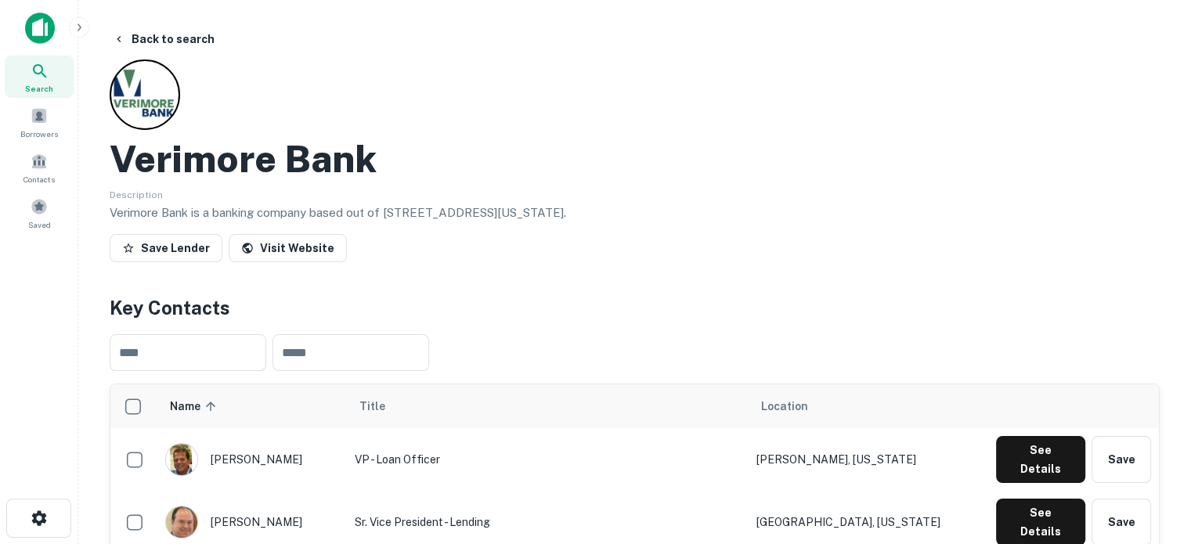
click at [57, 87] on div "Search" at bounding box center [39, 77] width 69 height 42
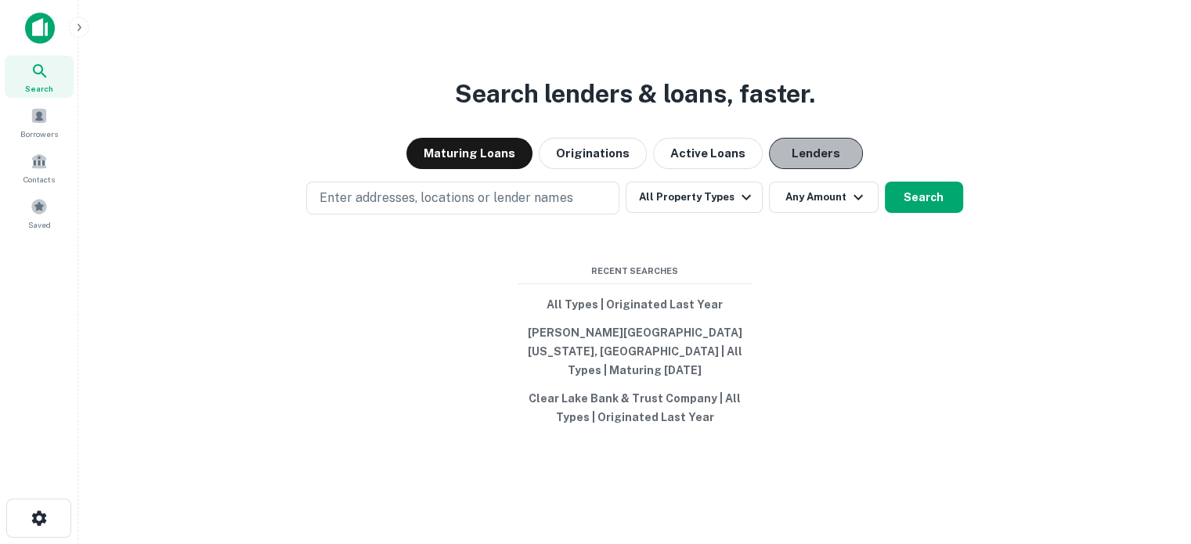
click at [822, 164] on button "Lenders" at bounding box center [816, 153] width 94 height 31
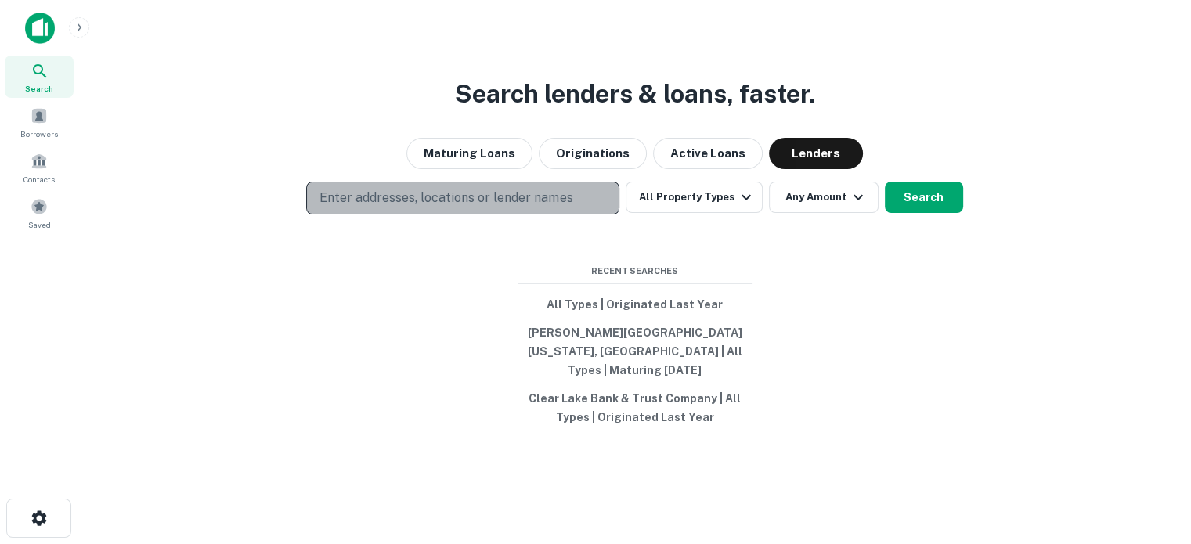
click at [517, 208] on p "Enter addresses, locations or lender names" at bounding box center [446, 198] width 253 height 19
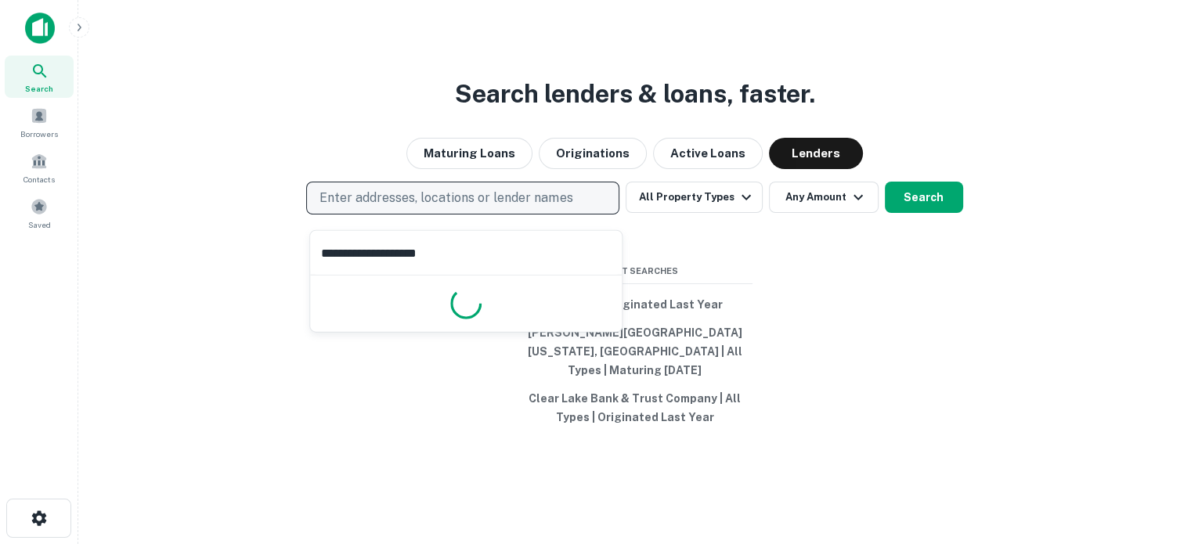
type input "**********"
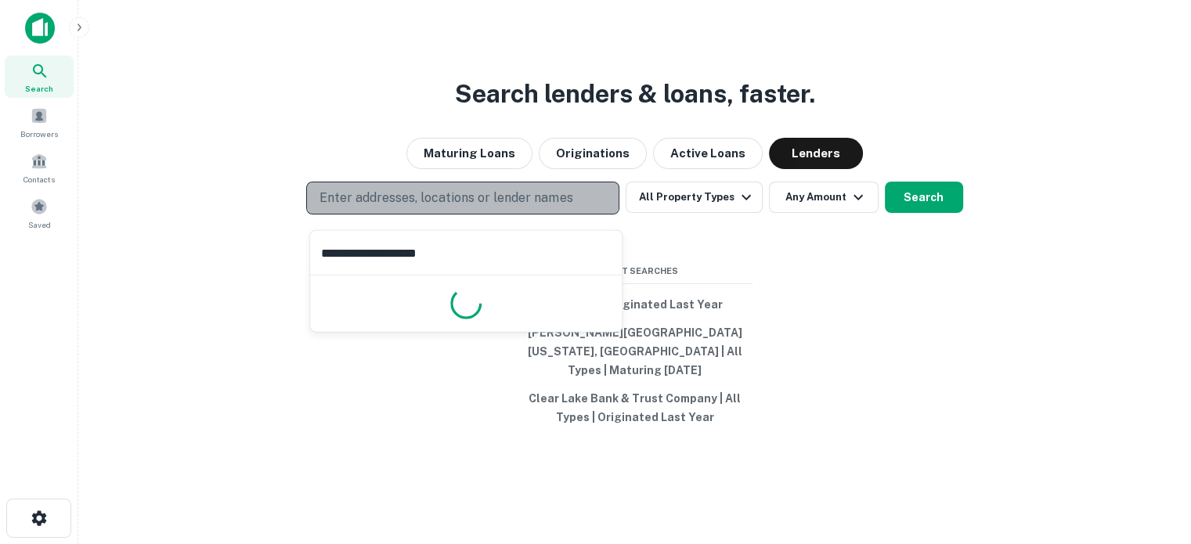
click at [517, 208] on p "Enter addresses, locations or lender names" at bounding box center [446, 198] width 253 height 19
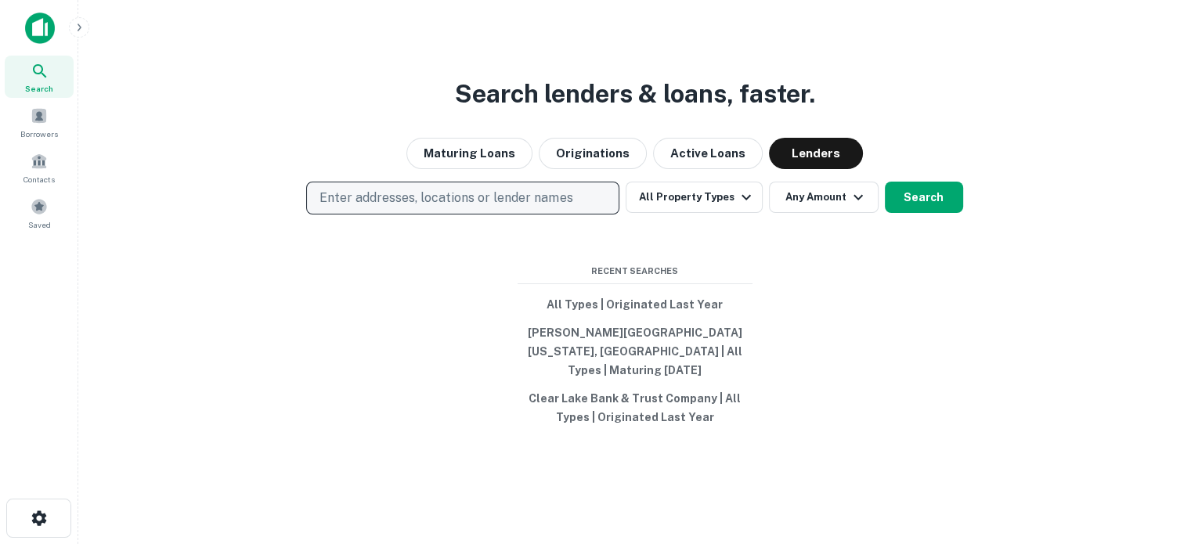
click at [526, 208] on p "Enter addresses, locations or lender names" at bounding box center [446, 198] width 253 height 19
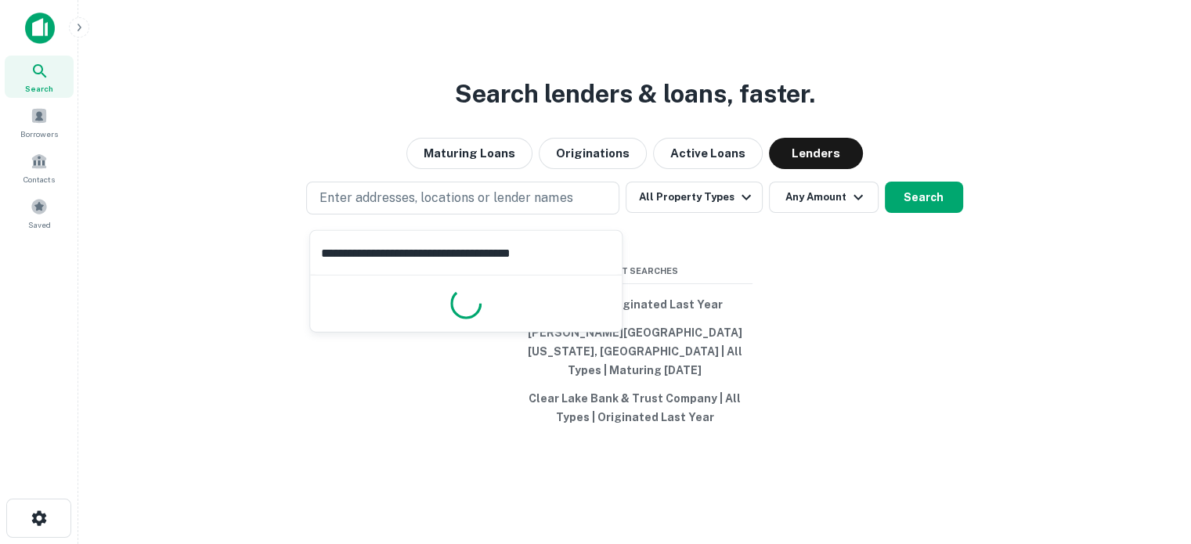
type input "**********"
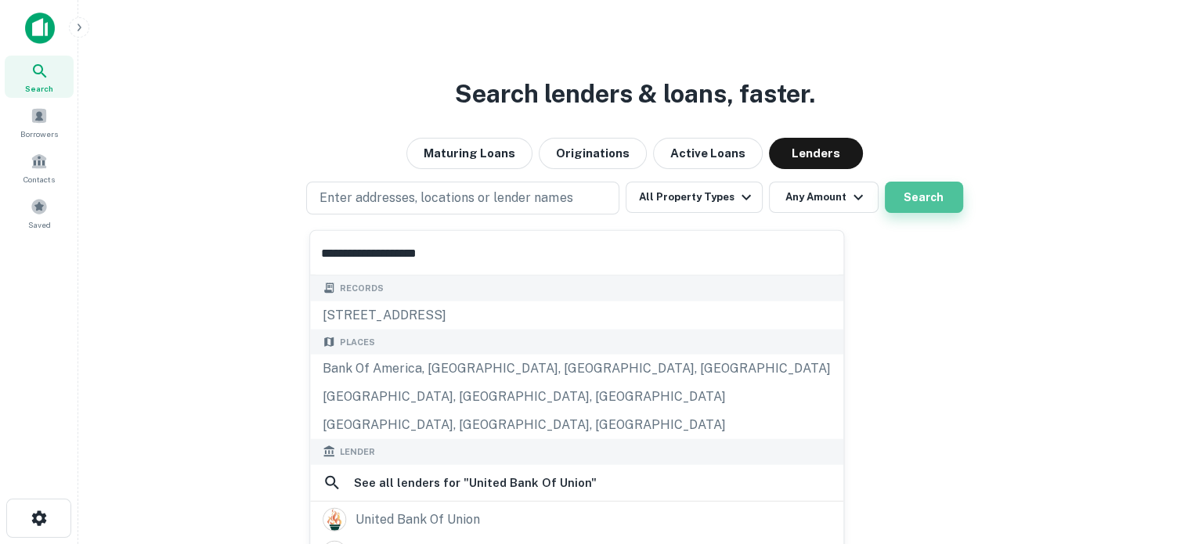
click at [946, 211] on button "Search" at bounding box center [924, 197] width 78 height 31
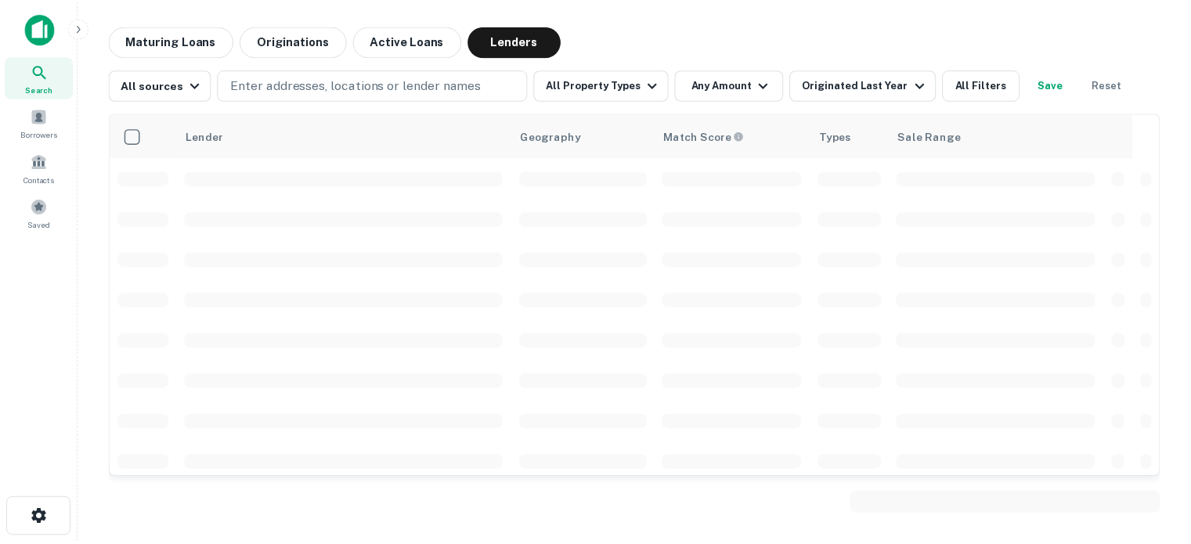
scroll to position [1175, 0]
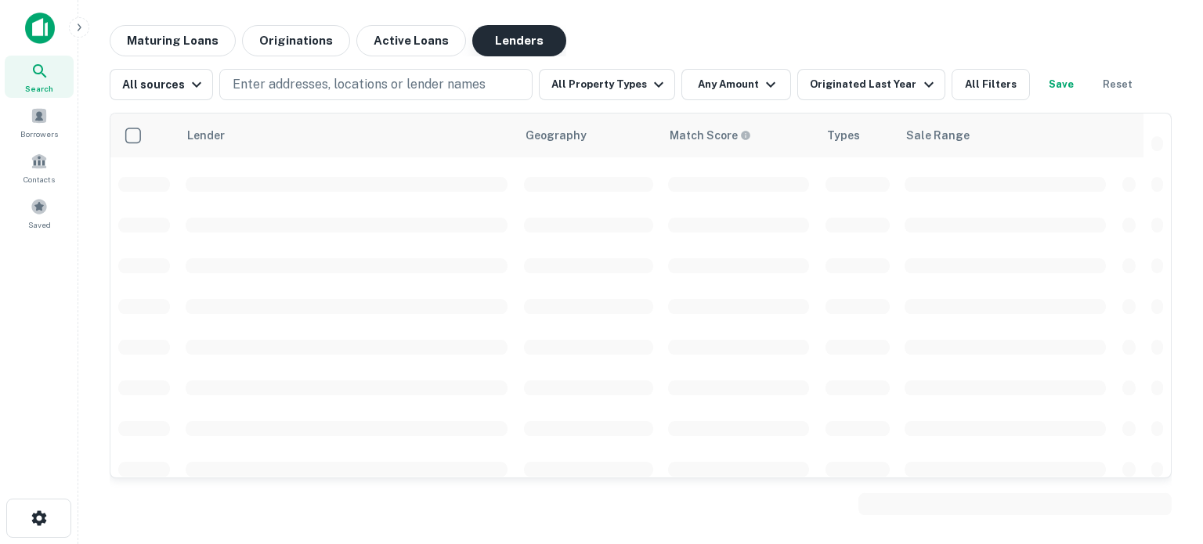
click at [507, 45] on button "Lenders" at bounding box center [519, 40] width 94 height 31
click at [57, 76] on div "Search" at bounding box center [39, 77] width 69 height 42
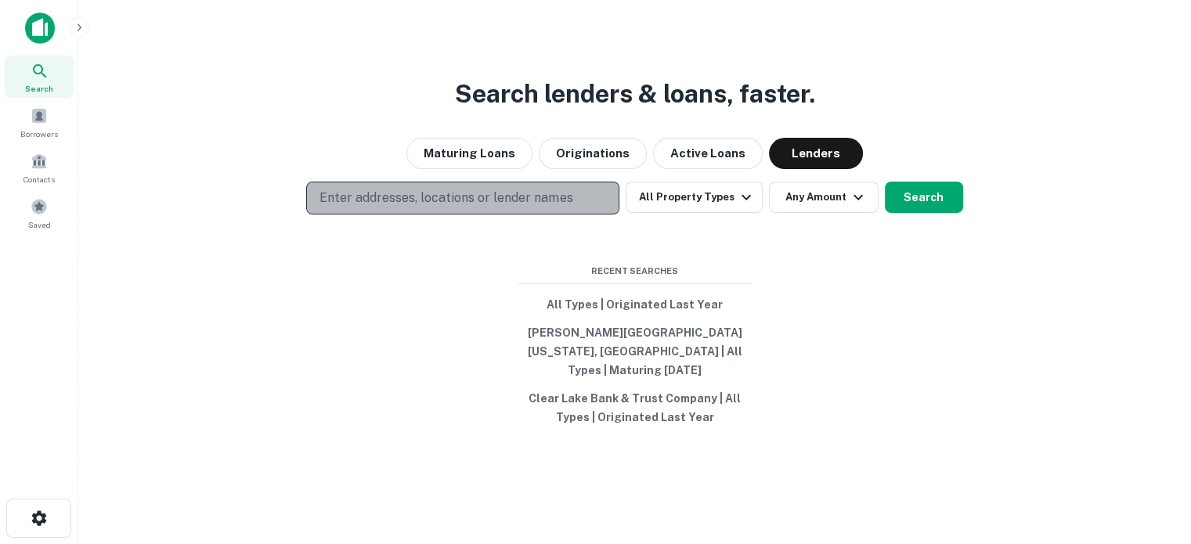
click at [413, 204] on p "Enter addresses, locations or lender names" at bounding box center [446, 198] width 253 height 19
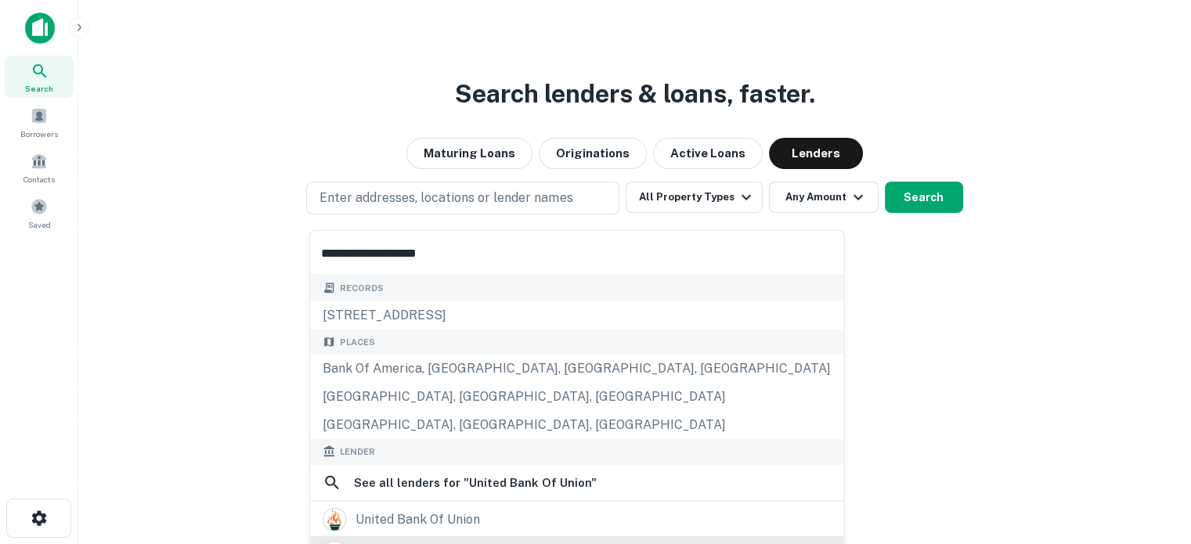
scroll to position [157, 0]
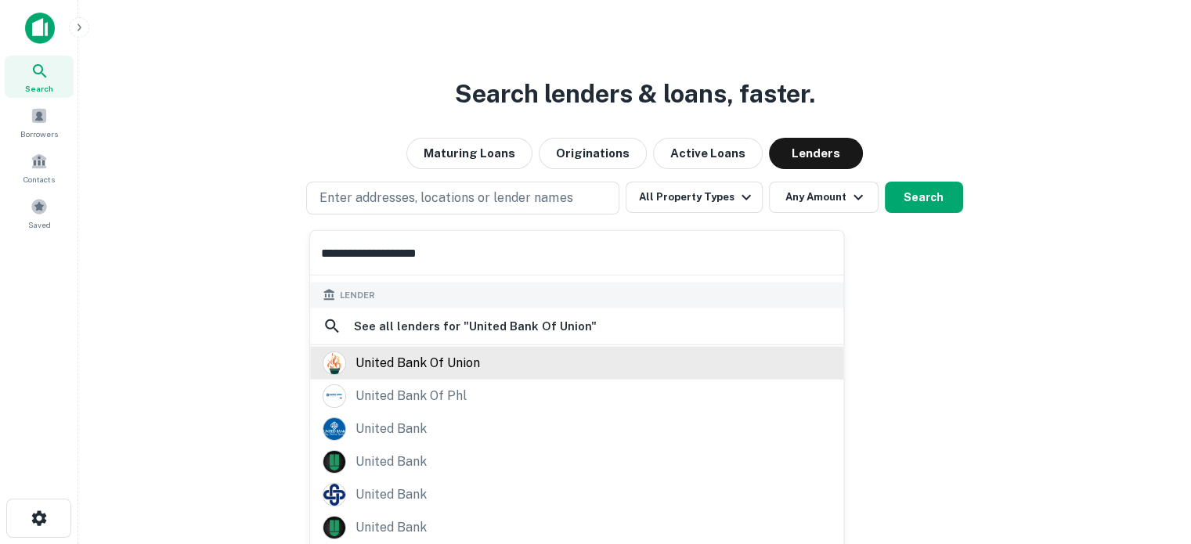
type input "**********"
click at [486, 361] on div "united bank of union" at bounding box center [577, 362] width 508 height 23
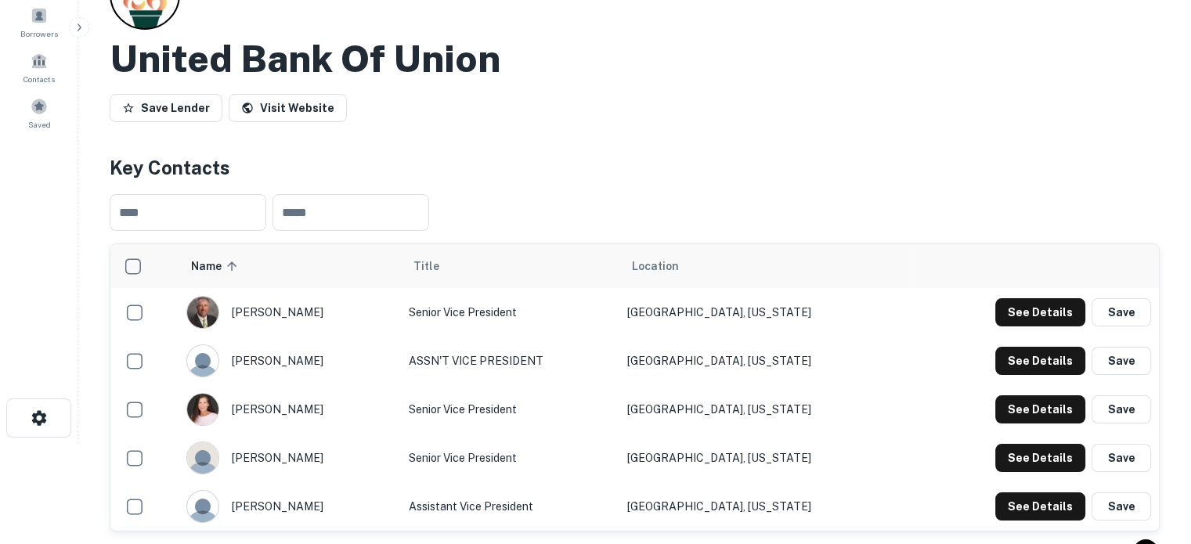
scroll to position [235, 0]
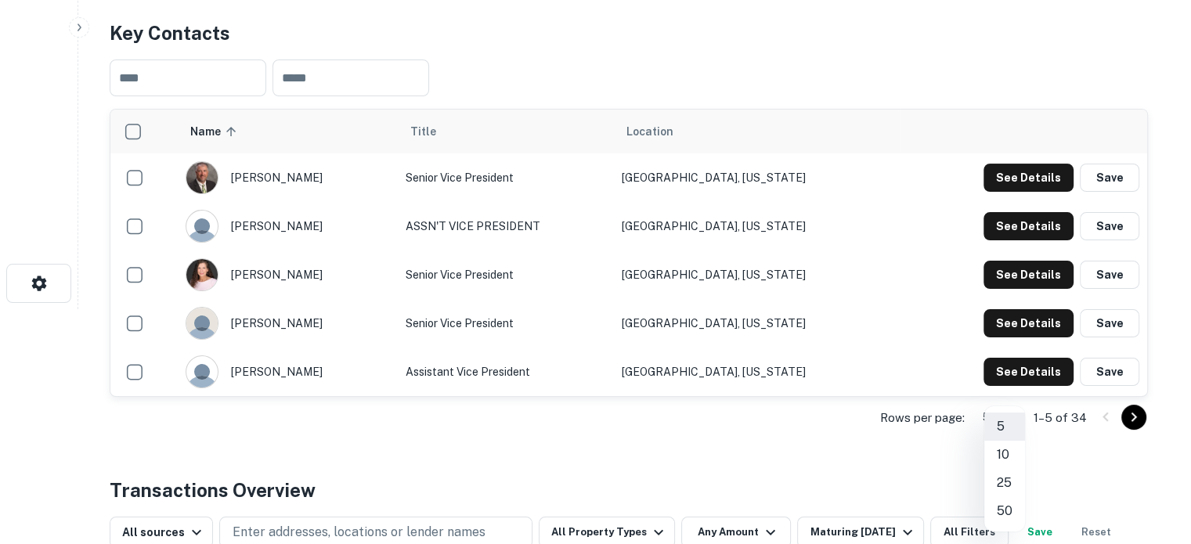
click at [1023, 309] on body "Search Borrowers Contacts Saved Back to search United Bank Of Union Save Lender…" at bounding box center [595, 37] width 1191 height 544
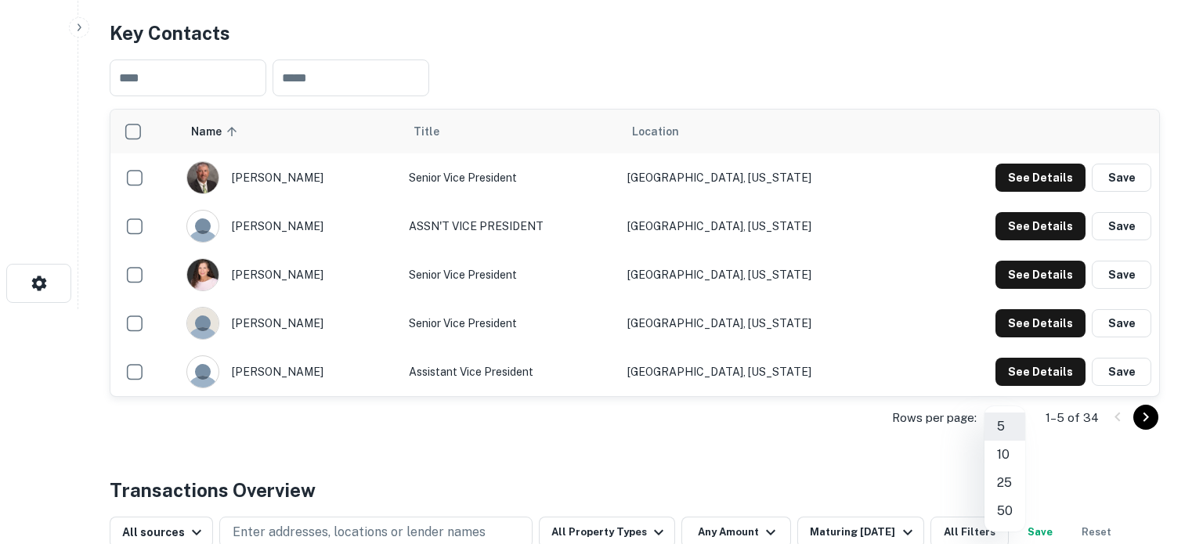
drag, startPoint x: 1008, startPoint y: 494, endPoint x: 1006, endPoint y: 504, distance: 10.4
click at [1006, 504] on ul "5 10 25 50" at bounding box center [1004, 468] width 41 height 125
click at [1006, 504] on li "50" at bounding box center [1004, 511] width 41 height 28
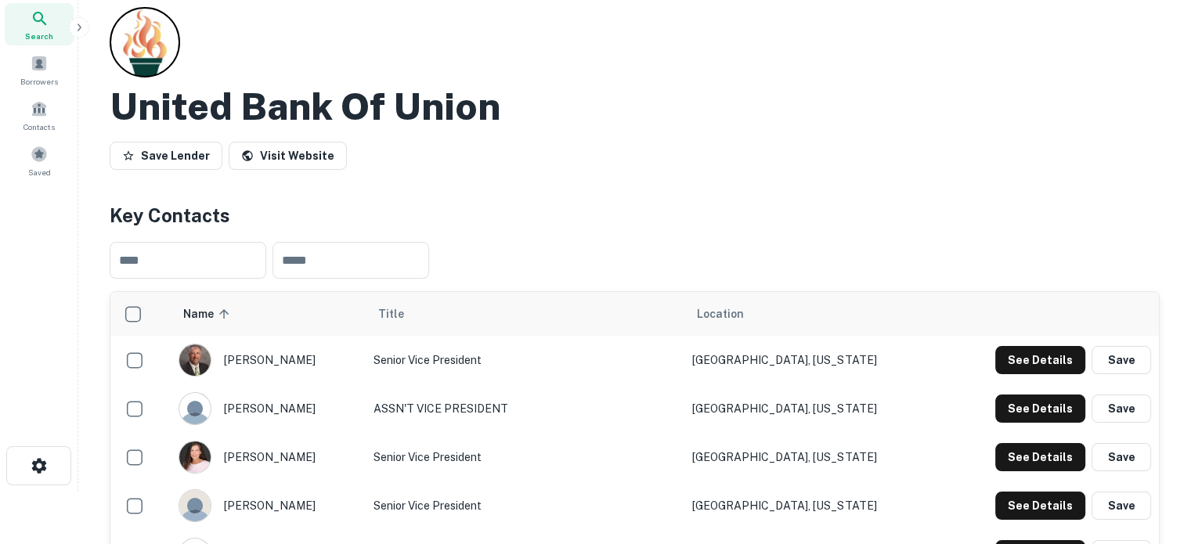
scroll to position [0, 0]
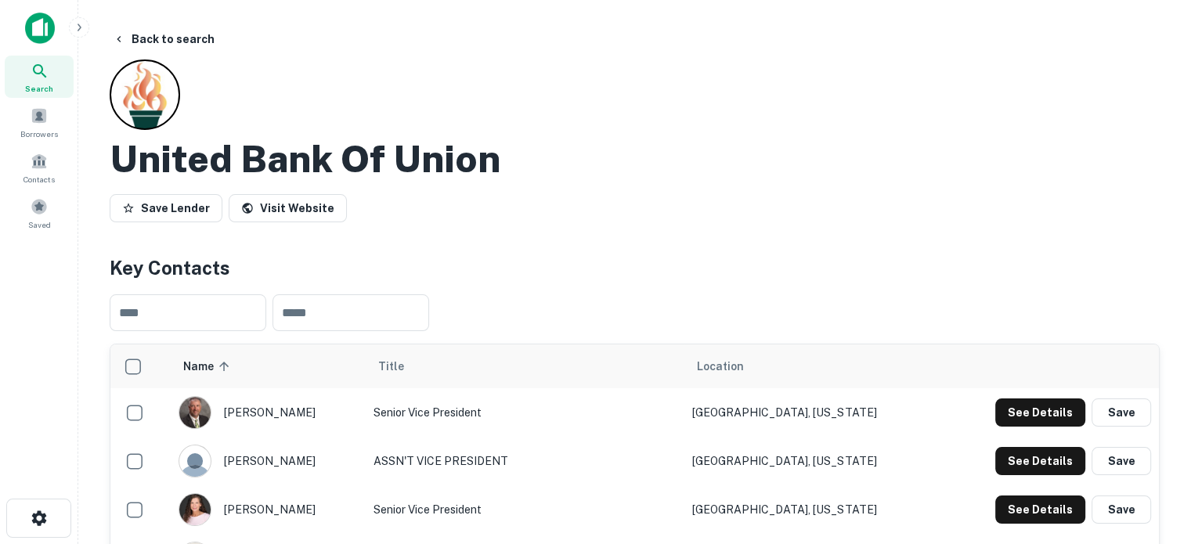
click at [42, 84] on span "Search" at bounding box center [39, 88] width 28 height 13
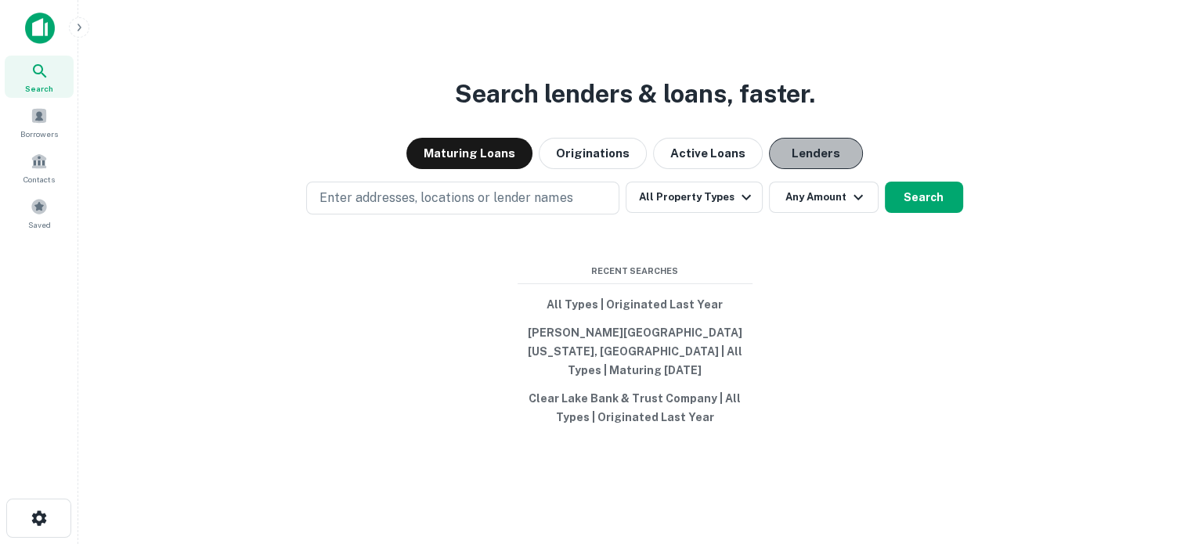
click at [822, 169] on button "Lenders" at bounding box center [816, 153] width 94 height 31
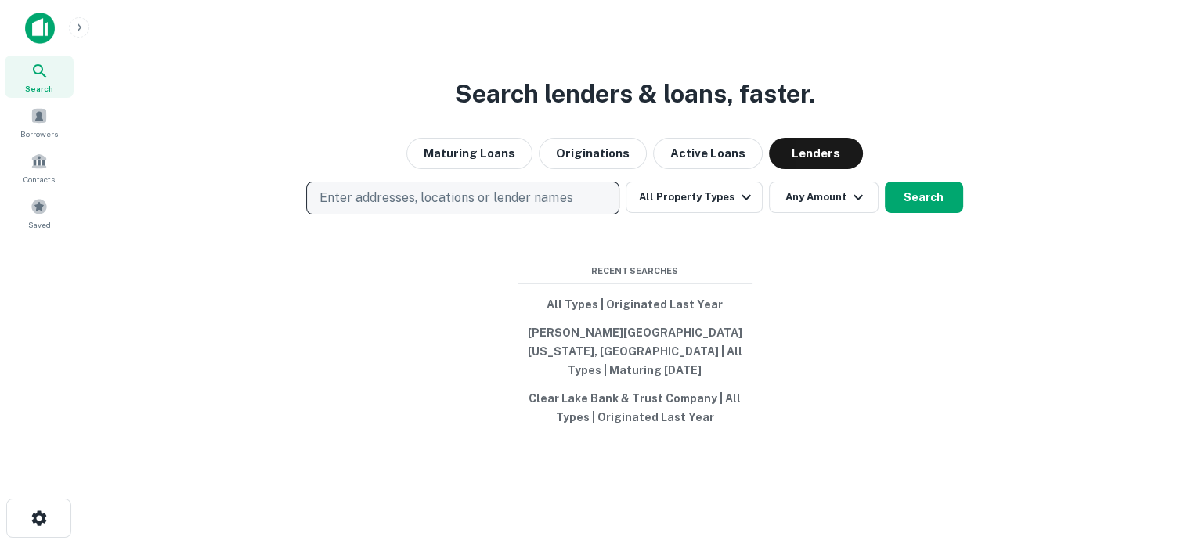
click at [527, 206] on p "Enter addresses, locations or lender names" at bounding box center [446, 198] width 253 height 19
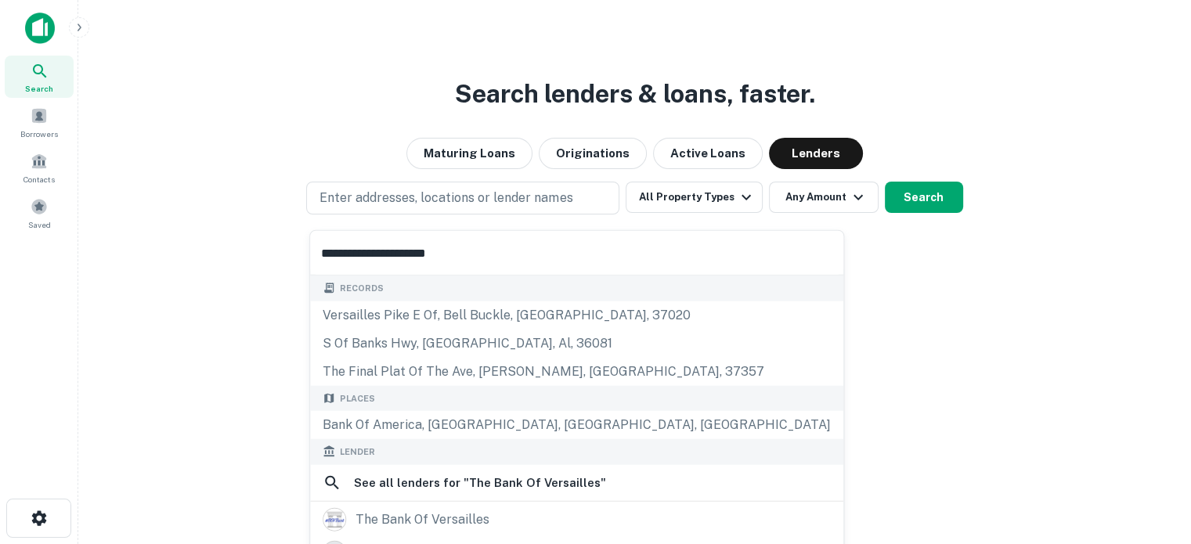
scroll to position [78, 0]
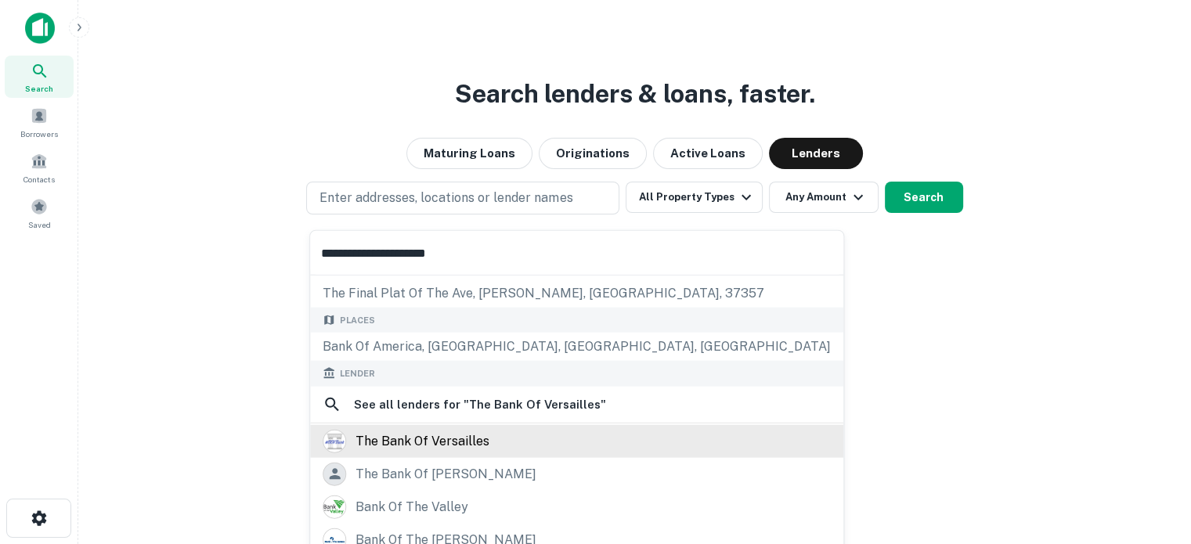
type input "**********"
click at [489, 437] on div "the bank of versailles" at bounding box center [577, 440] width 508 height 23
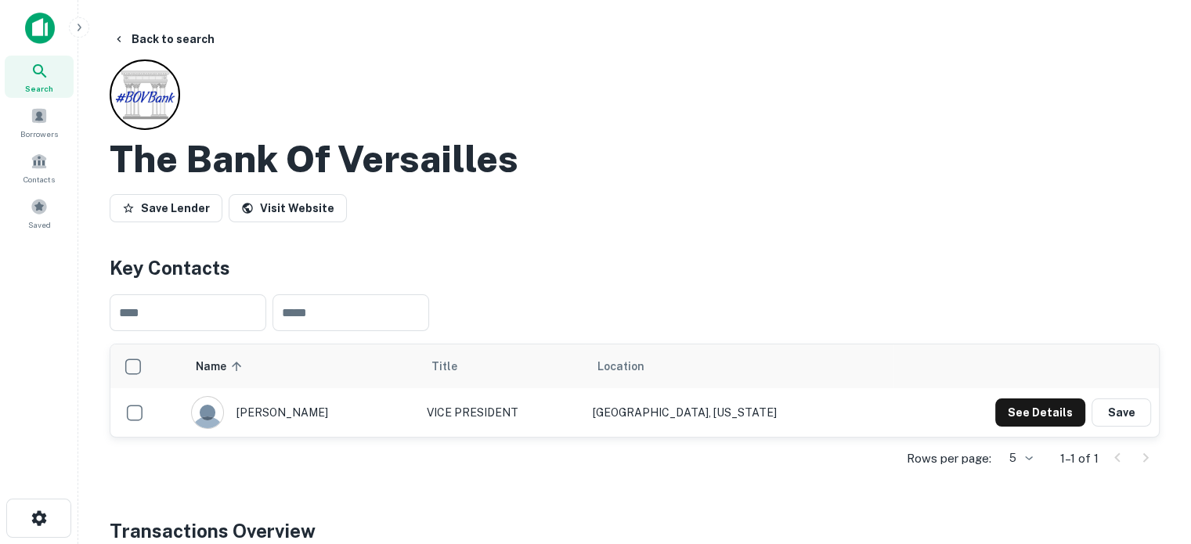
click at [60, 74] on div "Search" at bounding box center [39, 77] width 69 height 42
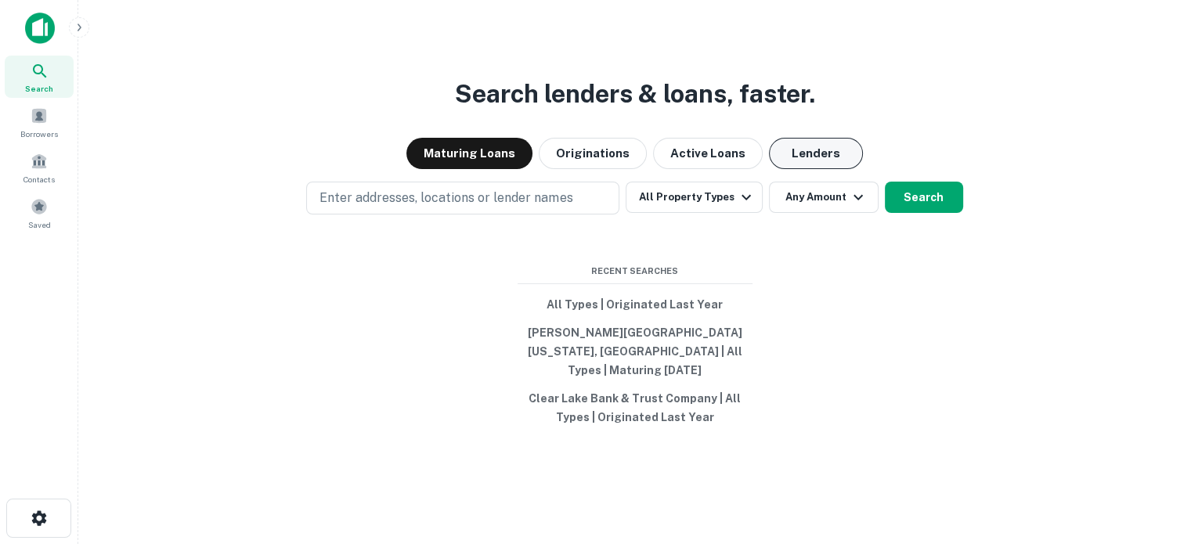
click at [817, 168] on button "Lenders" at bounding box center [816, 153] width 94 height 31
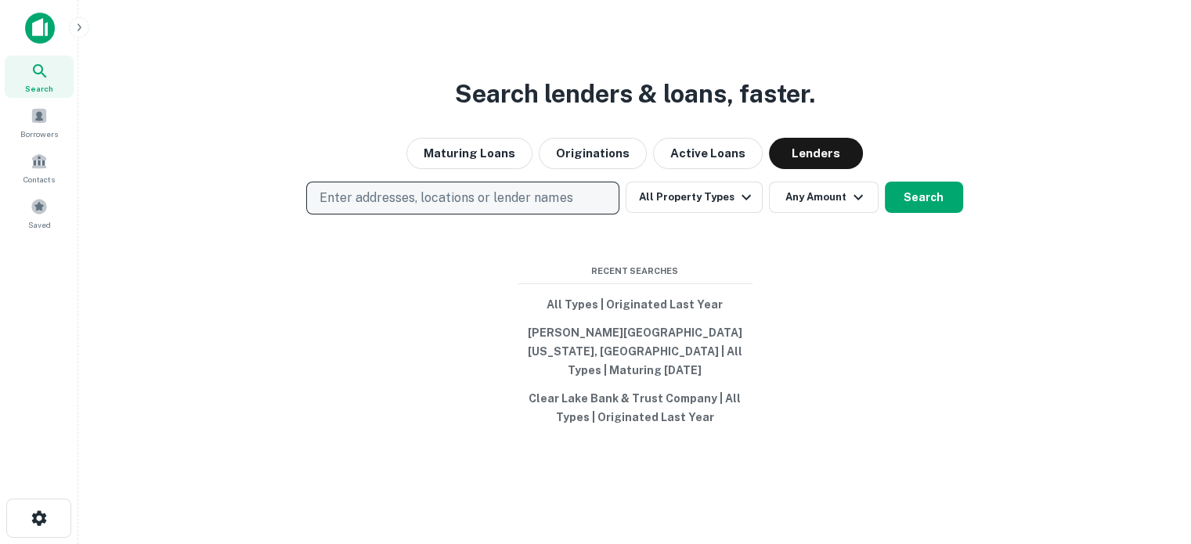
click at [428, 208] on p "Enter addresses, locations or lender names" at bounding box center [446, 198] width 253 height 19
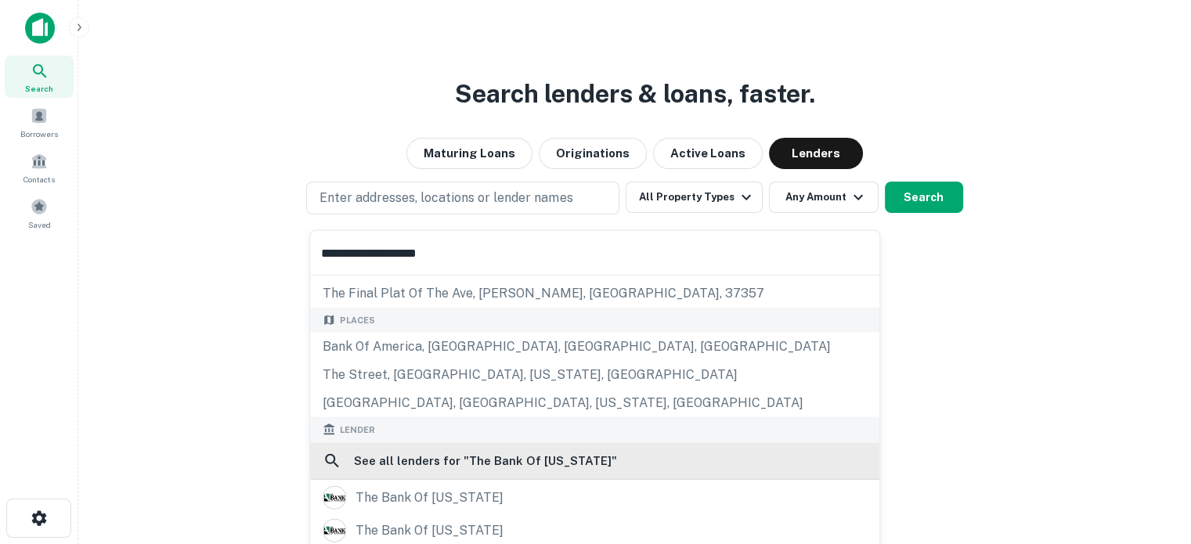
scroll to position [157, 0]
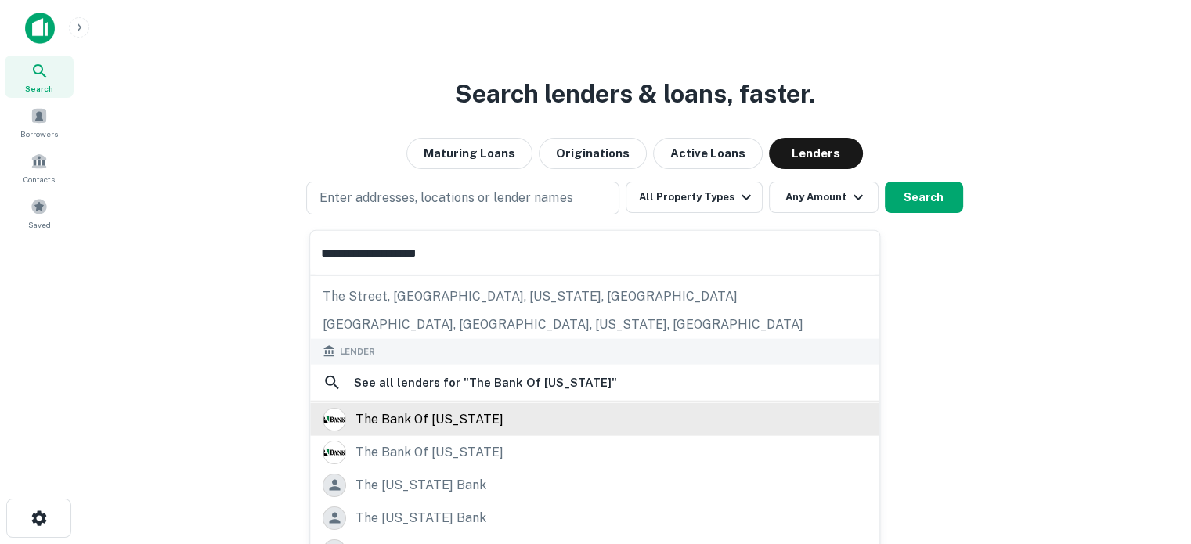
type input "**********"
click at [396, 419] on div "the bank of [US_STATE]" at bounding box center [430, 418] width 148 height 23
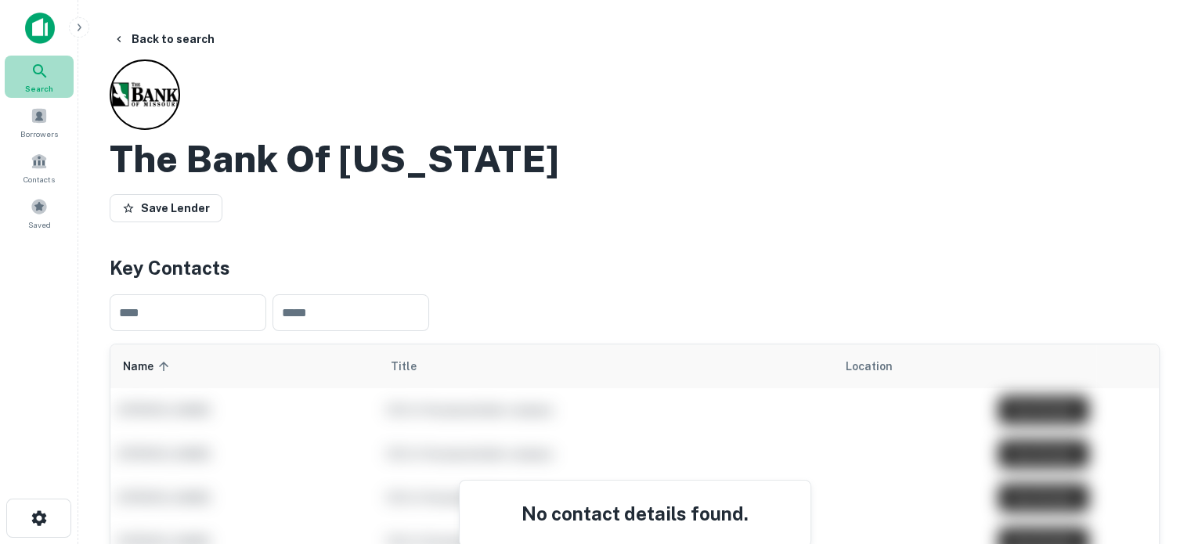
click at [36, 60] on div "Search" at bounding box center [39, 77] width 69 height 42
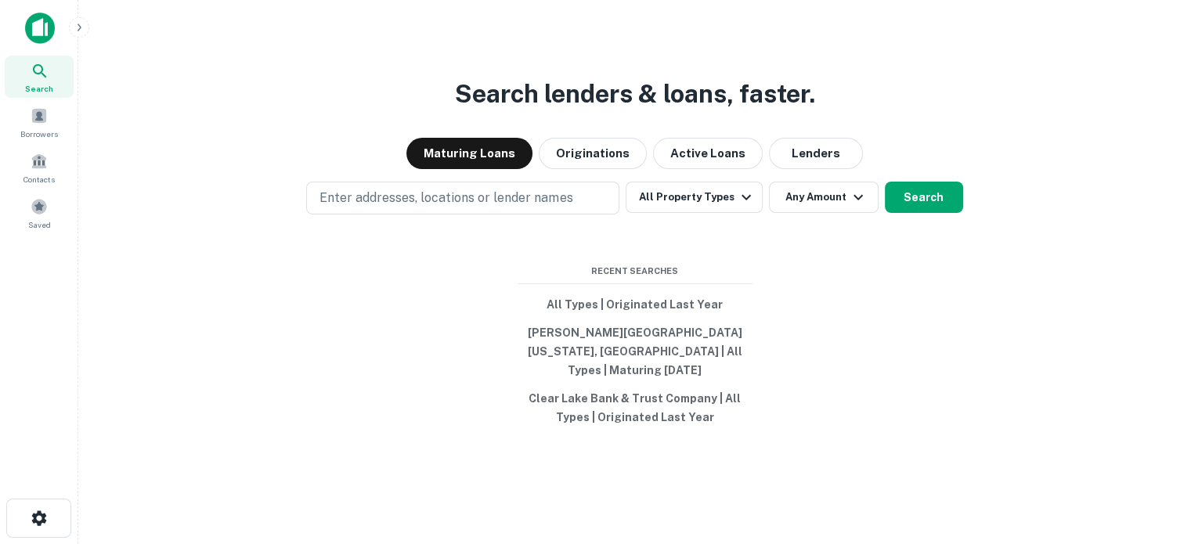
click at [843, 169] on button "Lenders" at bounding box center [816, 153] width 94 height 31
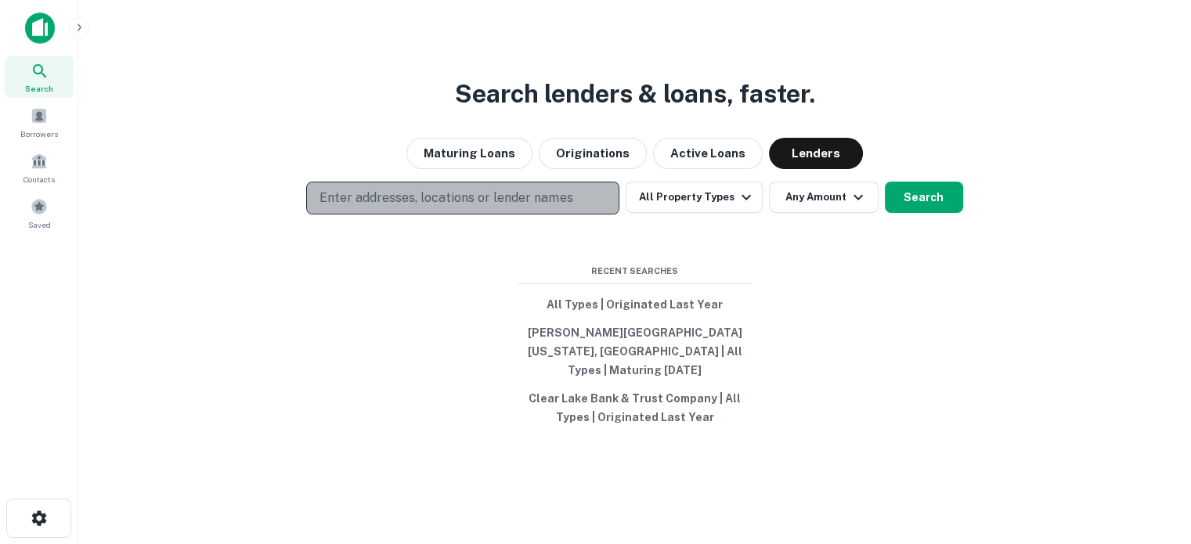
click at [458, 200] on p "Enter addresses, locations or lender names" at bounding box center [446, 198] width 253 height 19
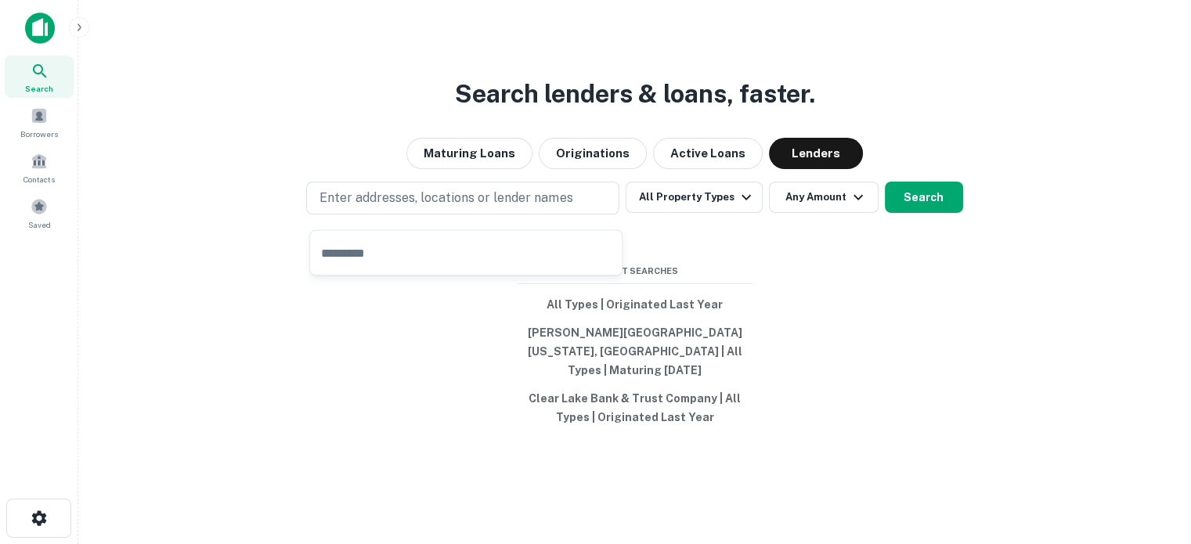
click at [445, 251] on input "text" at bounding box center [466, 253] width 312 height 44
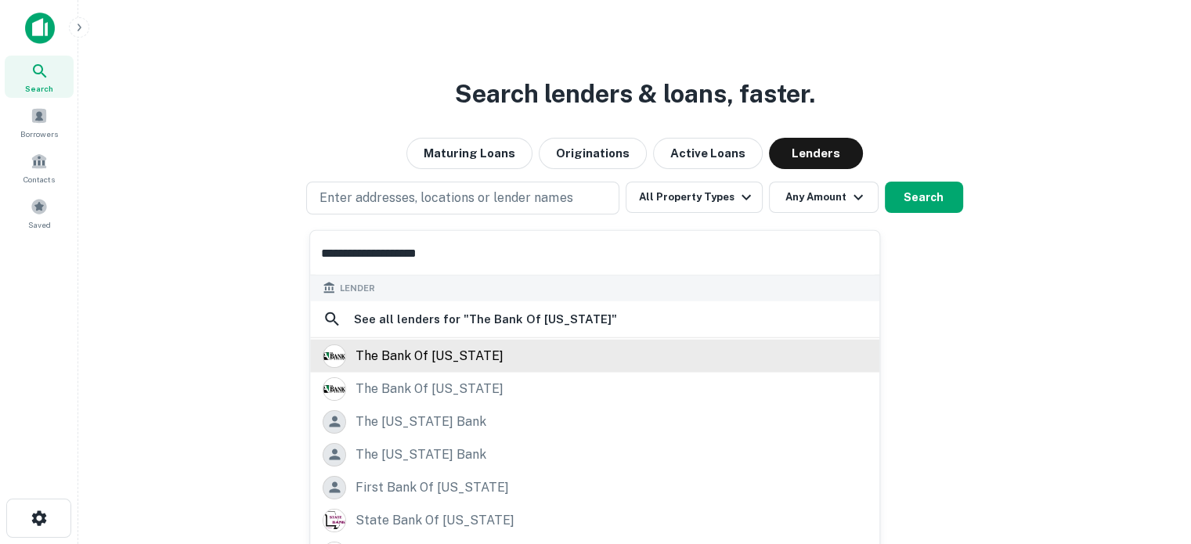
scroll to position [221, 0]
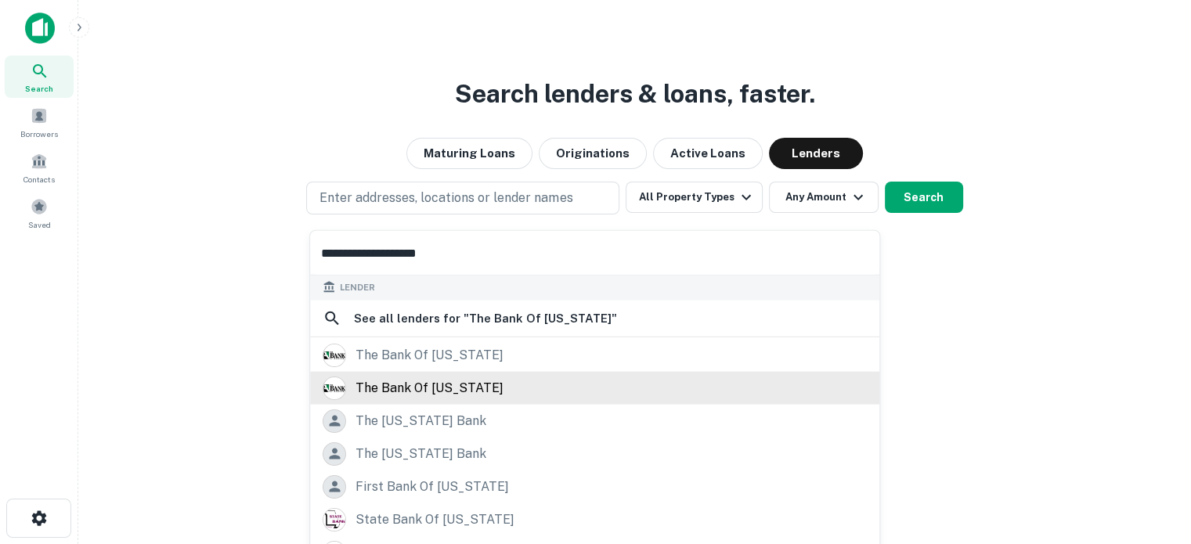
type input "**********"
click at [433, 392] on div "the bank of [US_STATE]" at bounding box center [430, 387] width 148 height 23
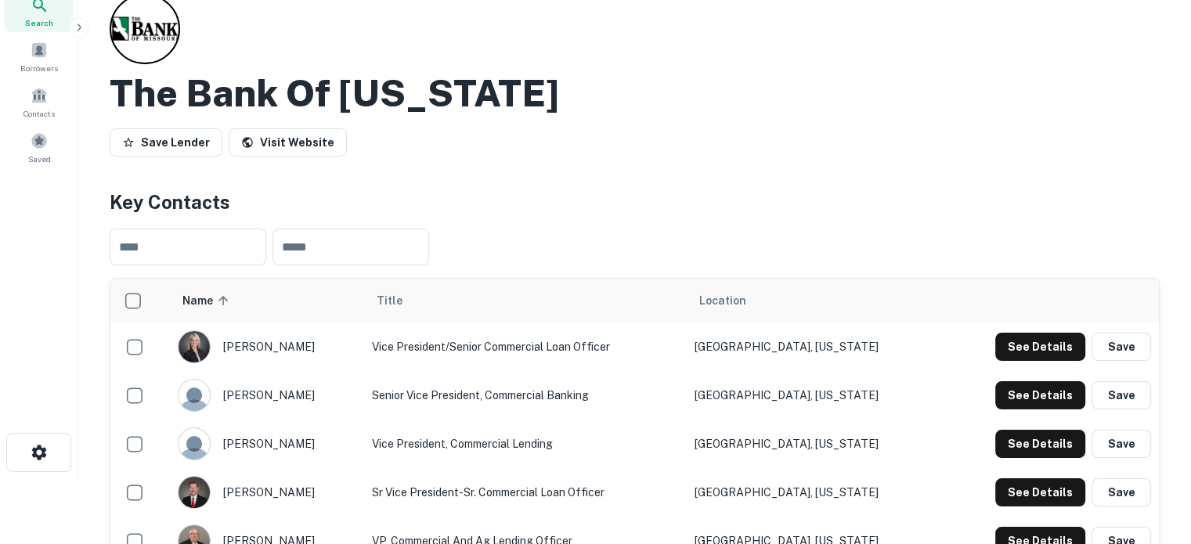
scroll to position [157, 0]
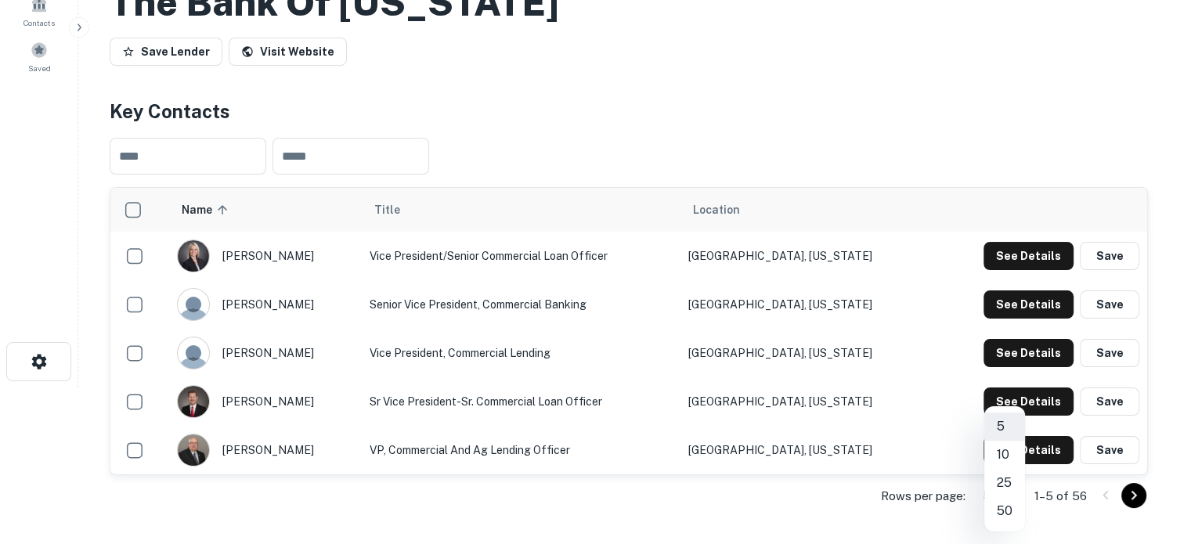
click at [1005, 388] on body "Search Borrowers Contacts Saved Back to search The Bank Of [US_STATE] Save Lend…" at bounding box center [595, 115] width 1191 height 544
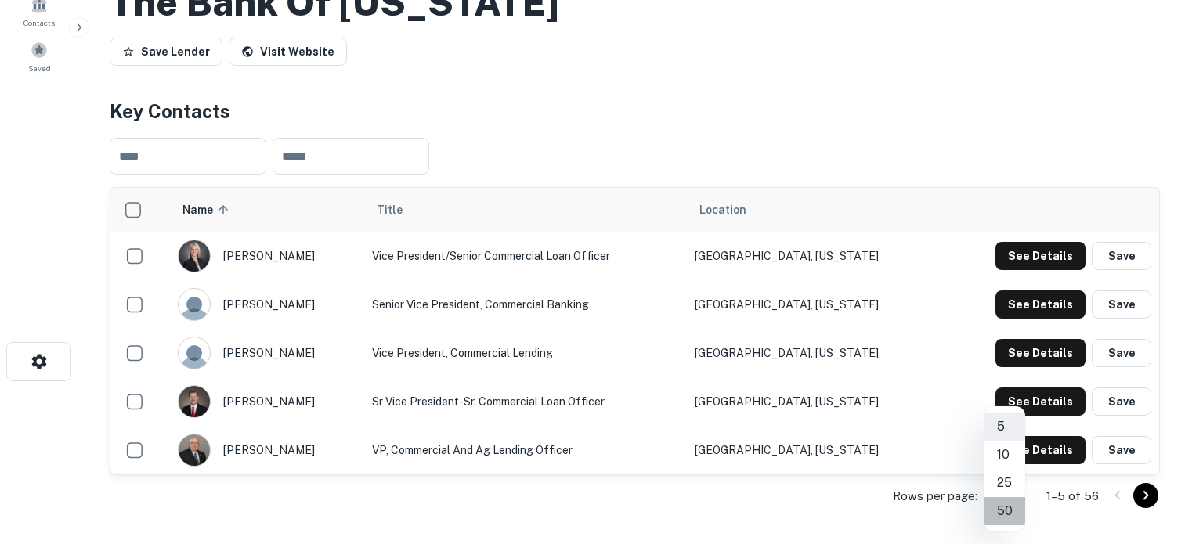
click at [1009, 509] on li "50" at bounding box center [1004, 511] width 41 height 28
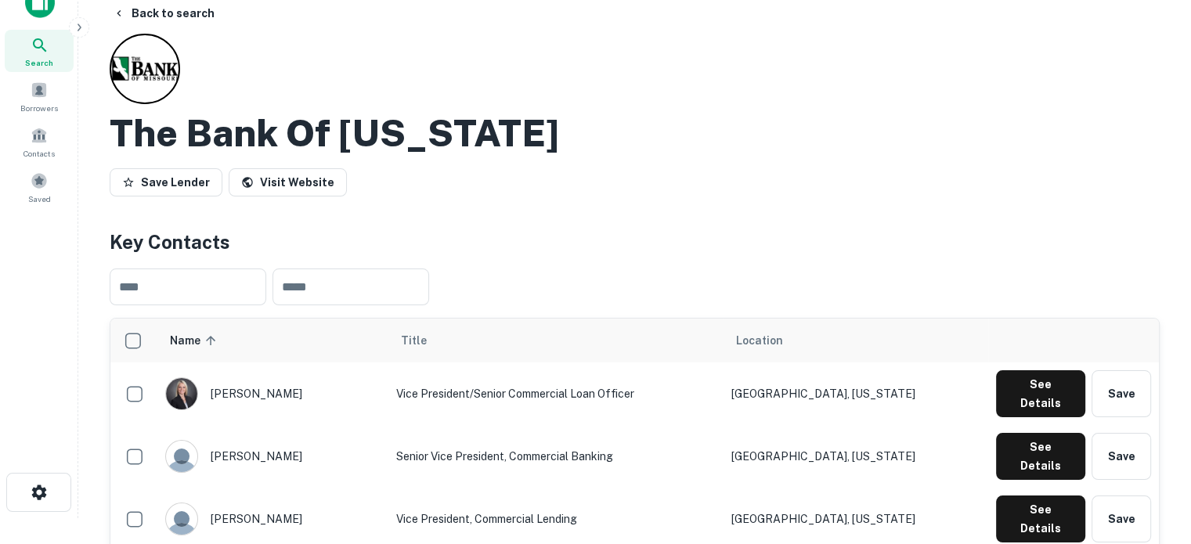
scroll to position [0, 0]
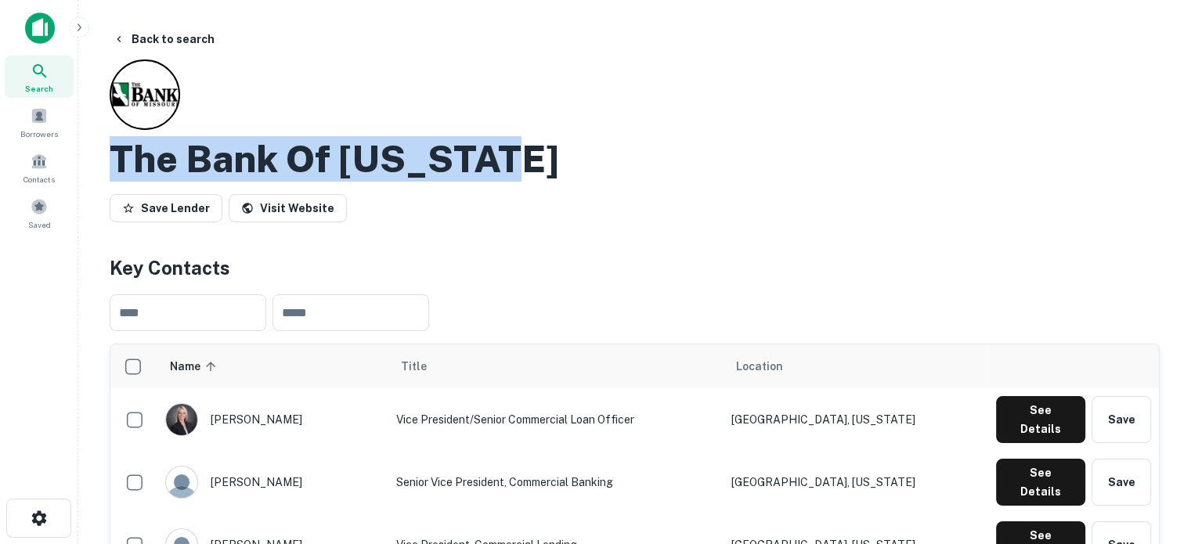
drag, startPoint x: 118, startPoint y: 156, endPoint x: 528, endPoint y: 161, distance: 409.6
click at [528, 161] on div "The Bank Of [US_STATE]" at bounding box center [635, 158] width 1050 height 45
copy h2 "The Bank Of [US_STATE]"
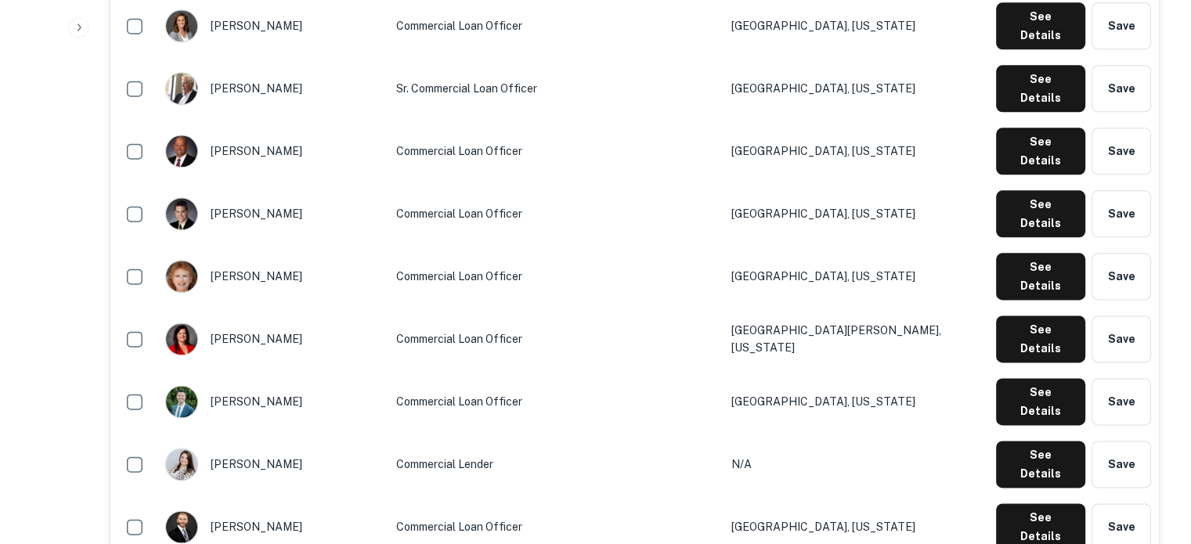
scroll to position [1958, 0]
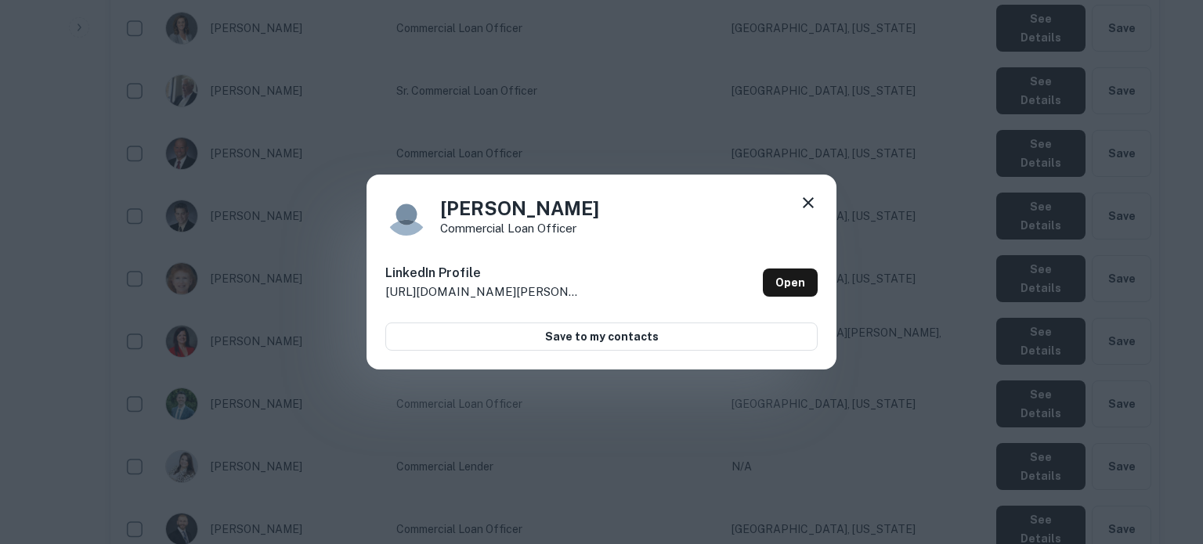
click at [807, 201] on icon at bounding box center [808, 202] width 11 height 11
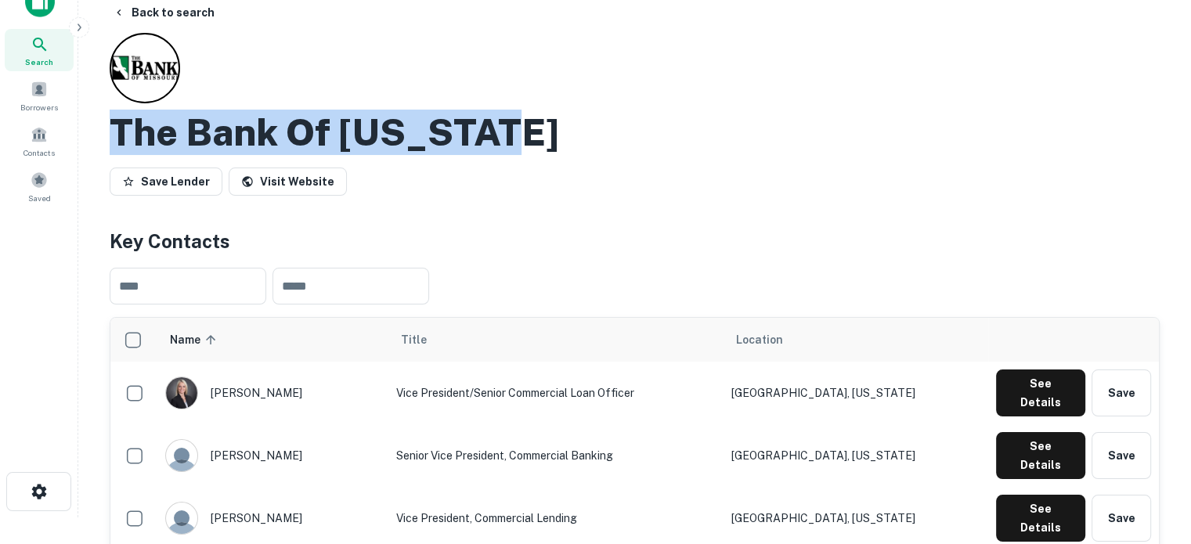
scroll to position [0, 0]
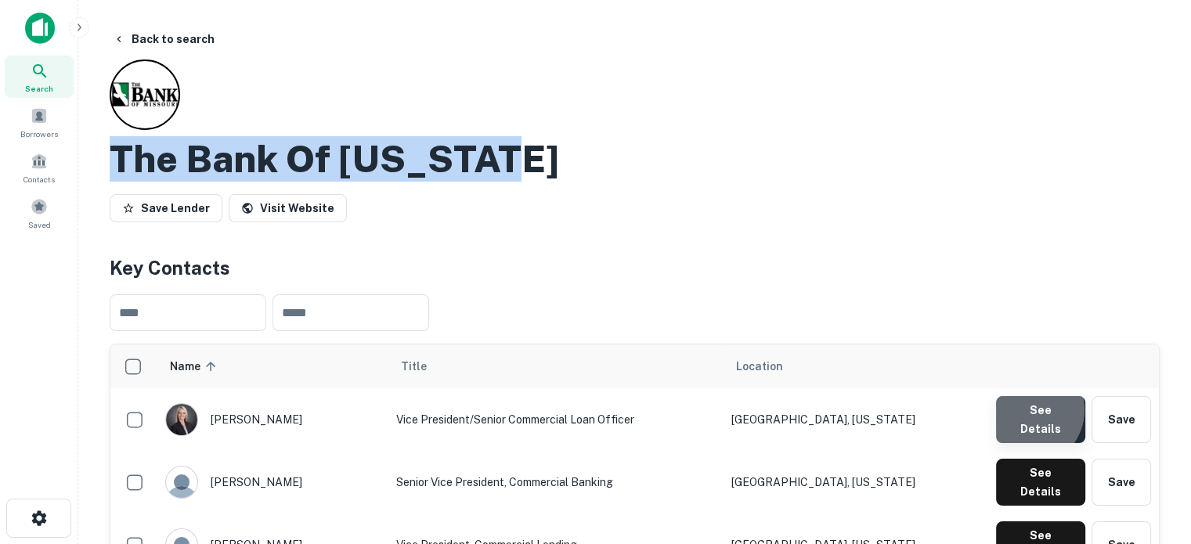
click at [1028, 414] on button "See Details" at bounding box center [1040, 419] width 89 height 47
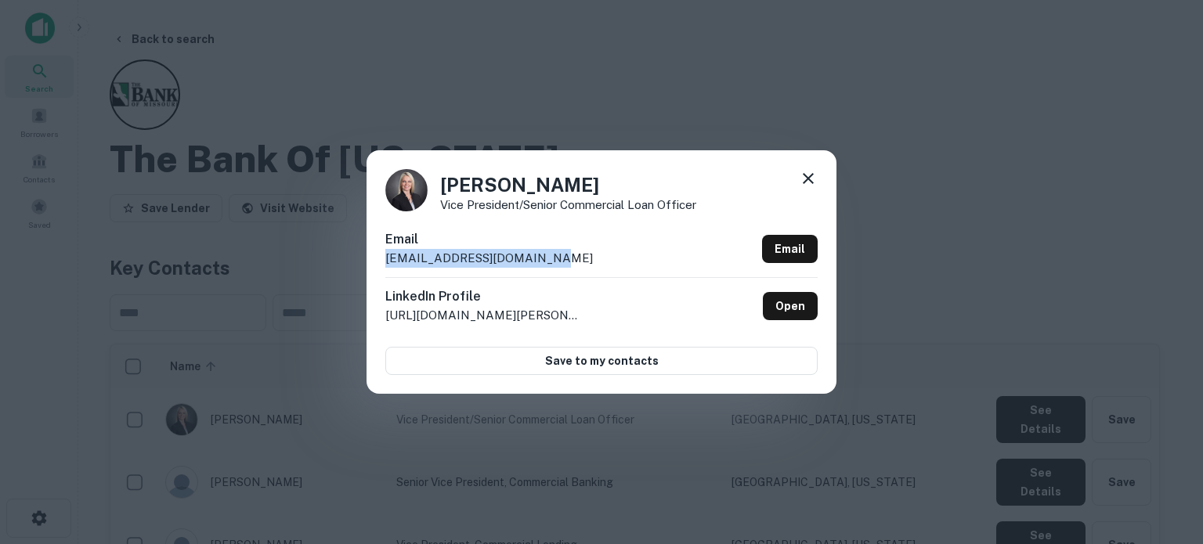
drag, startPoint x: 374, startPoint y: 260, endPoint x: 580, endPoint y: 259, distance: 206.0
click at [580, 259] on div "[PERSON_NAME] Vice President/Senior Commercial Loan Officer Email [EMAIL_ADDRES…" at bounding box center [602, 271] width 470 height 243
copy p "[EMAIL_ADDRESS][DOMAIN_NAME]"
click at [811, 179] on icon at bounding box center [808, 178] width 19 height 19
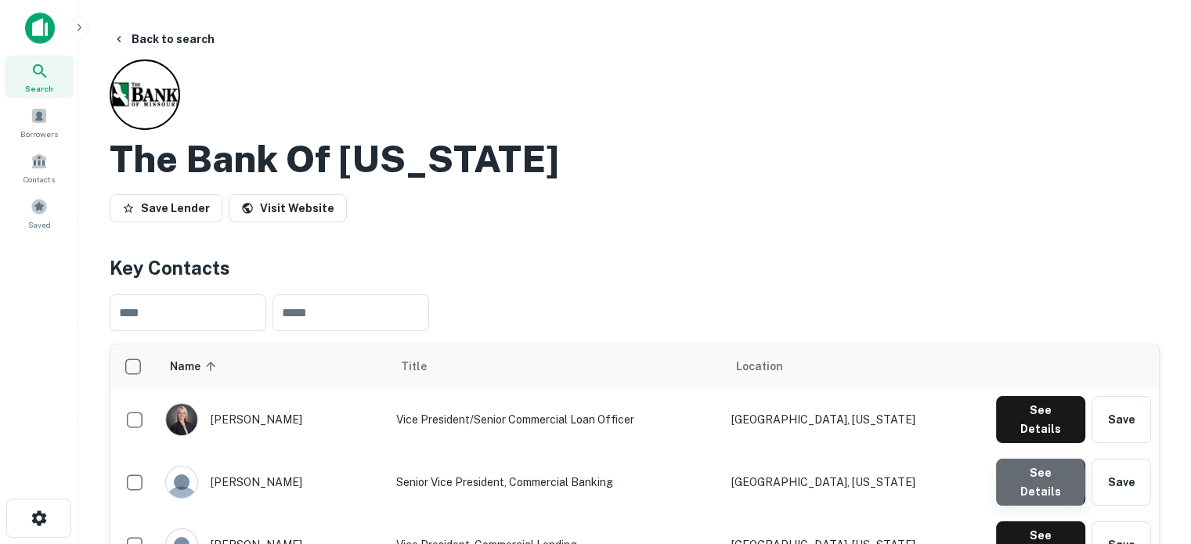
click at [1005, 471] on button "See Details" at bounding box center [1040, 482] width 89 height 47
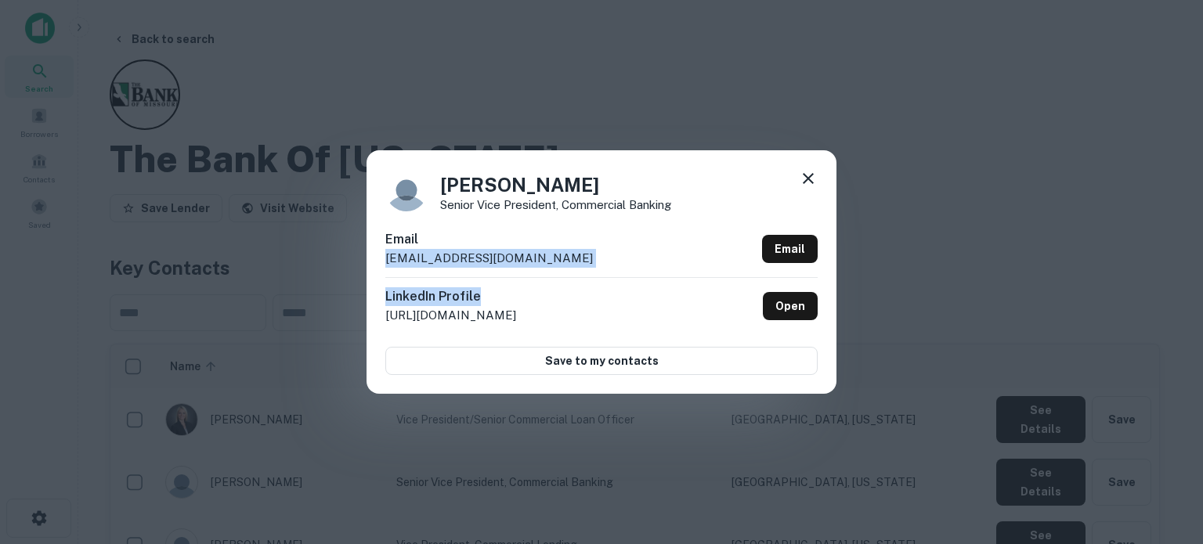
drag, startPoint x: 374, startPoint y: 255, endPoint x: 584, endPoint y: 278, distance: 211.1
click at [584, 278] on div "[PERSON_NAME] Senior Vice President, Commercial Banking Email [EMAIL_ADDRESS][D…" at bounding box center [602, 271] width 470 height 243
click at [591, 273] on div "Email [EMAIL_ADDRESS][DOMAIN_NAME] Email" at bounding box center [601, 253] width 432 height 47
drag, startPoint x: 385, startPoint y: 262, endPoint x: 544, endPoint y: 262, distance: 159.0
click at [544, 262] on div "Email [EMAIL_ADDRESS][DOMAIN_NAME] Email" at bounding box center [601, 253] width 432 height 47
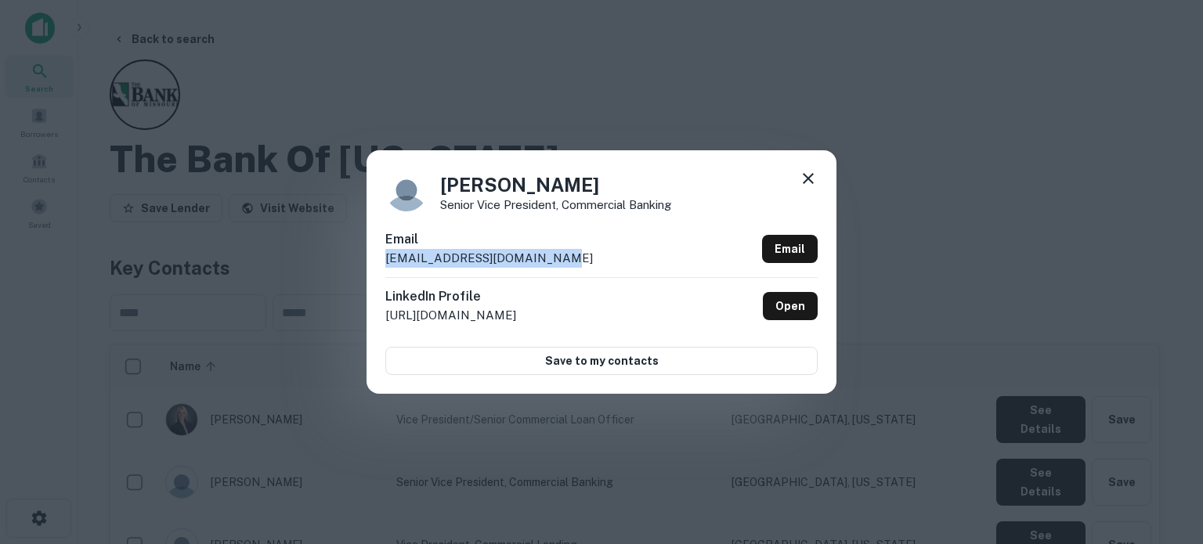
copy p "[EMAIL_ADDRESS][DOMAIN_NAME]"
click at [808, 172] on icon at bounding box center [808, 178] width 19 height 19
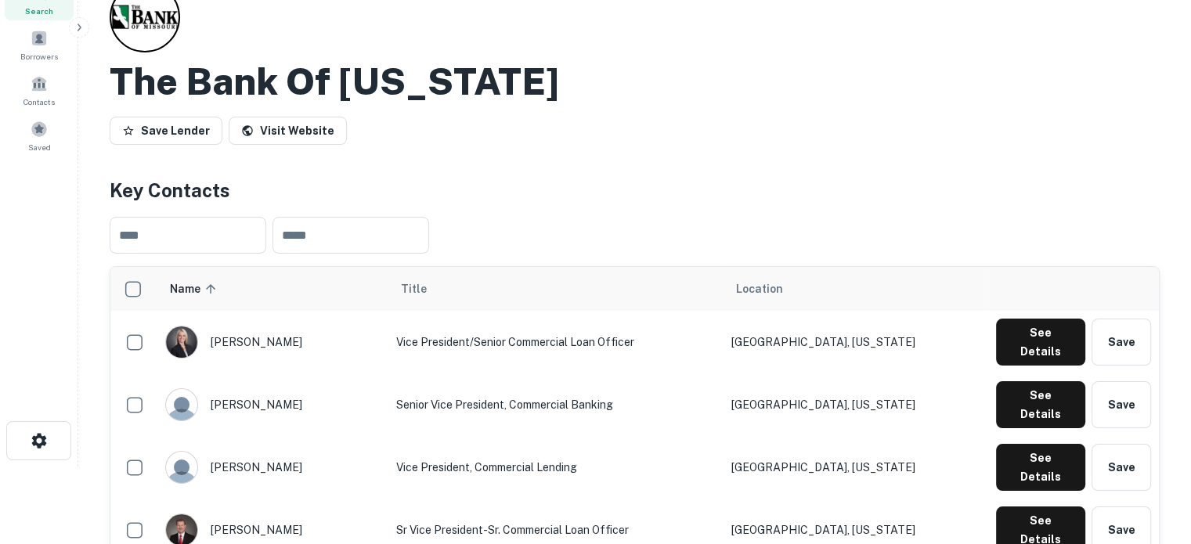
scroll to position [78, 0]
click at [1021, 443] on button "See Details" at bounding box center [1040, 466] width 89 height 47
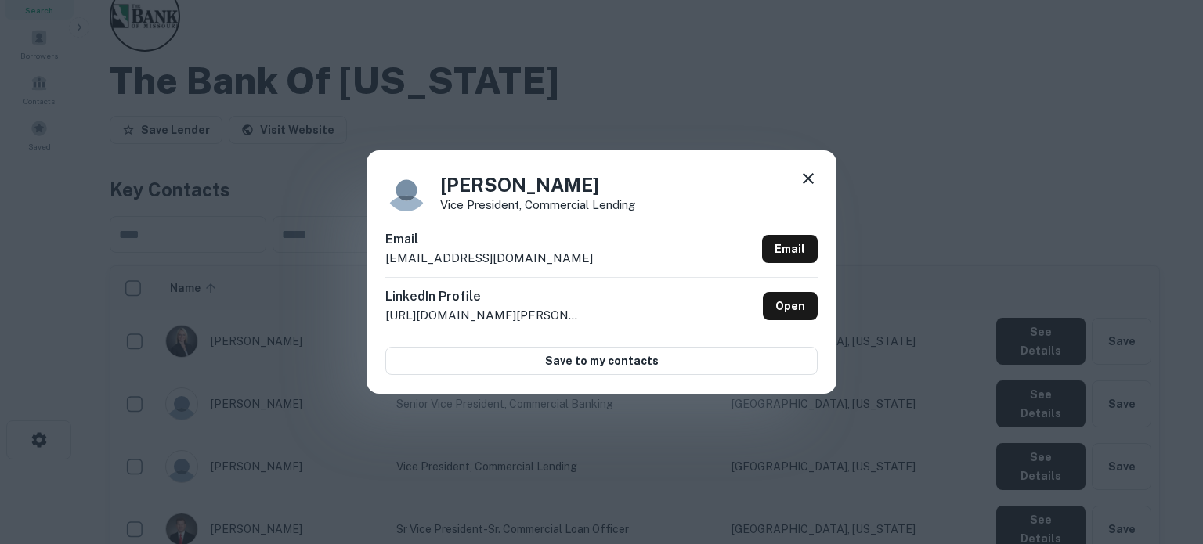
drag, startPoint x: 382, startPoint y: 262, endPoint x: 566, endPoint y: 264, distance: 184.1
click at [566, 264] on div "[PERSON_NAME] Vice President, Commercial Lending Email [EMAIL_ADDRESS][DOMAIN_N…" at bounding box center [602, 271] width 470 height 243
copy p "[EMAIL_ADDRESS][DOMAIN_NAME]"
click at [807, 178] on icon at bounding box center [808, 178] width 11 height 11
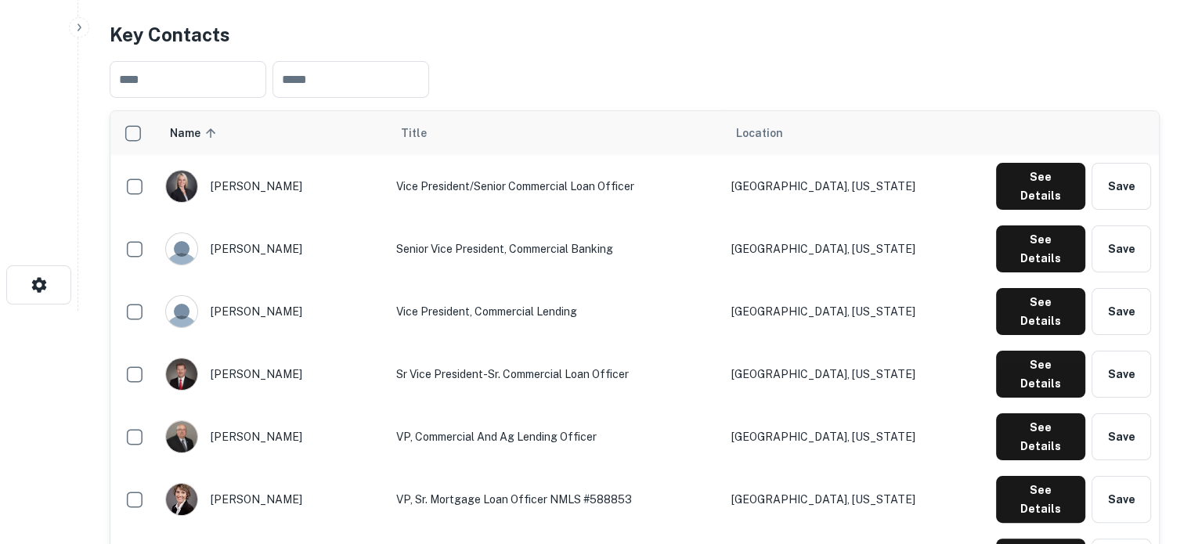
scroll to position [235, 0]
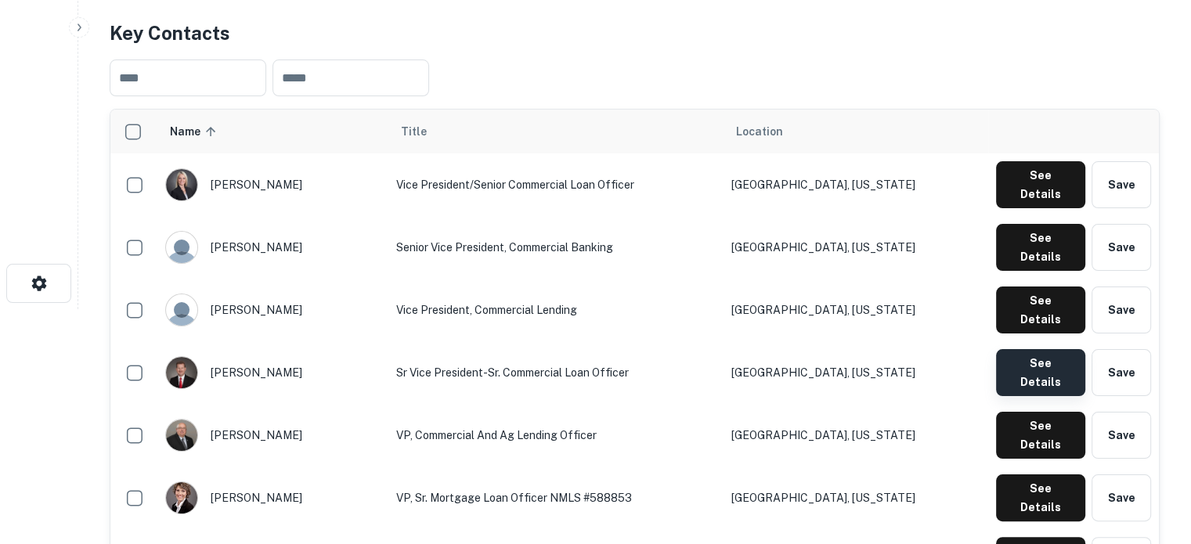
click at [1031, 349] on button "See Details" at bounding box center [1040, 372] width 89 height 47
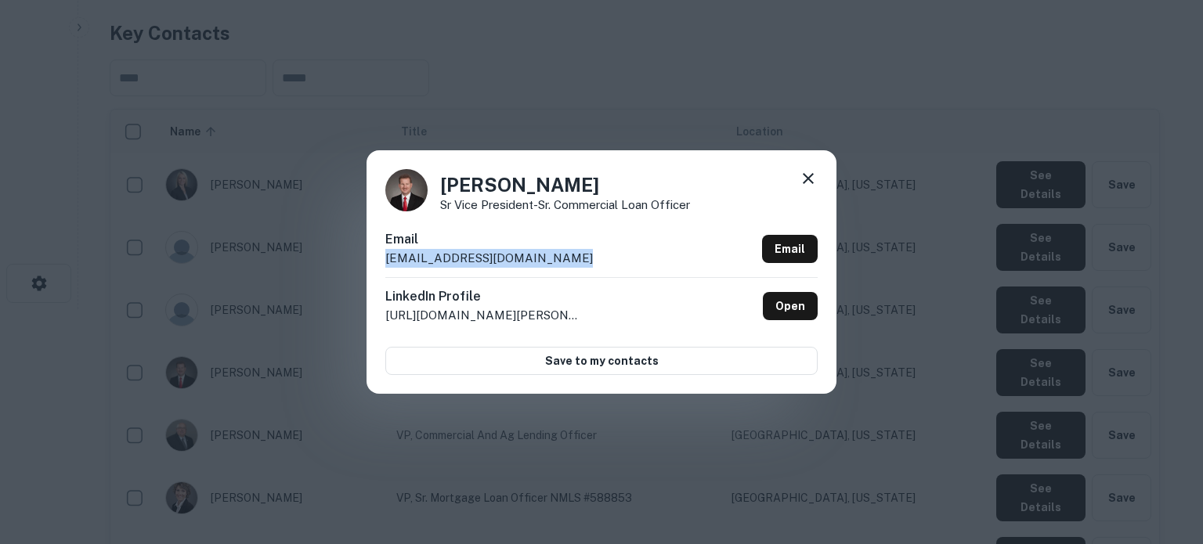
drag, startPoint x: 385, startPoint y: 261, endPoint x: 575, endPoint y: 262, distance: 189.5
click at [575, 262] on div "Email [EMAIL_ADDRESS][DOMAIN_NAME] Email" at bounding box center [601, 253] width 432 height 47
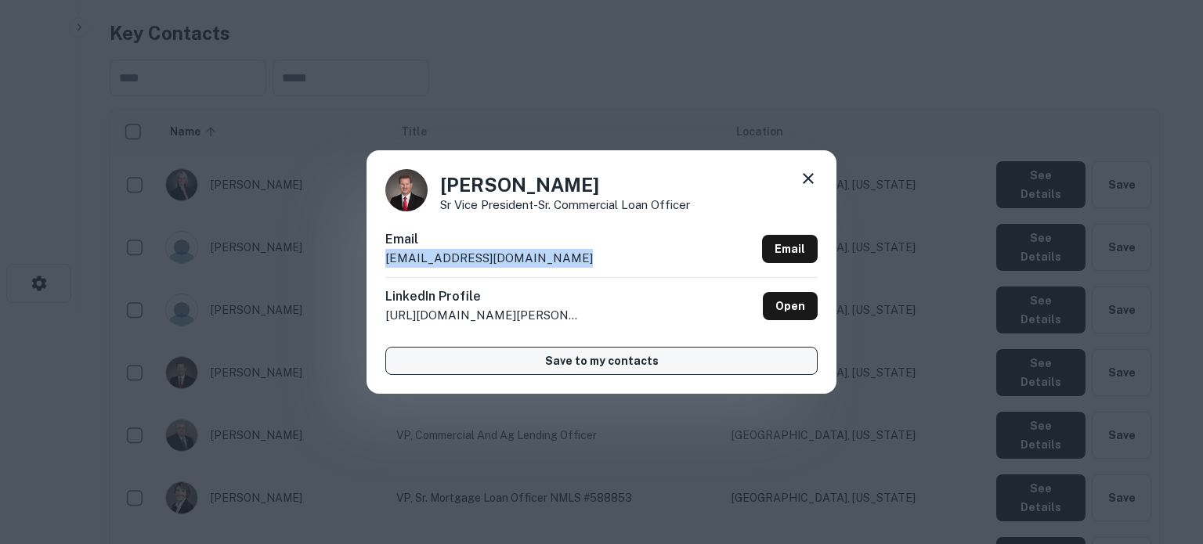
copy p "[EMAIL_ADDRESS][DOMAIN_NAME]"
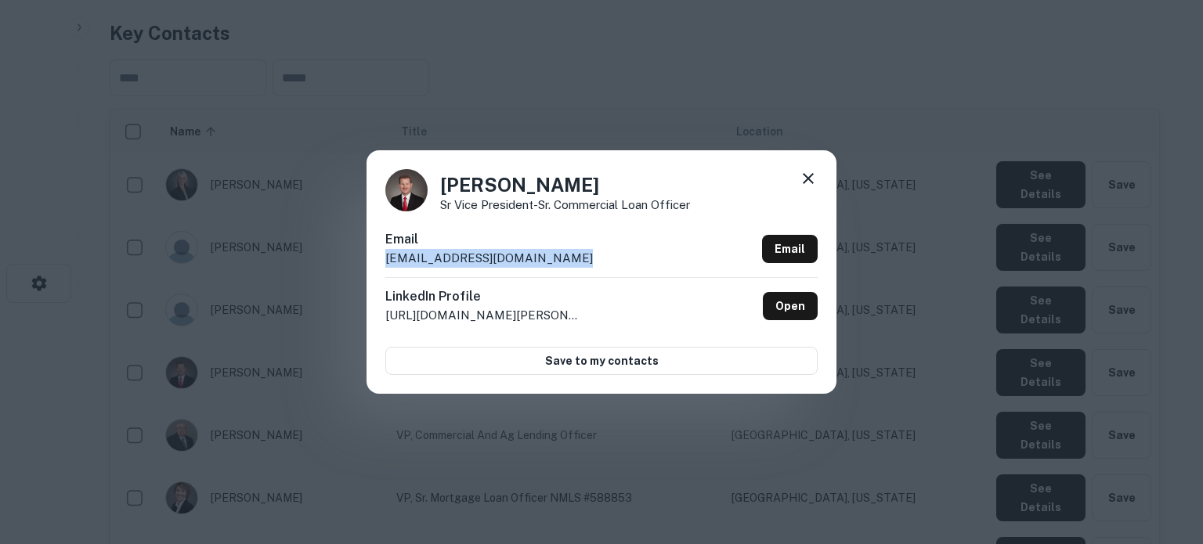
drag, startPoint x: 808, startPoint y: 178, endPoint x: 755, endPoint y: 260, distance: 98.0
click at [808, 178] on icon at bounding box center [808, 178] width 11 height 11
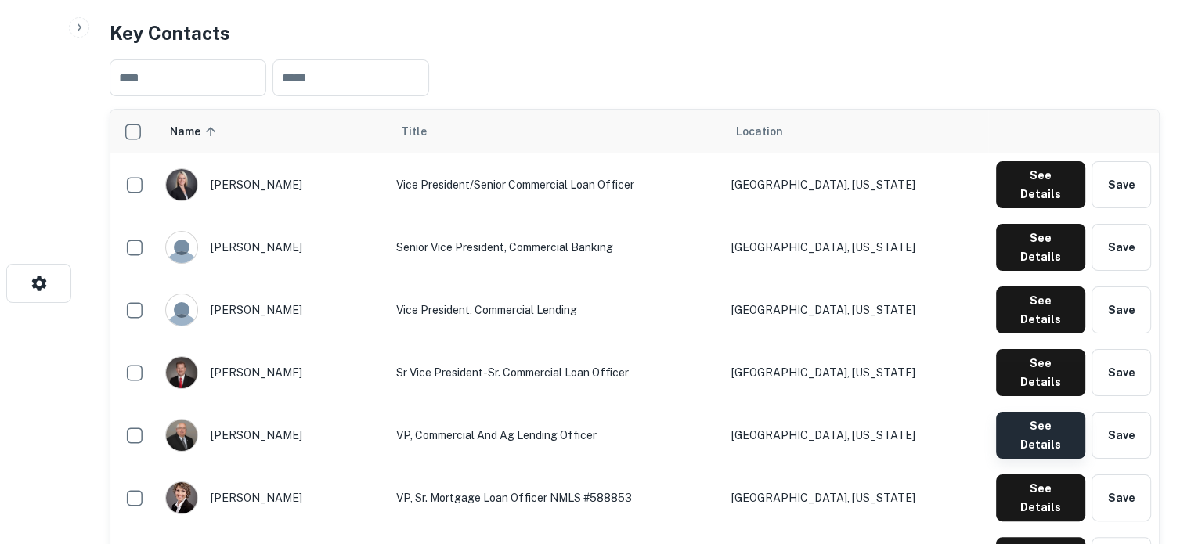
click at [1009, 412] on button "See Details" at bounding box center [1040, 435] width 89 height 47
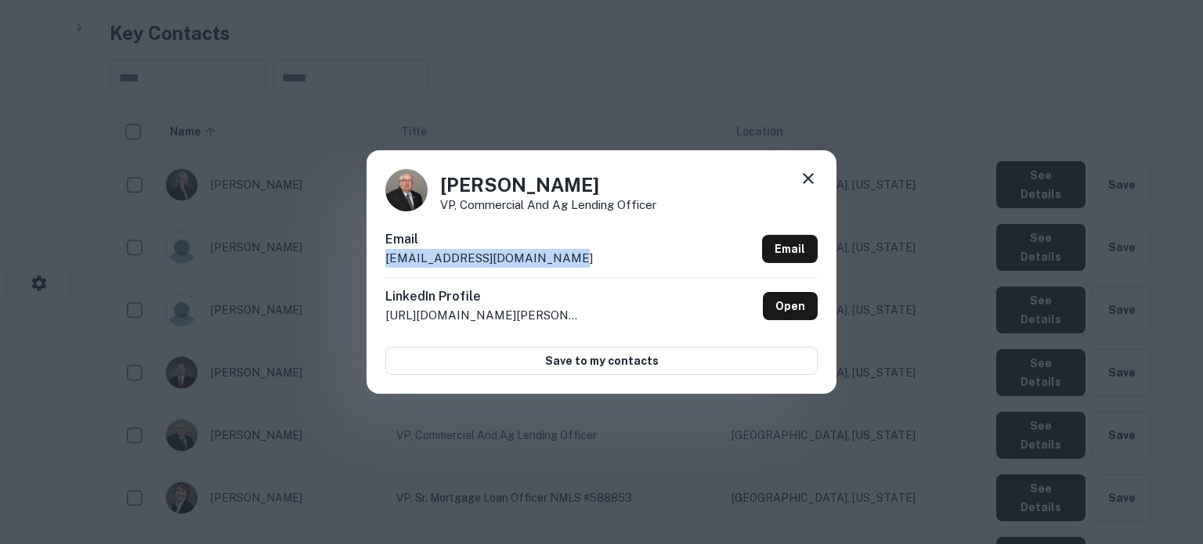
drag, startPoint x: 386, startPoint y: 265, endPoint x: 594, endPoint y: 266, distance: 207.5
click at [594, 266] on div "Email [EMAIL_ADDRESS][DOMAIN_NAME] Email" at bounding box center [601, 253] width 432 height 47
copy p "[EMAIL_ADDRESS][DOMAIN_NAME]"
click at [810, 184] on icon at bounding box center [808, 178] width 19 height 19
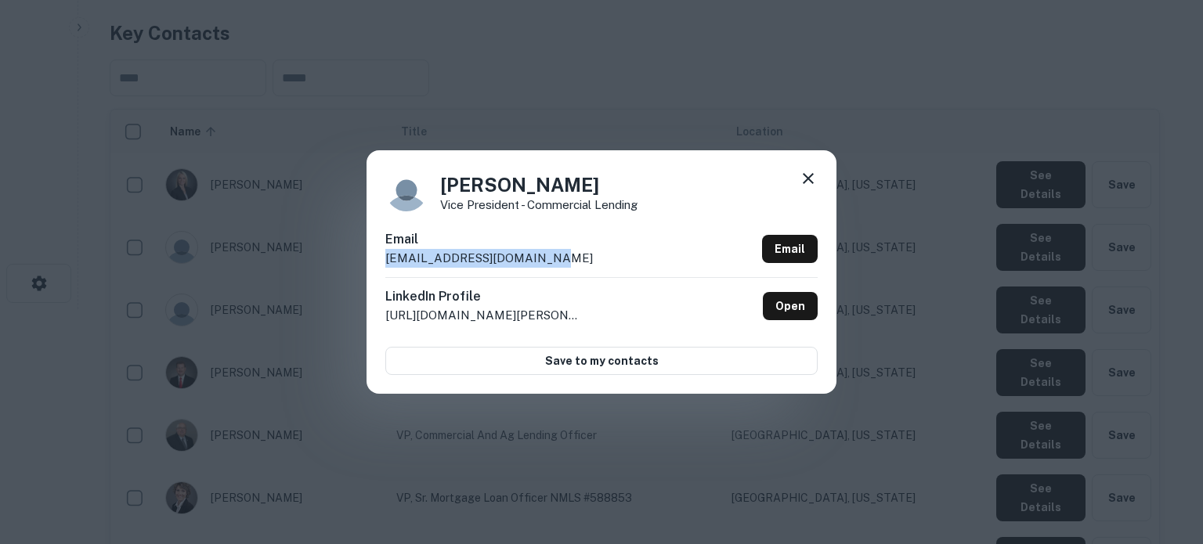
drag, startPoint x: 387, startPoint y: 262, endPoint x: 543, endPoint y: 259, distance: 155.9
click at [543, 259] on div "Email [EMAIL_ADDRESS][DOMAIN_NAME] Email" at bounding box center [601, 253] width 432 height 47
copy p "[EMAIL_ADDRESS][DOMAIN_NAME]"
click at [805, 179] on icon at bounding box center [808, 178] width 19 height 19
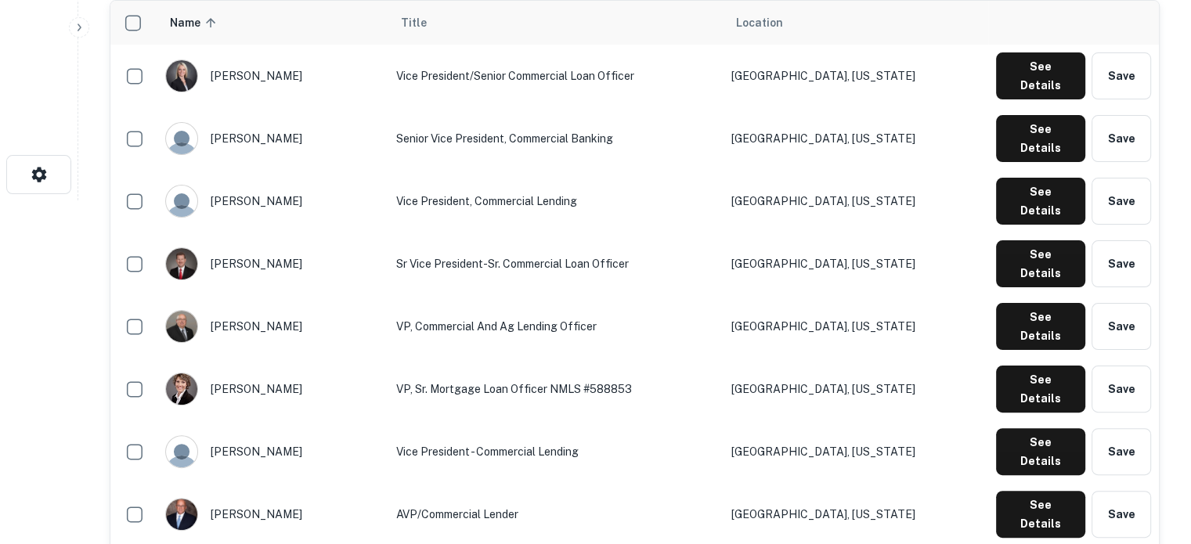
scroll to position [392, 0]
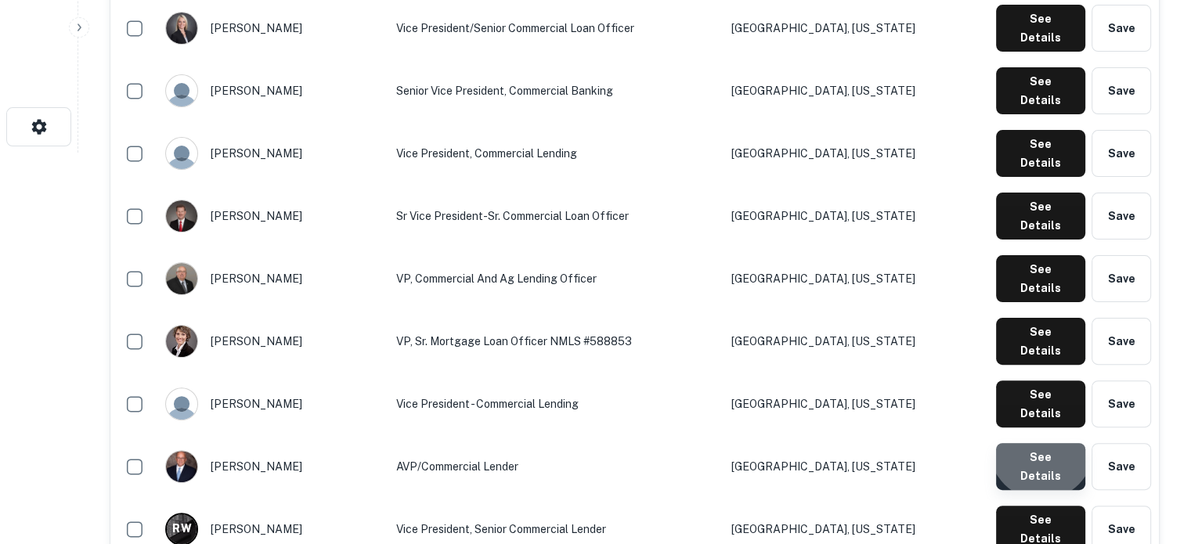
click at [1043, 443] on button "See Details" at bounding box center [1040, 466] width 89 height 47
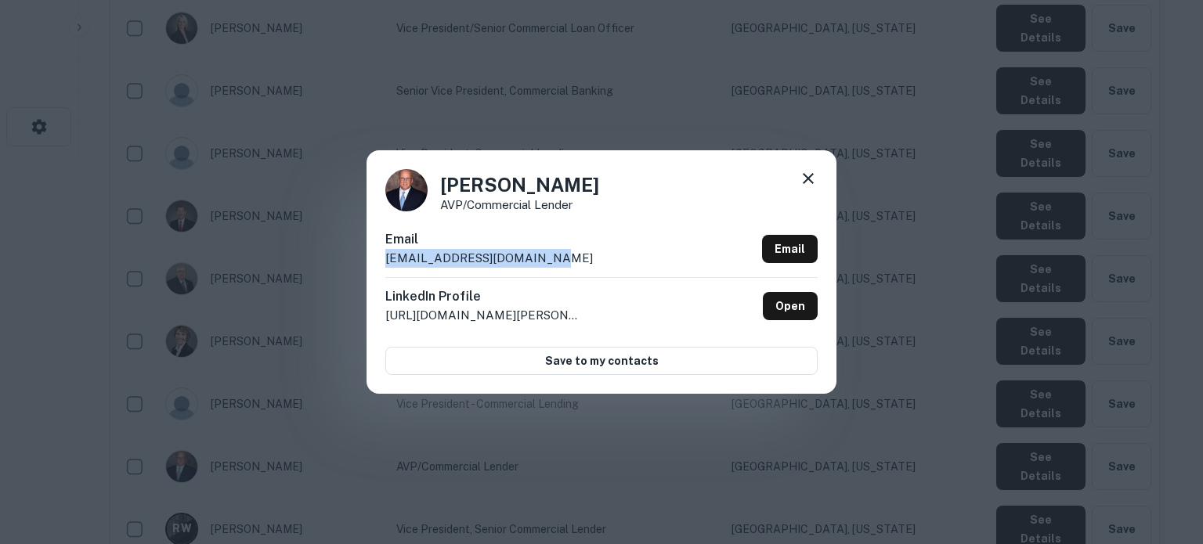
drag, startPoint x: 385, startPoint y: 263, endPoint x: 546, endPoint y: 268, distance: 160.6
click at [546, 268] on div "Email [EMAIL_ADDRESS][DOMAIN_NAME] Email" at bounding box center [601, 253] width 432 height 47
copy p "[EMAIL_ADDRESS][DOMAIN_NAME]"
click at [802, 180] on icon at bounding box center [808, 178] width 19 height 19
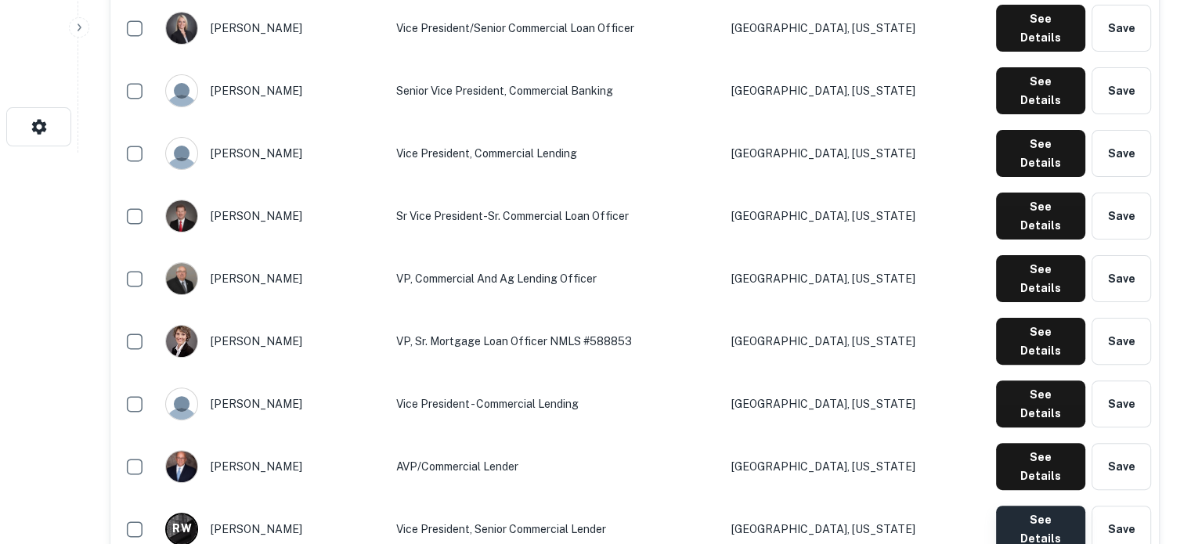
click at [1040, 506] on button "See Details" at bounding box center [1040, 529] width 89 height 47
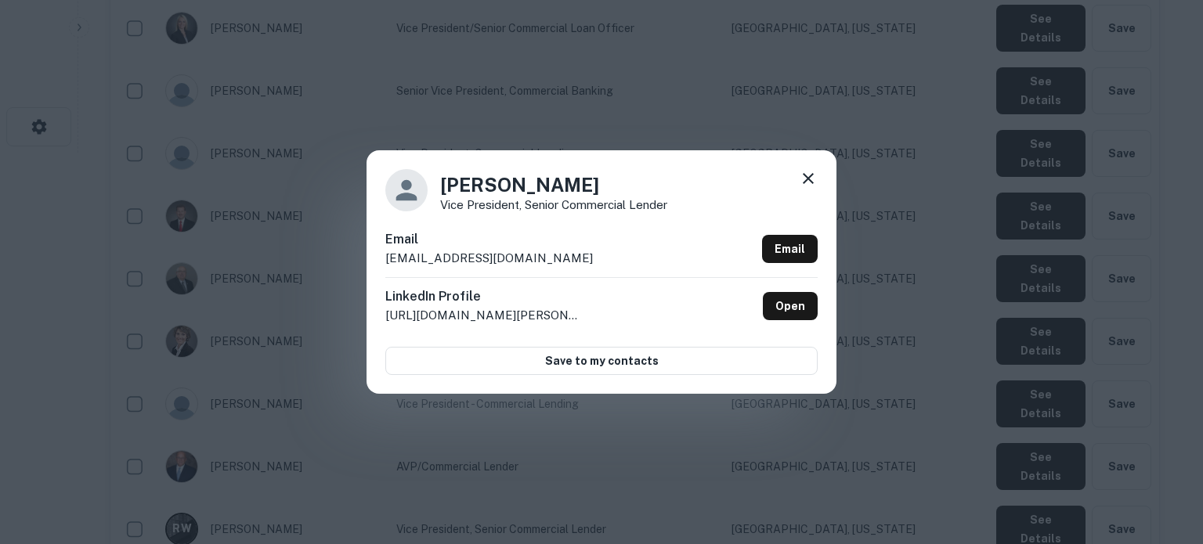
drag, startPoint x: 381, startPoint y: 267, endPoint x: 589, endPoint y: 270, distance: 207.6
click at [589, 270] on div "[PERSON_NAME] Vice President, Senior Commercial Lender Email [PERSON_NAME][EMAI…" at bounding box center [602, 271] width 470 height 243
copy p "[EMAIL_ADDRESS][DOMAIN_NAME]"
click at [802, 189] on div at bounding box center [808, 181] width 19 height 24
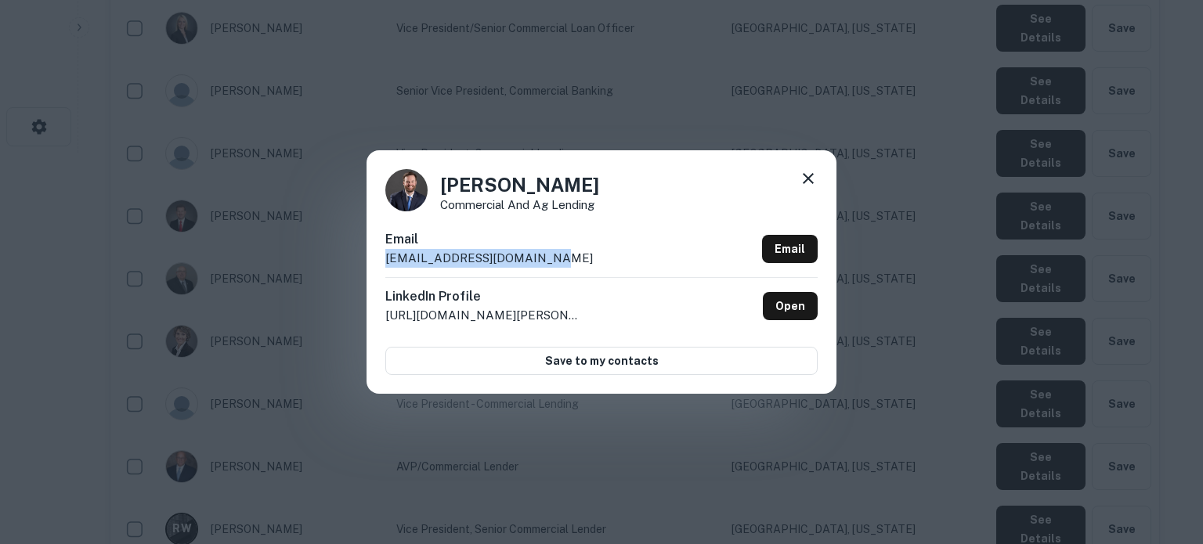
drag, startPoint x: 385, startPoint y: 262, endPoint x: 579, endPoint y: 266, distance: 193.5
click at [579, 266] on div "Email [EMAIL_ADDRESS][DOMAIN_NAME] Email" at bounding box center [601, 253] width 432 height 47
copy p "[EMAIL_ADDRESS][DOMAIN_NAME]"
click at [811, 180] on icon at bounding box center [808, 178] width 19 height 19
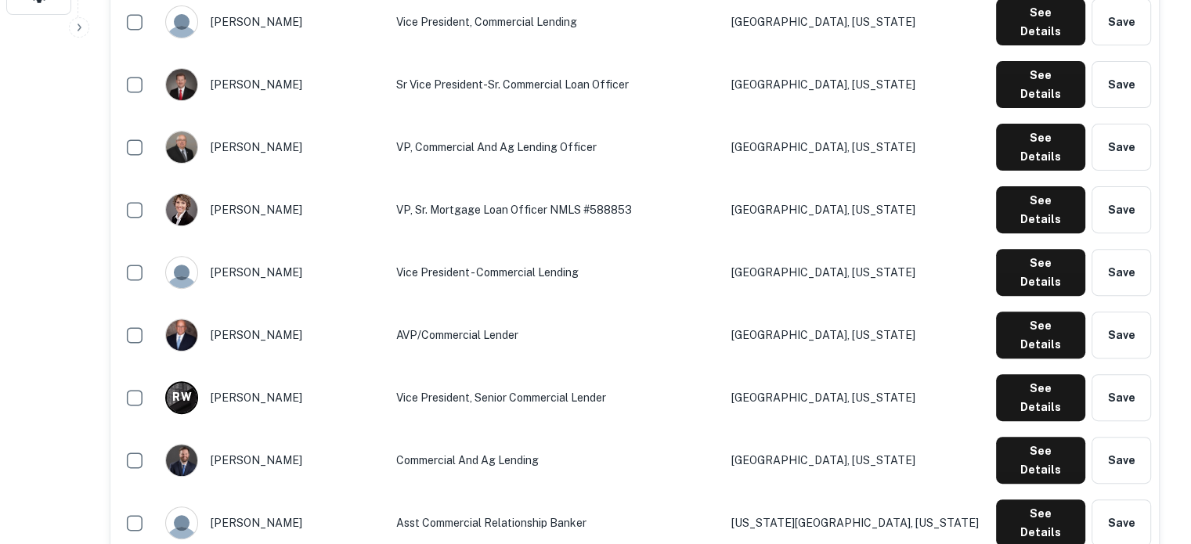
scroll to position [627, 0]
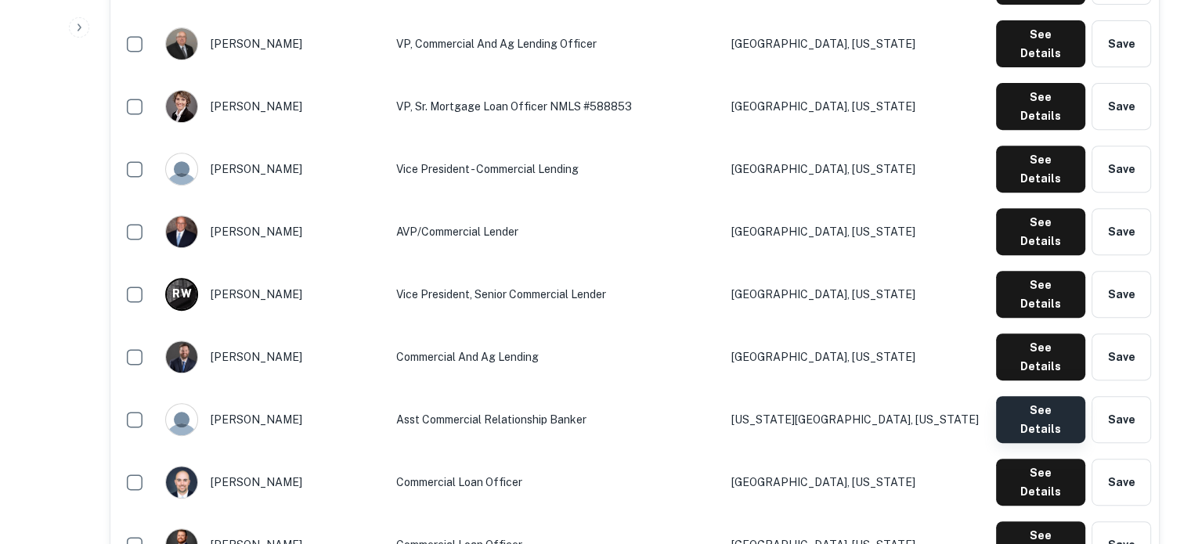
click at [1028, 396] on button "See Details" at bounding box center [1040, 419] width 89 height 47
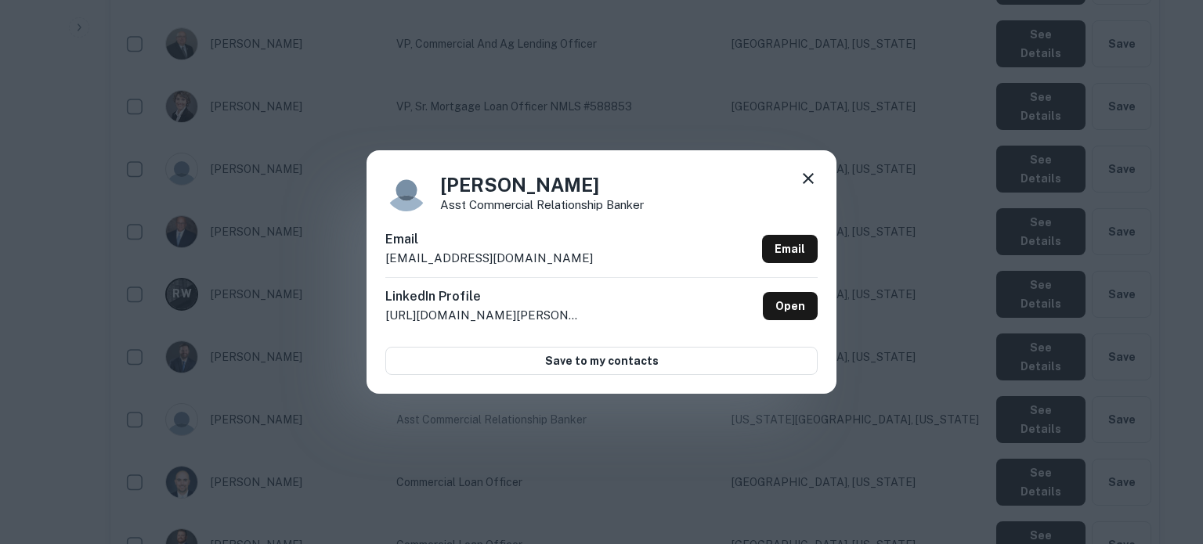
drag, startPoint x: 385, startPoint y: 262, endPoint x: 583, endPoint y: 262, distance: 198.1
click at [583, 262] on div "Email [EMAIL_ADDRESS][DOMAIN_NAME] Email" at bounding box center [601, 253] width 432 height 47
click at [815, 181] on icon at bounding box center [808, 178] width 19 height 19
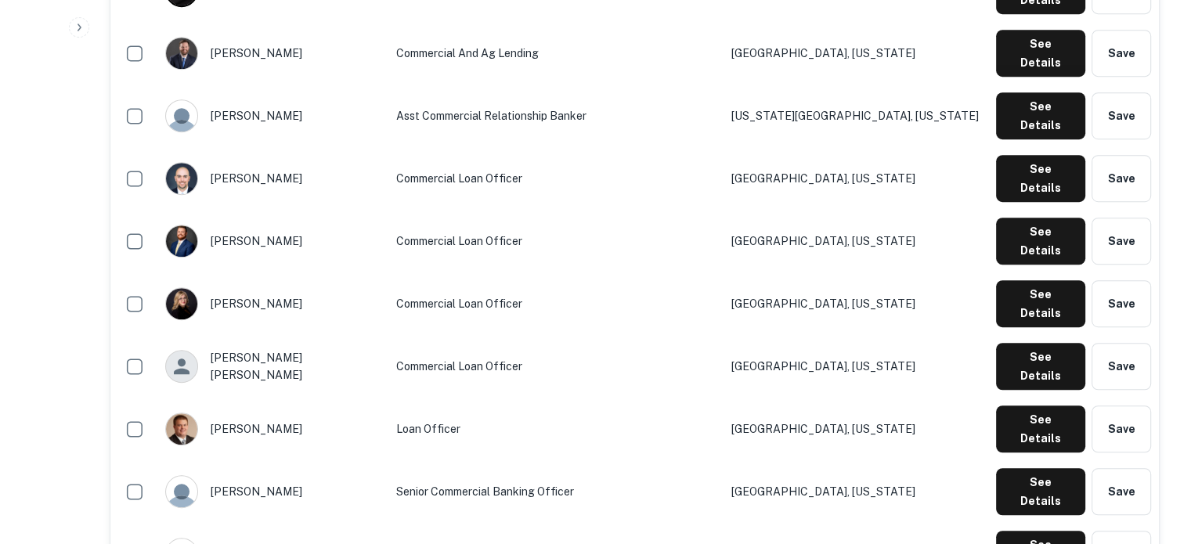
scroll to position [940, 0]
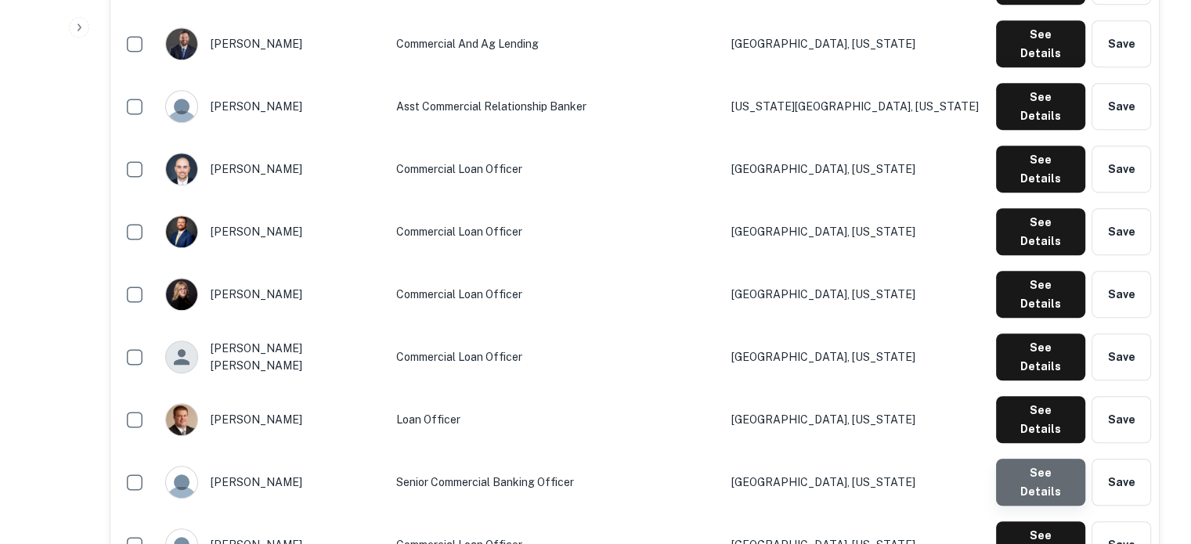
click at [1071, 459] on button "See Details" at bounding box center [1040, 482] width 89 height 47
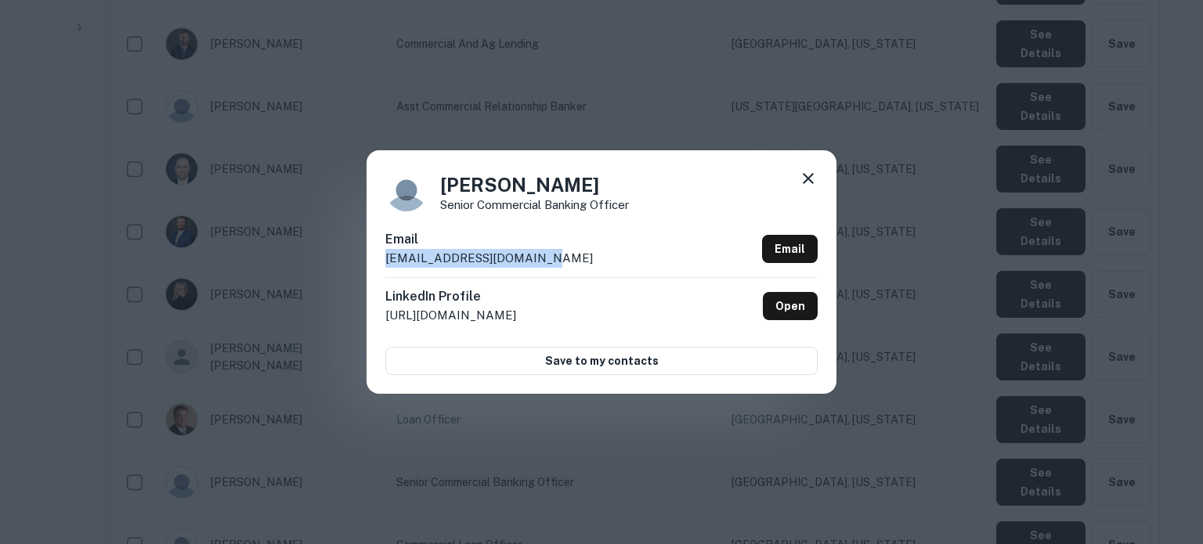
drag, startPoint x: 385, startPoint y: 262, endPoint x: 594, endPoint y: 265, distance: 209.9
click at [594, 265] on div "[PERSON_NAME] Senior Commercial Banking Officer Email [EMAIL_ADDRESS][DOMAIN_NA…" at bounding box center [602, 271] width 470 height 243
click at [813, 182] on icon at bounding box center [808, 178] width 19 height 19
